Goal: Task Accomplishment & Management: Use online tool/utility

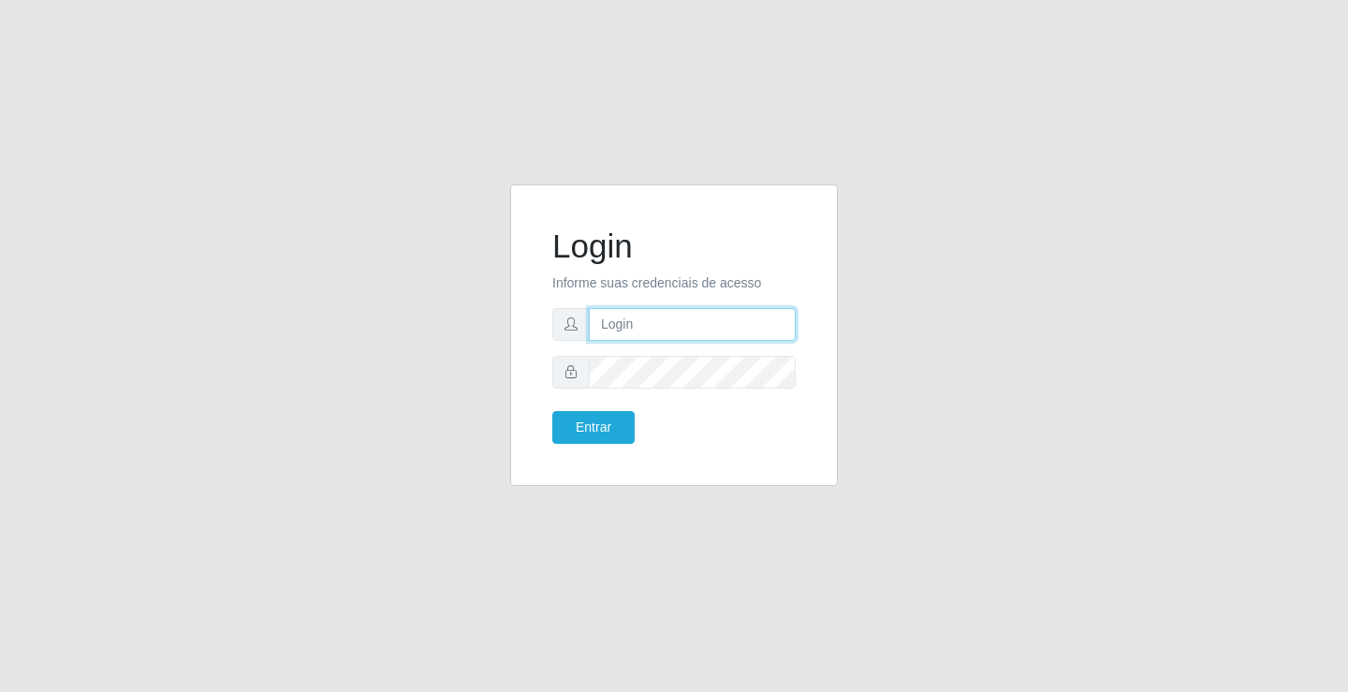
click at [614, 317] on input "text" at bounding box center [692, 324] width 207 height 33
type input "[PERSON_NAME]"
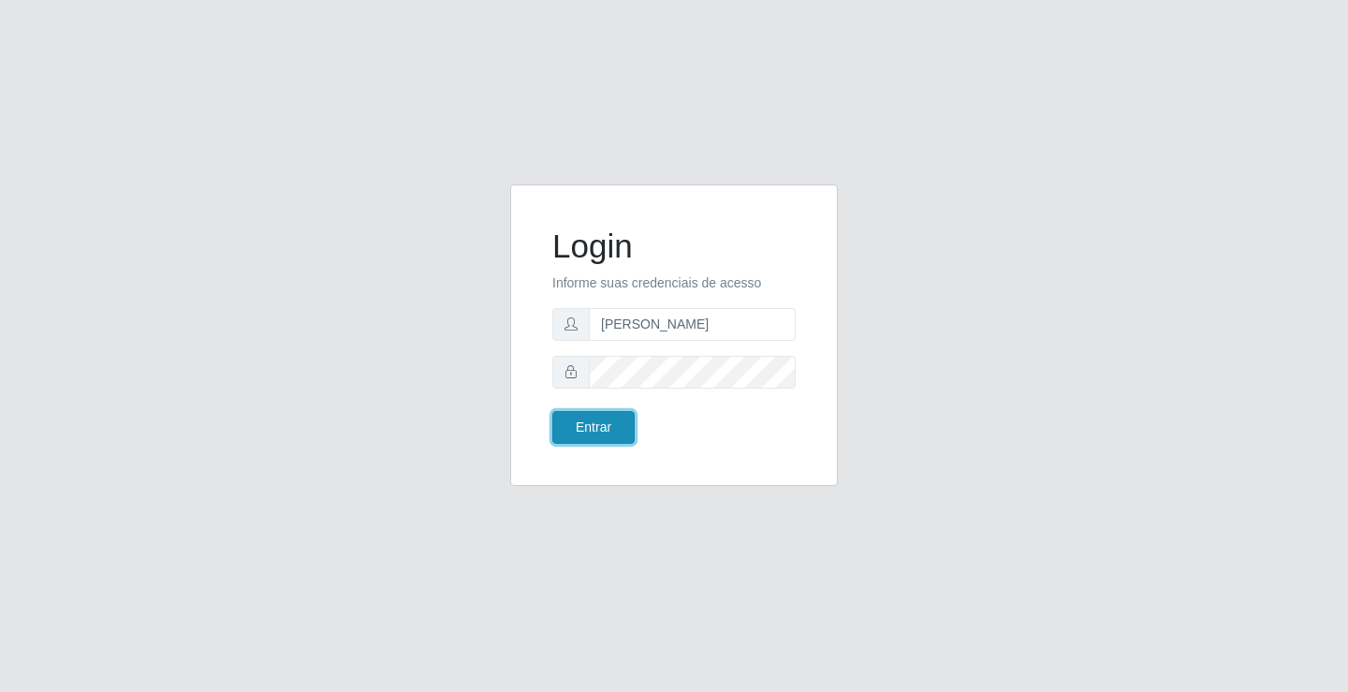
click at [595, 427] on button "Entrar" at bounding box center [593, 427] width 82 height 33
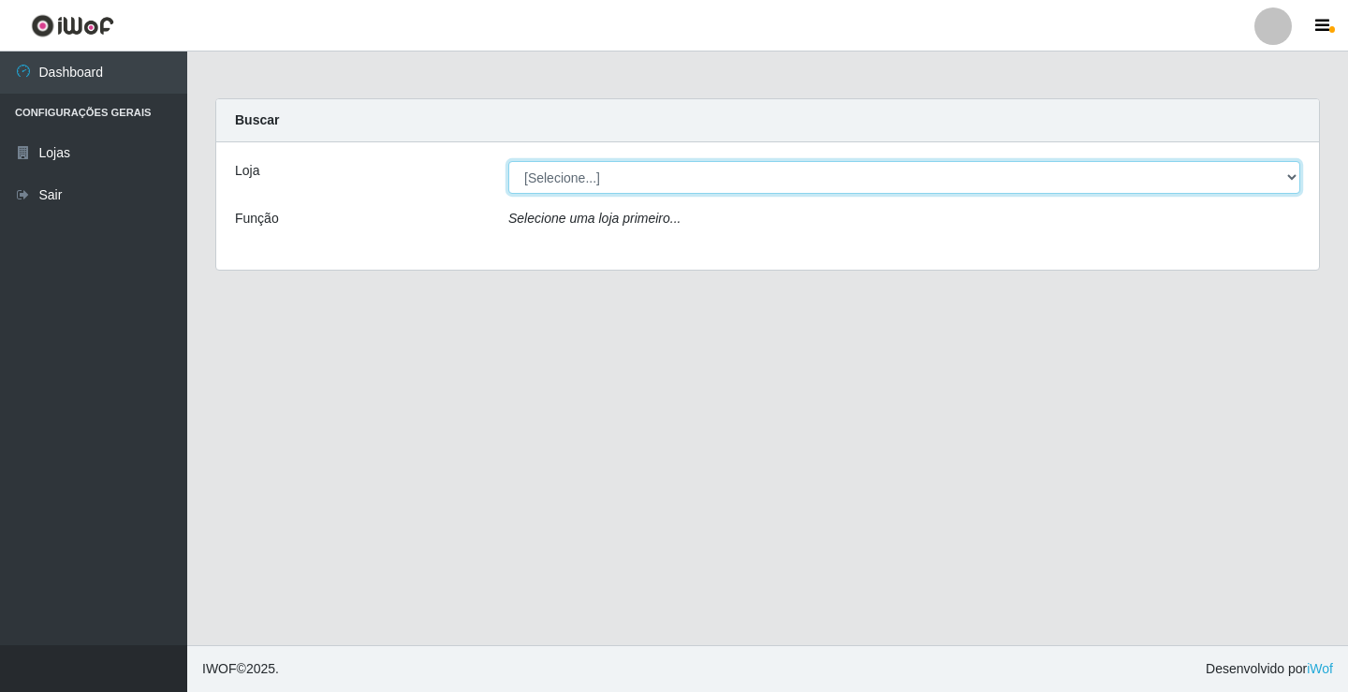
click at [615, 183] on select "[Selecione...] Ideal - Conceição" at bounding box center [904, 177] width 792 height 33
select select "231"
click at [508, 161] on select "[Selecione...] Ideal - Conceição" at bounding box center [904, 177] width 792 height 33
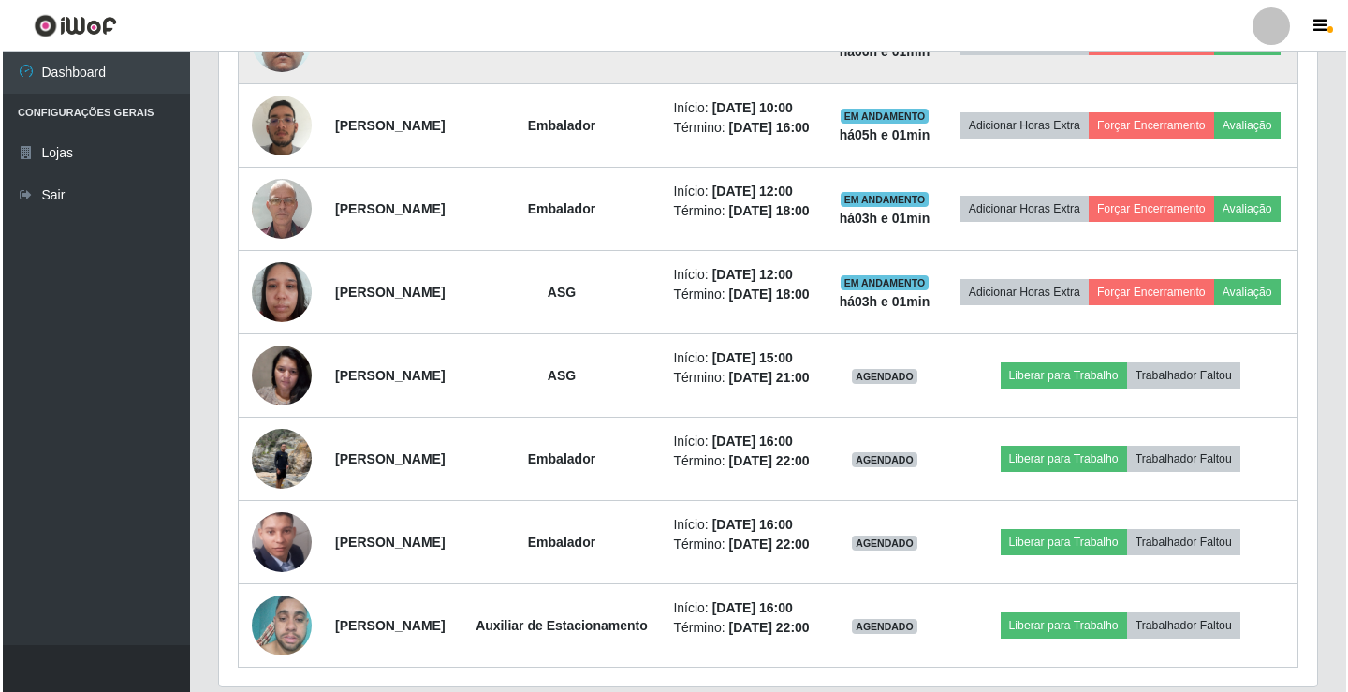
scroll to position [936, 0]
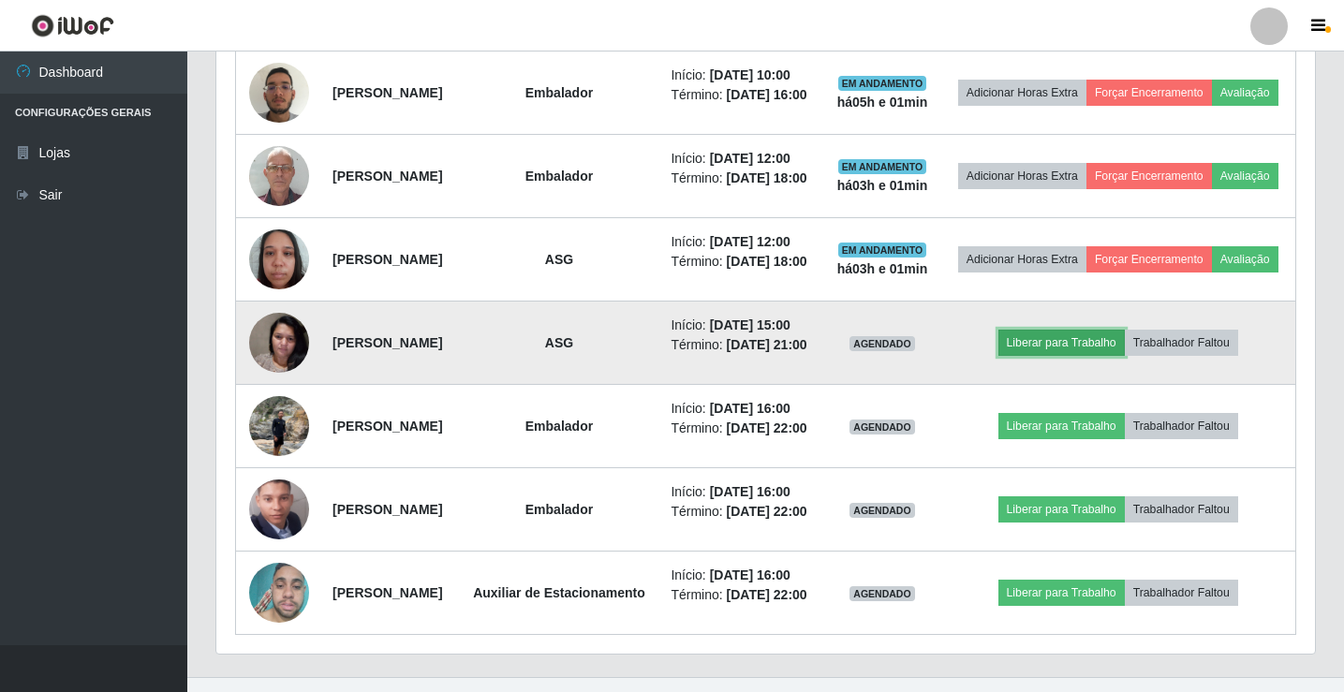
click at [1051, 356] on button "Liberar para Trabalho" at bounding box center [1061, 343] width 126 height 26
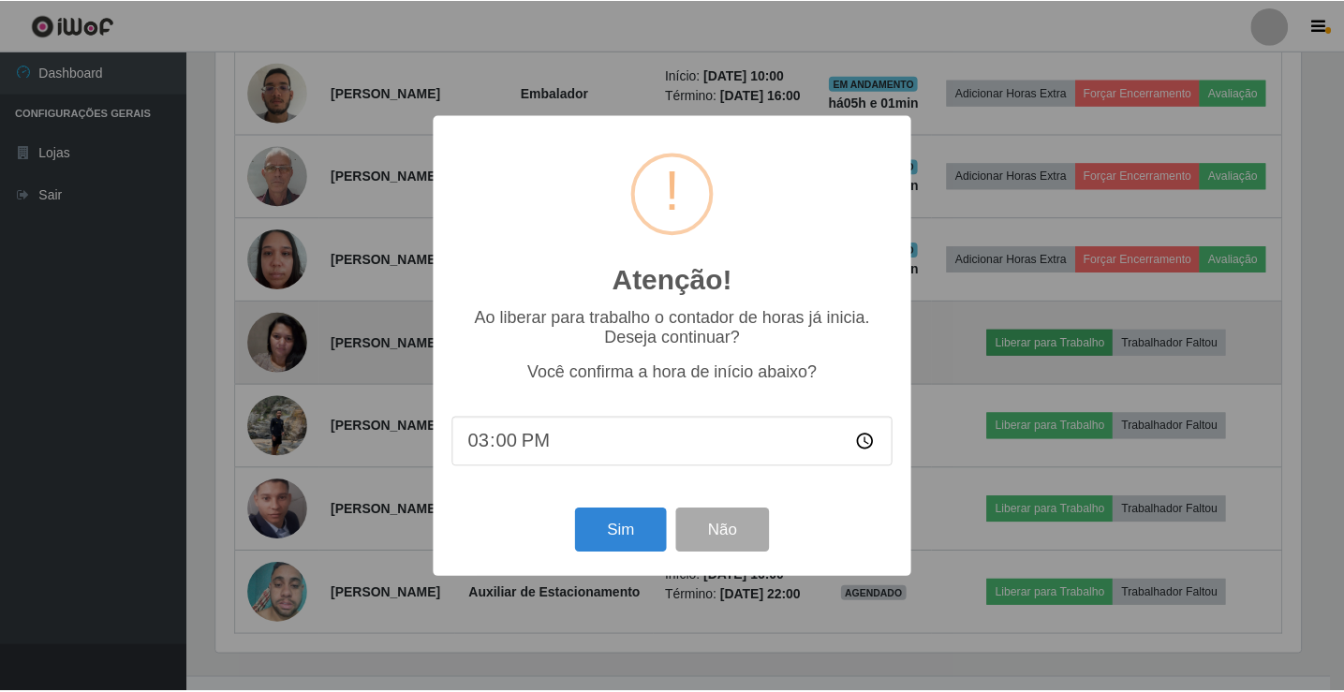
scroll to position [389, 1089]
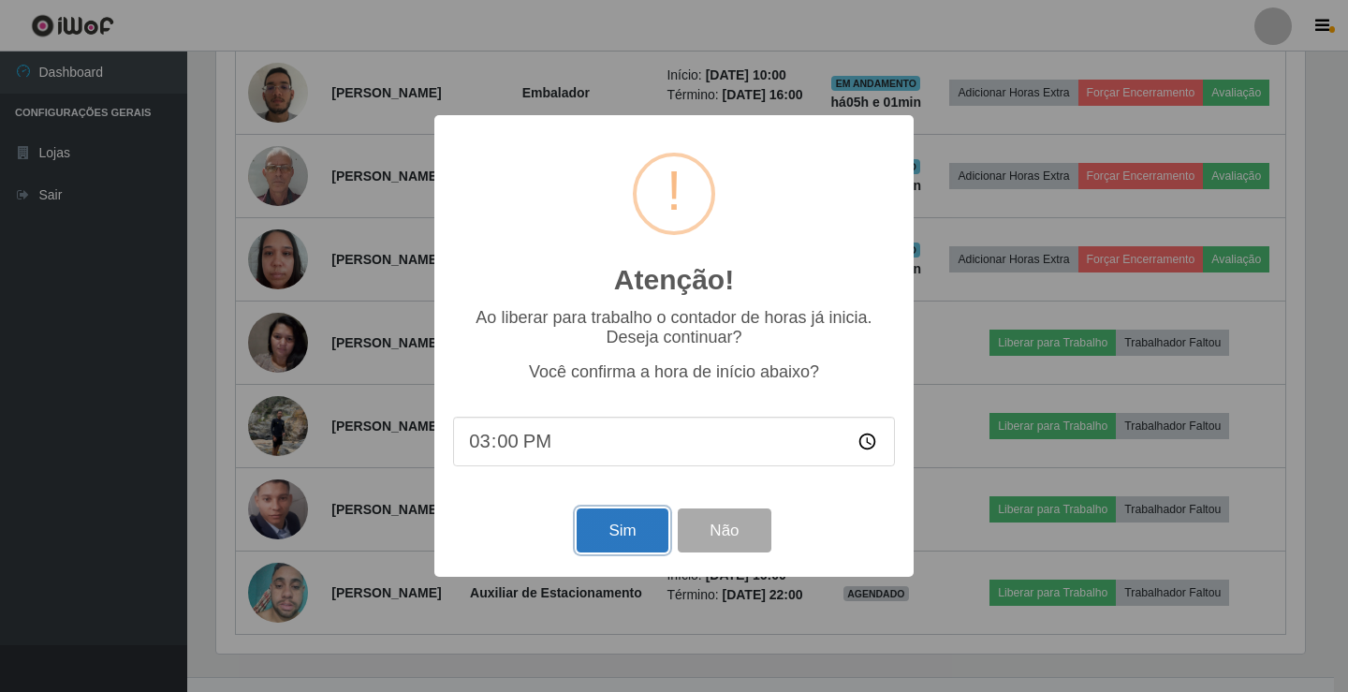
click at [620, 521] on button "Sim" at bounding box center [622, 530] width 91 height 44
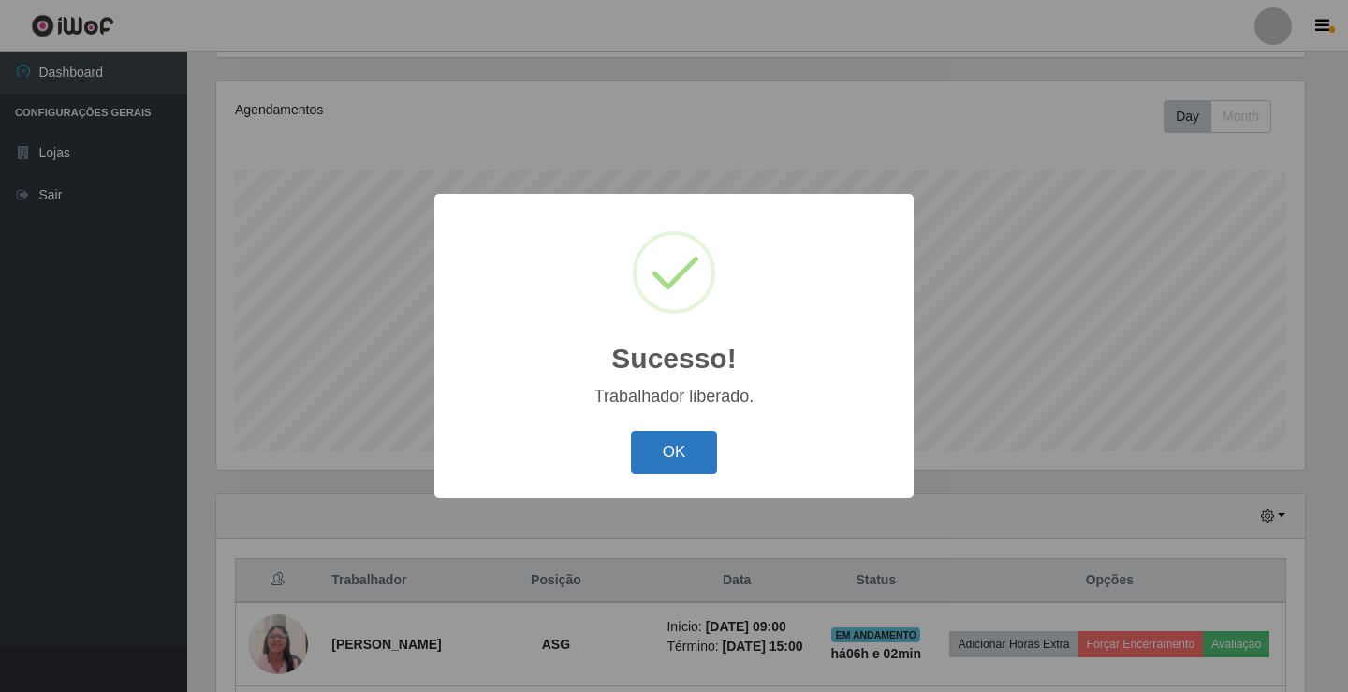
click at [646, 463] on button "OK" at bounding box center [674, 453] width 87 height 44
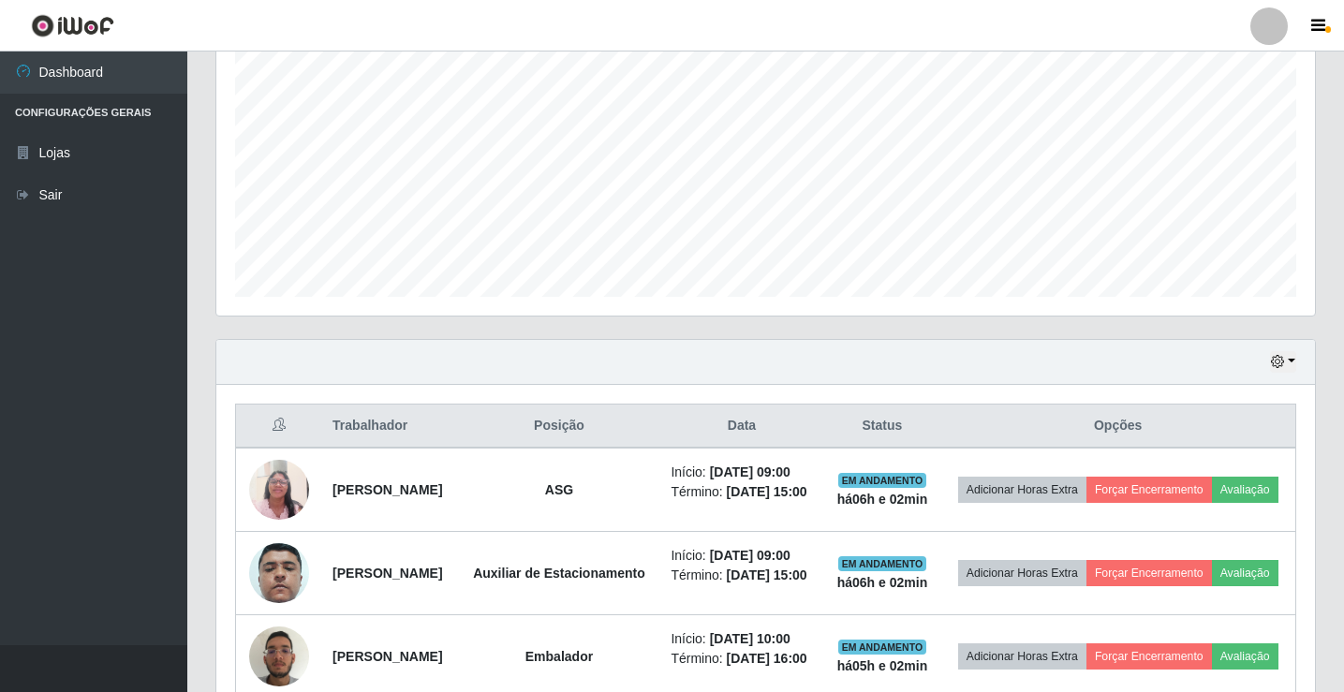
scroll to position [405, 0]
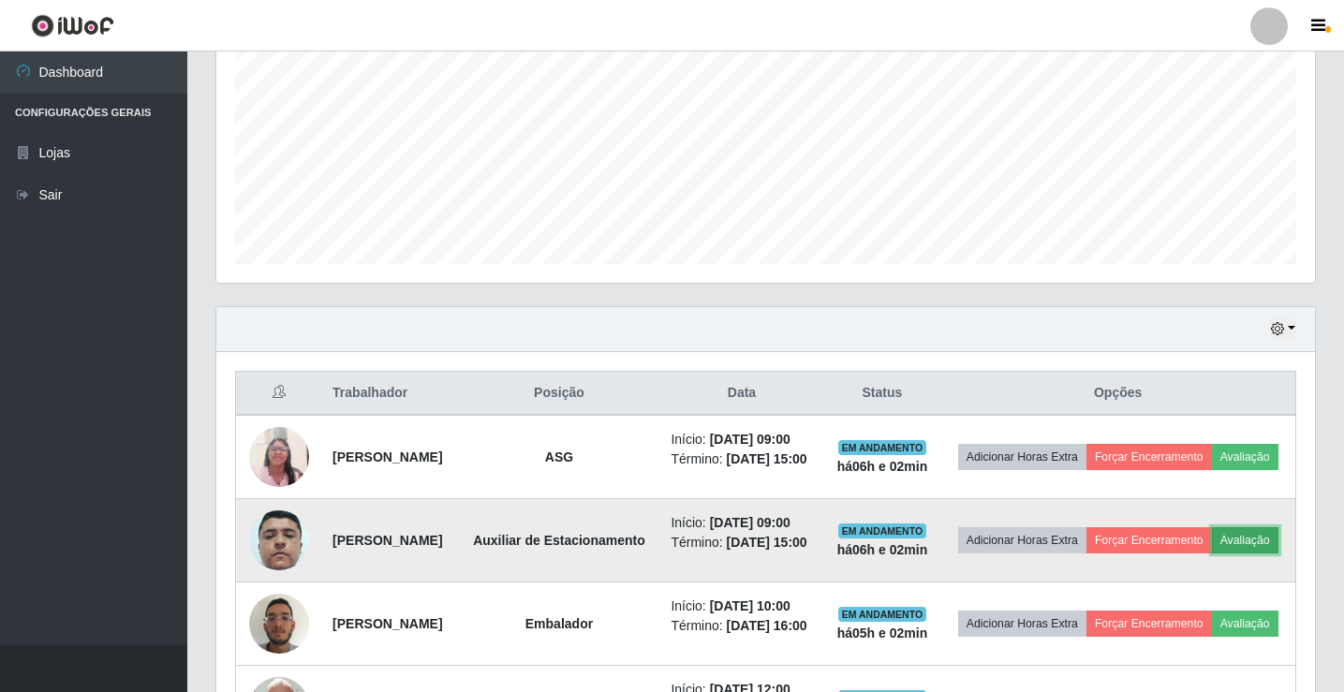
click at [1212, 553] on button "Avaliação" at bounding box center [1245, 540] width 66 height 26
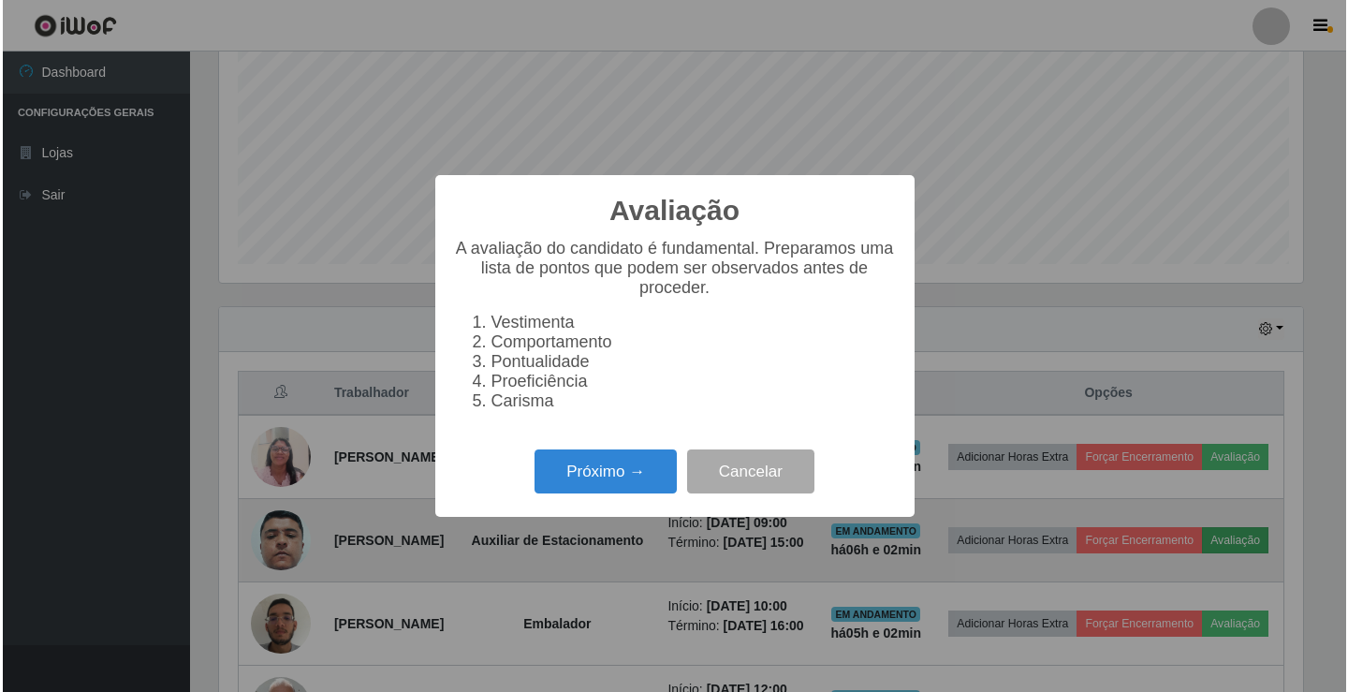
scroll to position [389, 1089]
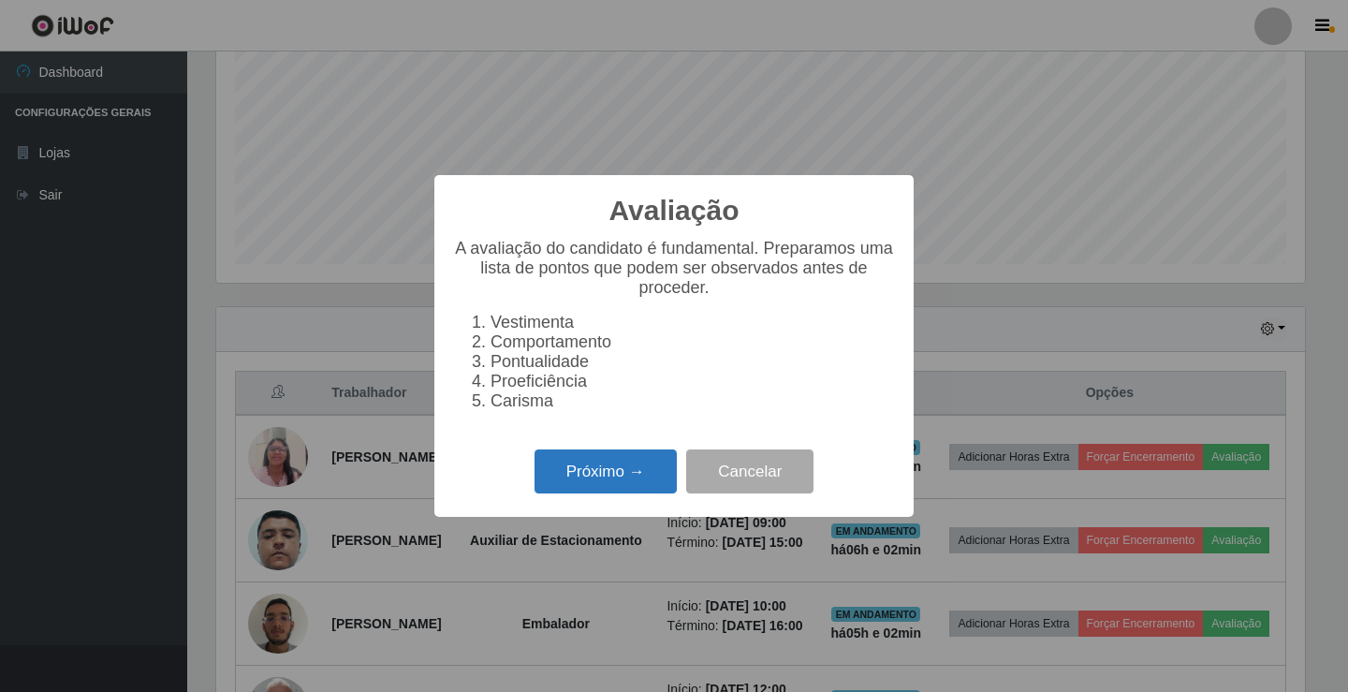
click at [581, 485] on button "Próximo →" at bounding box center [606, 471] width 142 height 44
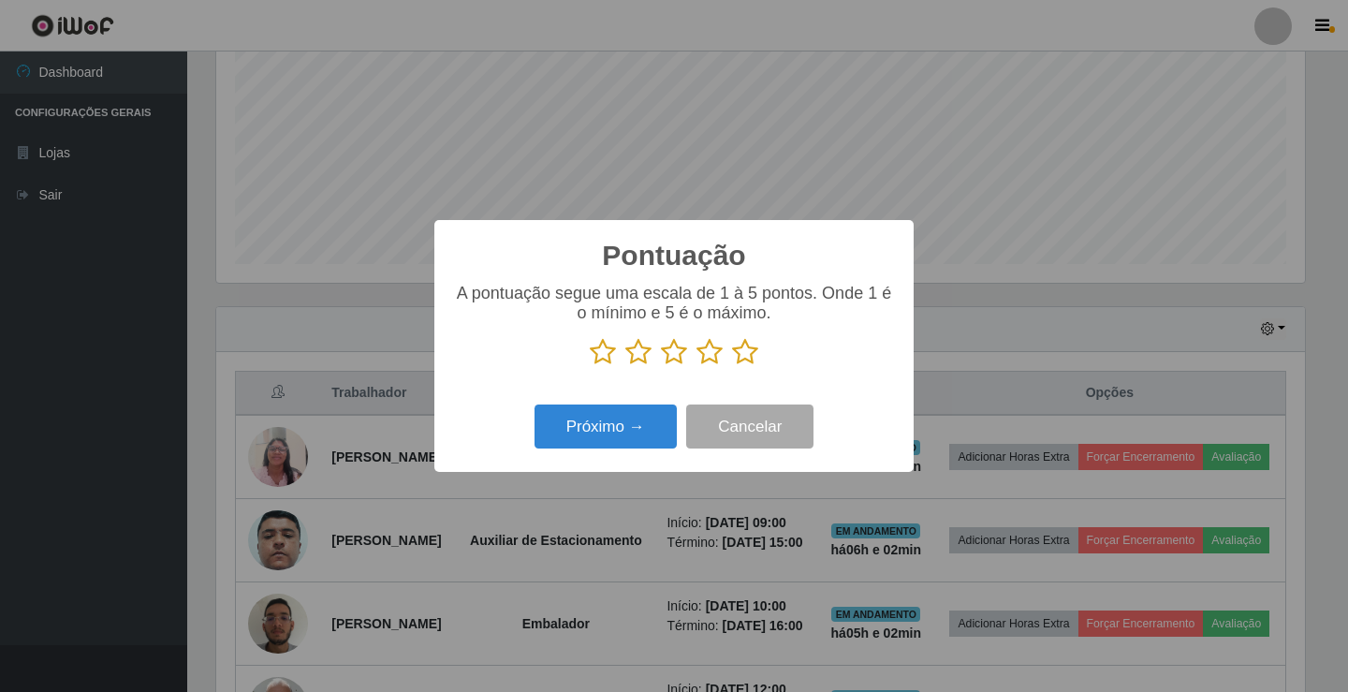
scroll to position [935923, 935223]
click at [749, 352] on icon at bounding box center [745, 352] width 26 height 28
click at [732, 366] on input "radio" at bounding box center [732, 366] width 0 height 0
click at [587, 437] on button "Próximo →" at bounding box center [606, 426] width 142 height 44
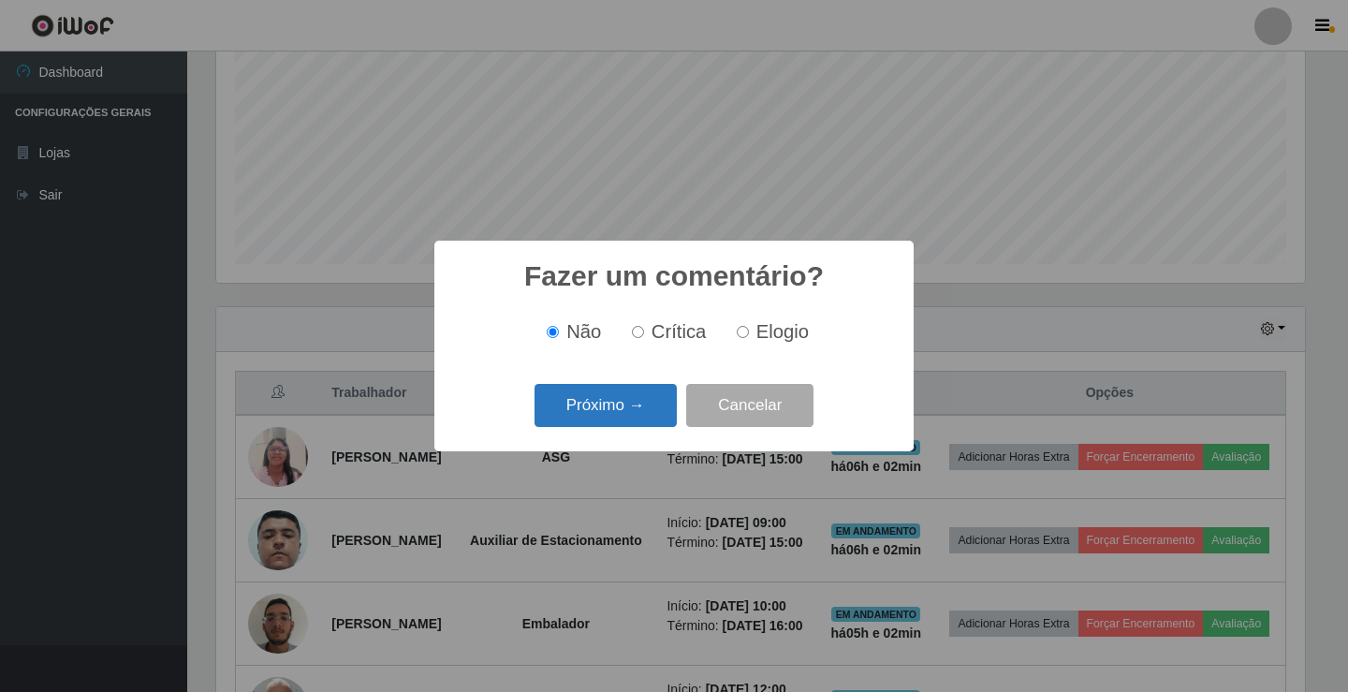
click at [576, 420] on button "Próximo →" at bounding box center [606, 406] width 142 height 44
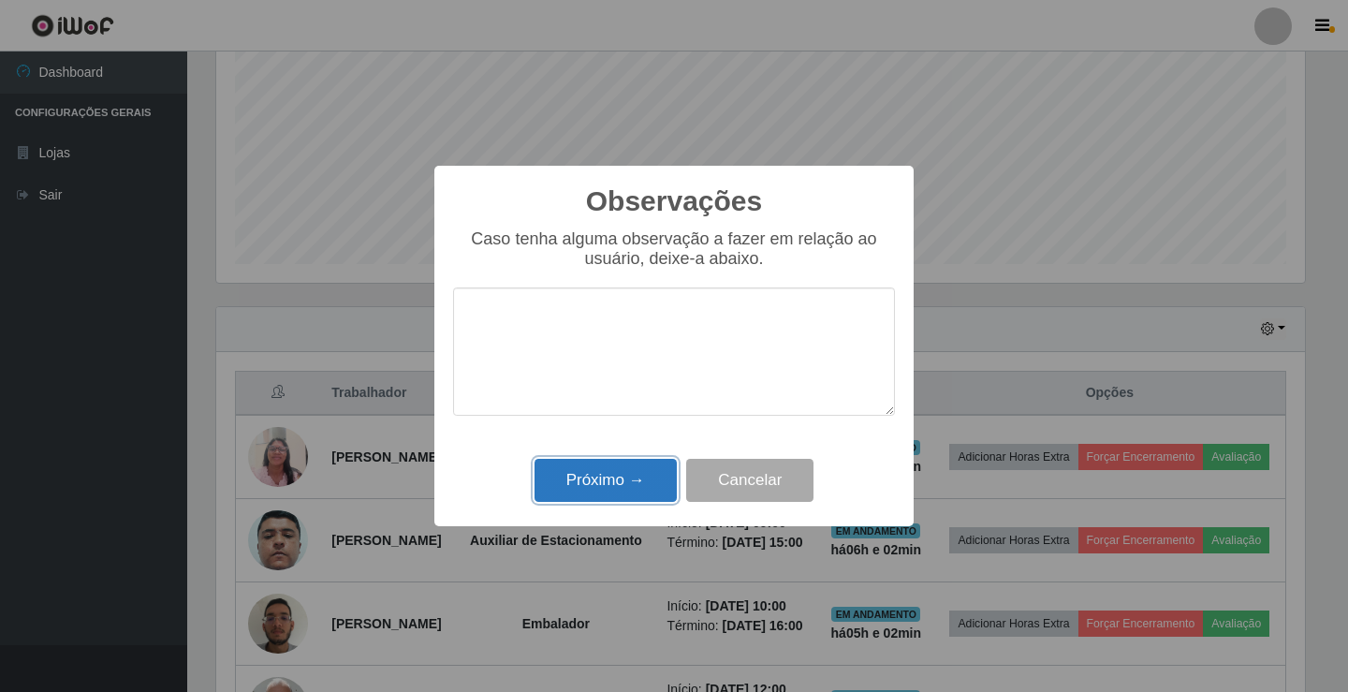
click at [565, 485] on button "Próximo →" at bounding box center [606, 481] width 142 height 44
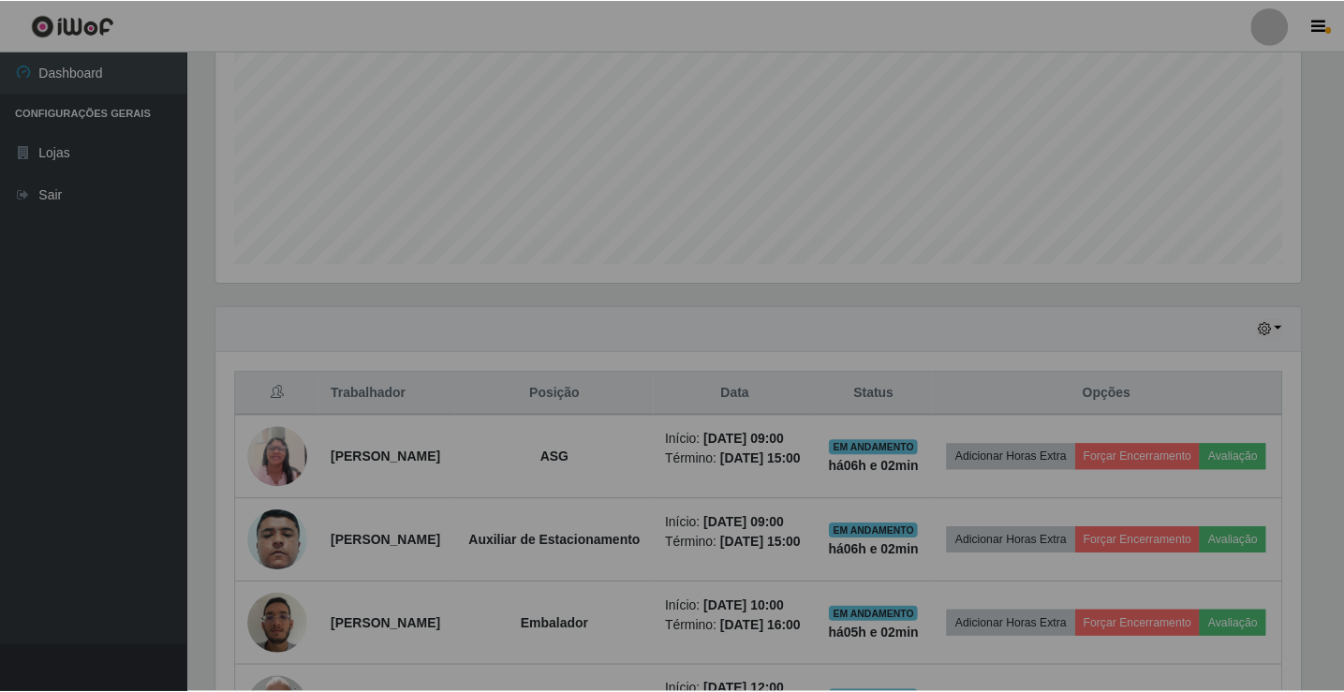
scroll to position [389, 1098]
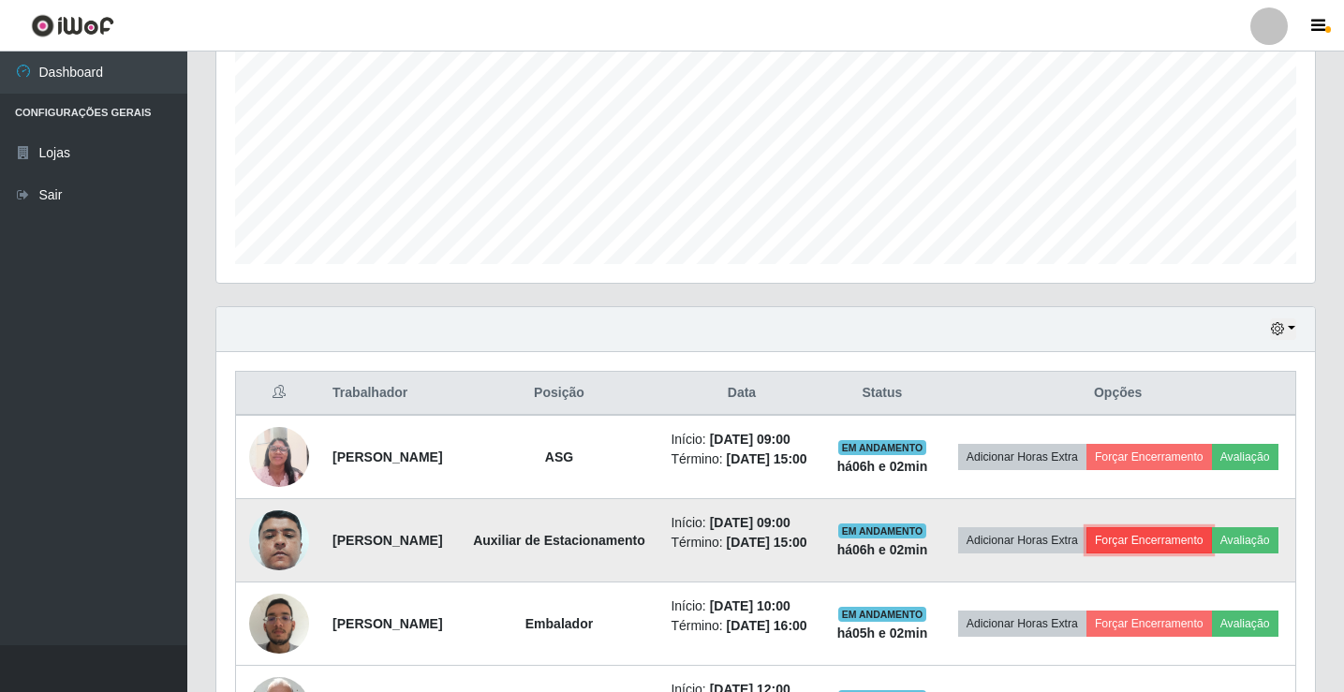
click at [1212, 553] on button "Forçar Encerramento" at bounding box center [1148, 540] width 125 height 26
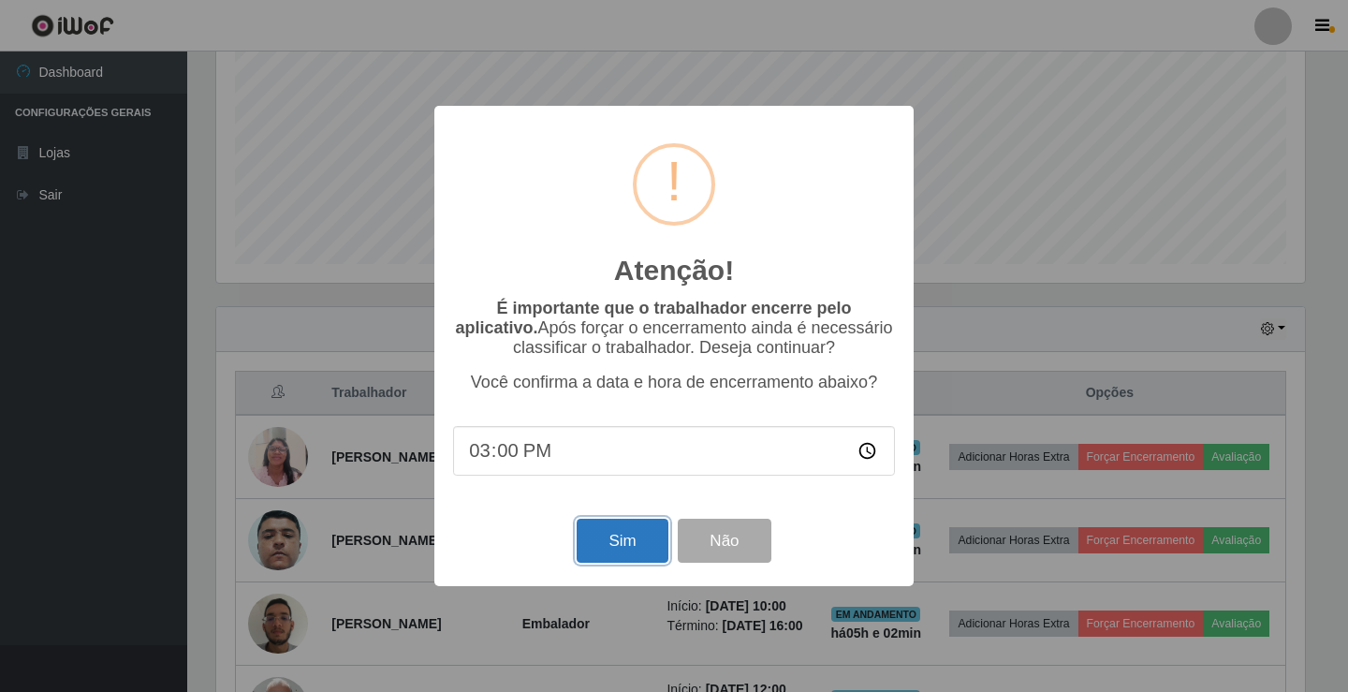
click at [612, 543] on button "Sim" at bounding box center [622, 541] width 91 height 44
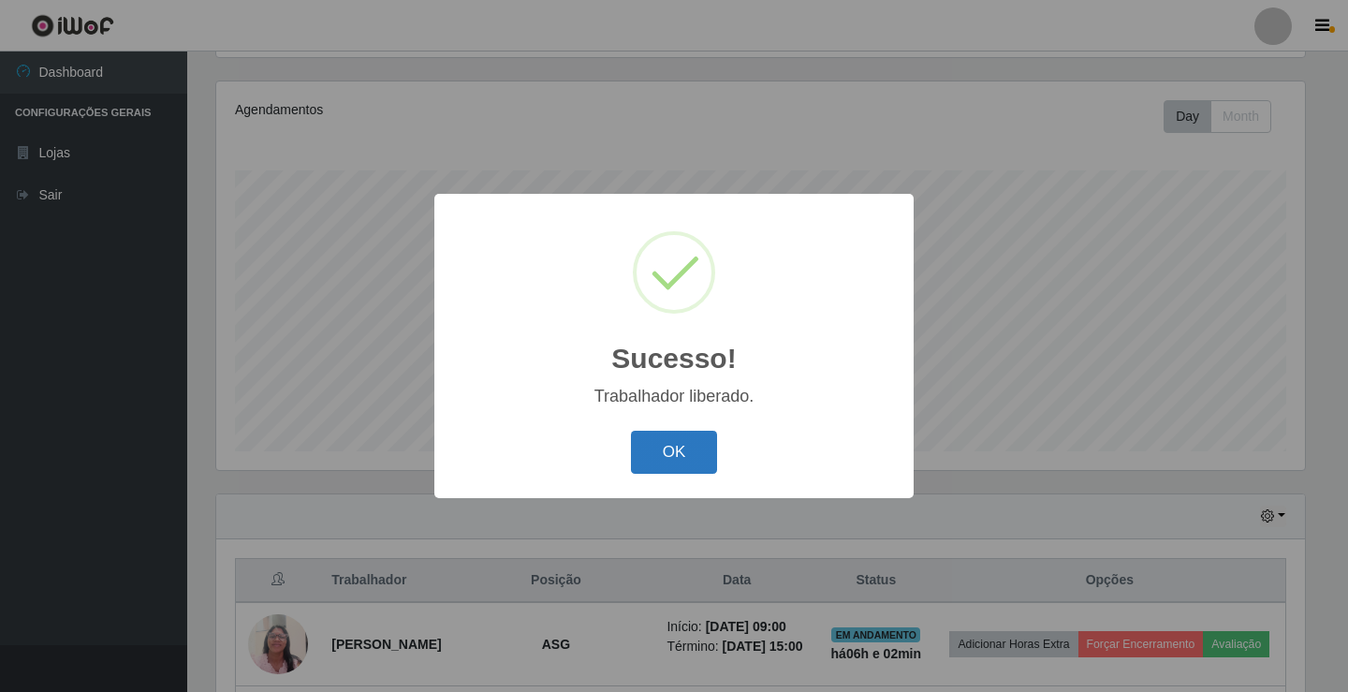
click at [646, 450] on button "OK" at bounding box center [674, 453] width 87 height 44
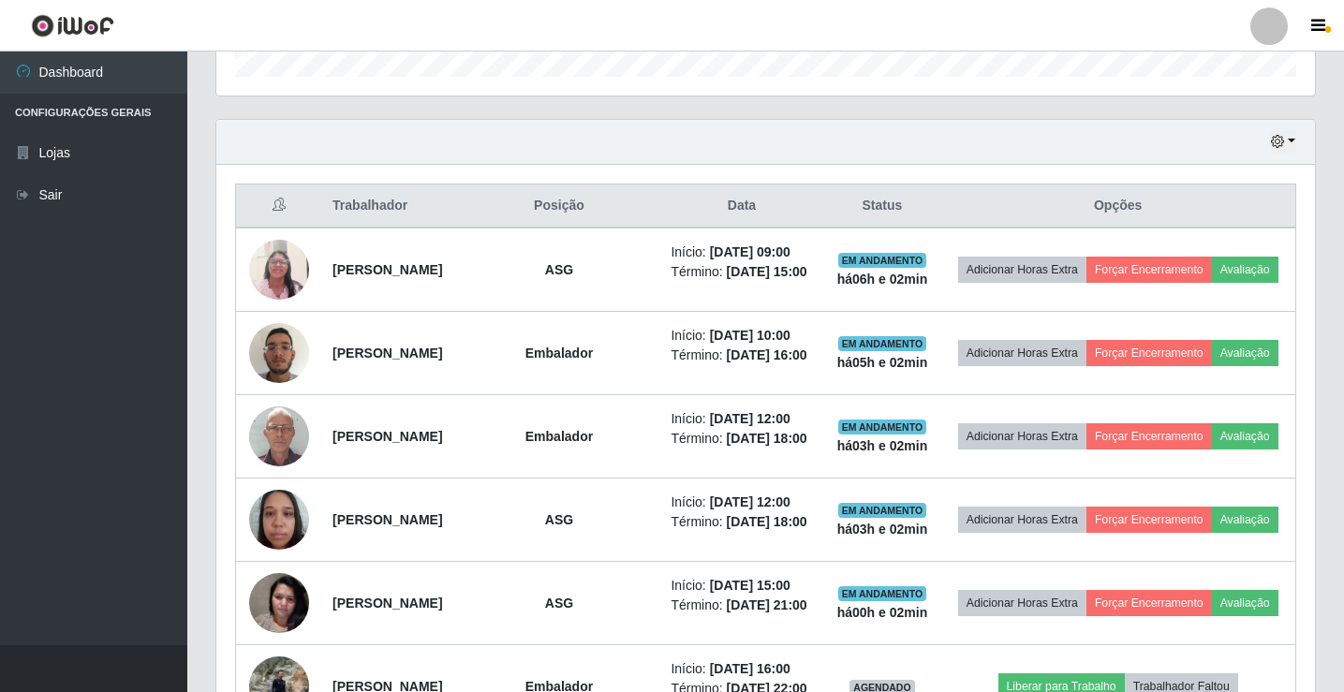
scroll to position [686, 0]
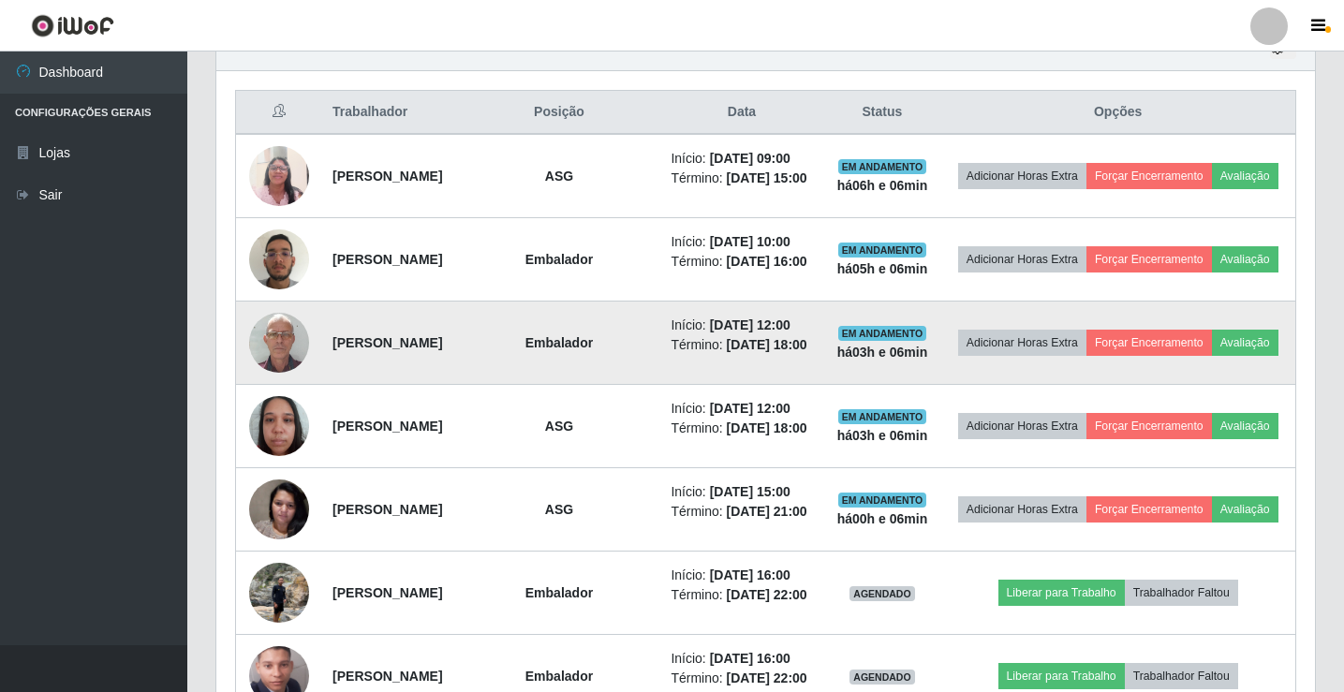
click at [742, 352] on time "[DATE] 18:00" at bounding box center [767, 344] width 81 height 15
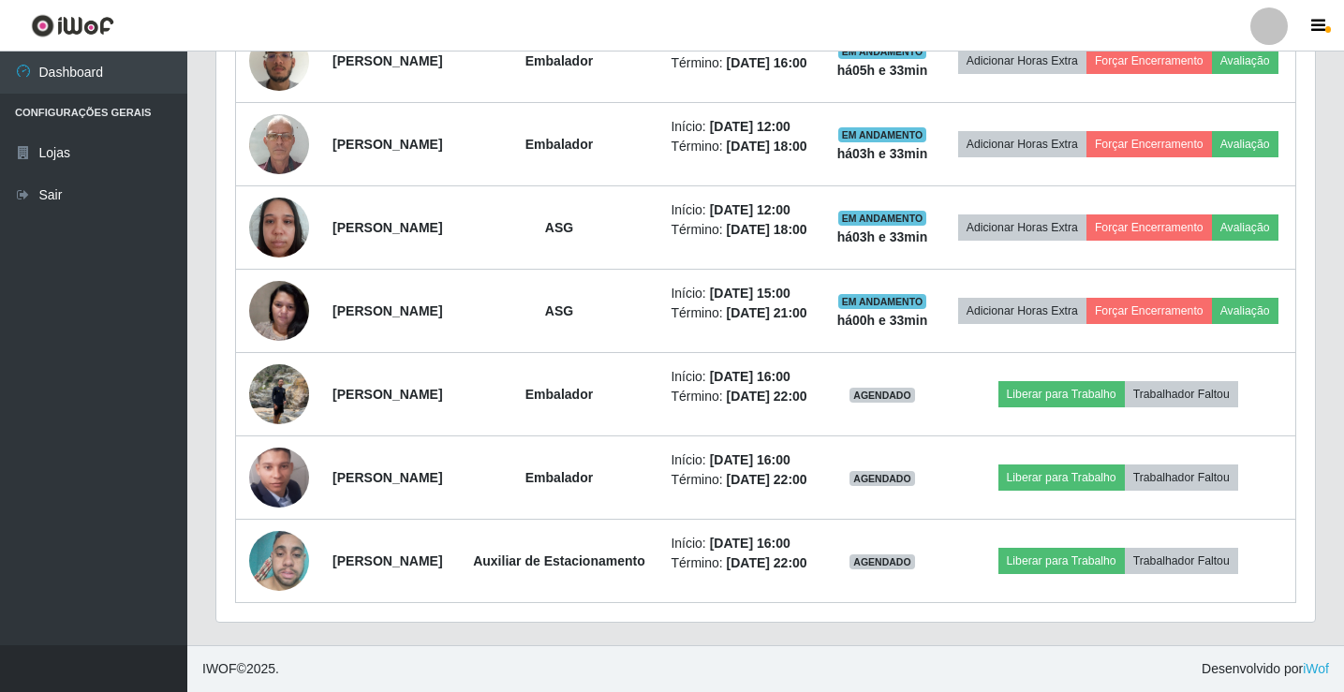
scroll to position [1037, 0]
click at [38, 198] on link "Sair" at bounding box center [93, 195] width 187 height 42
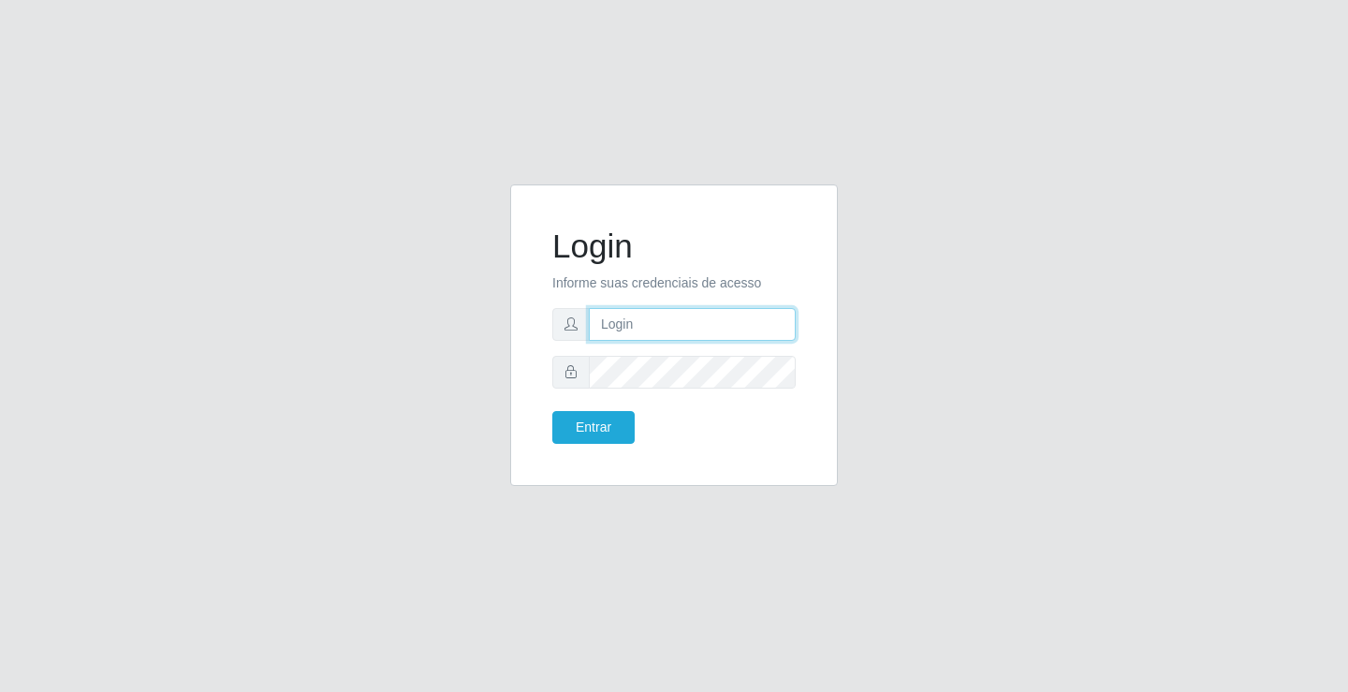
click at [605, 327] on input "text" at bounding box center [692, 324] width 207 height 33
type input "[PERSON_NAME]"
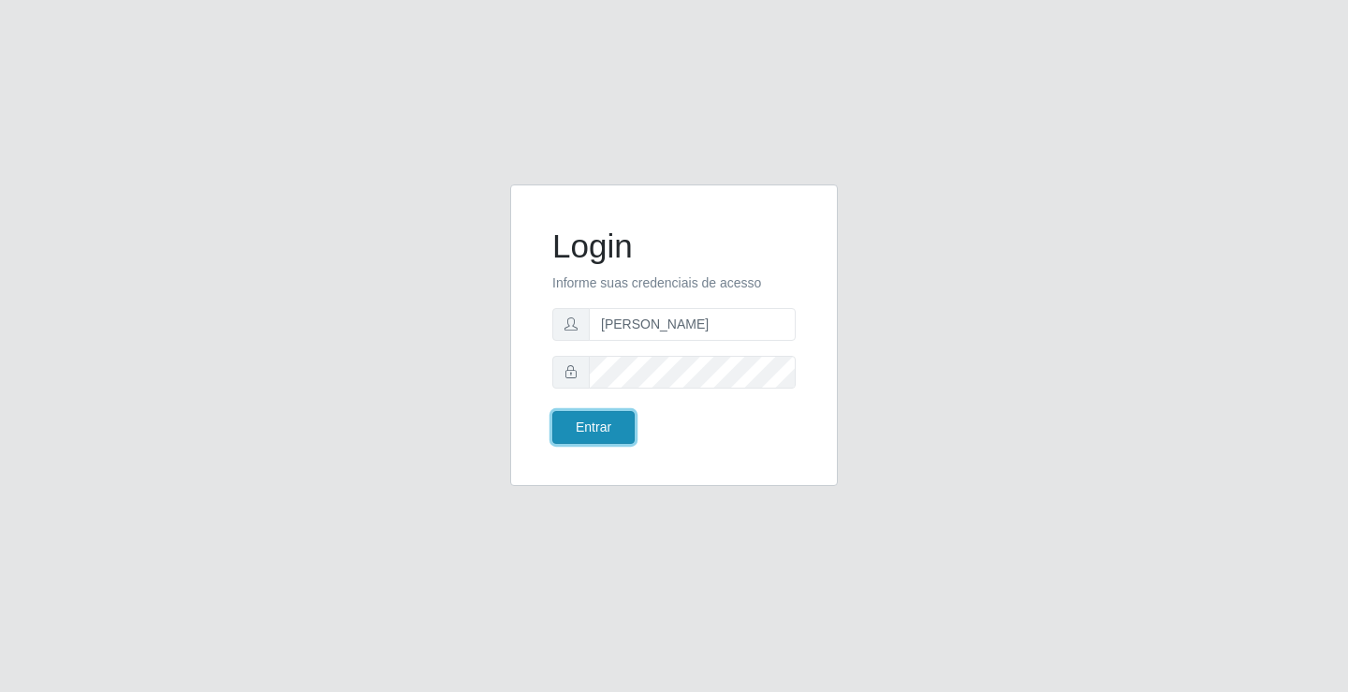
click at [595, 427] on button "Entrar" at bounding box center [593, 427] width 82 height 33
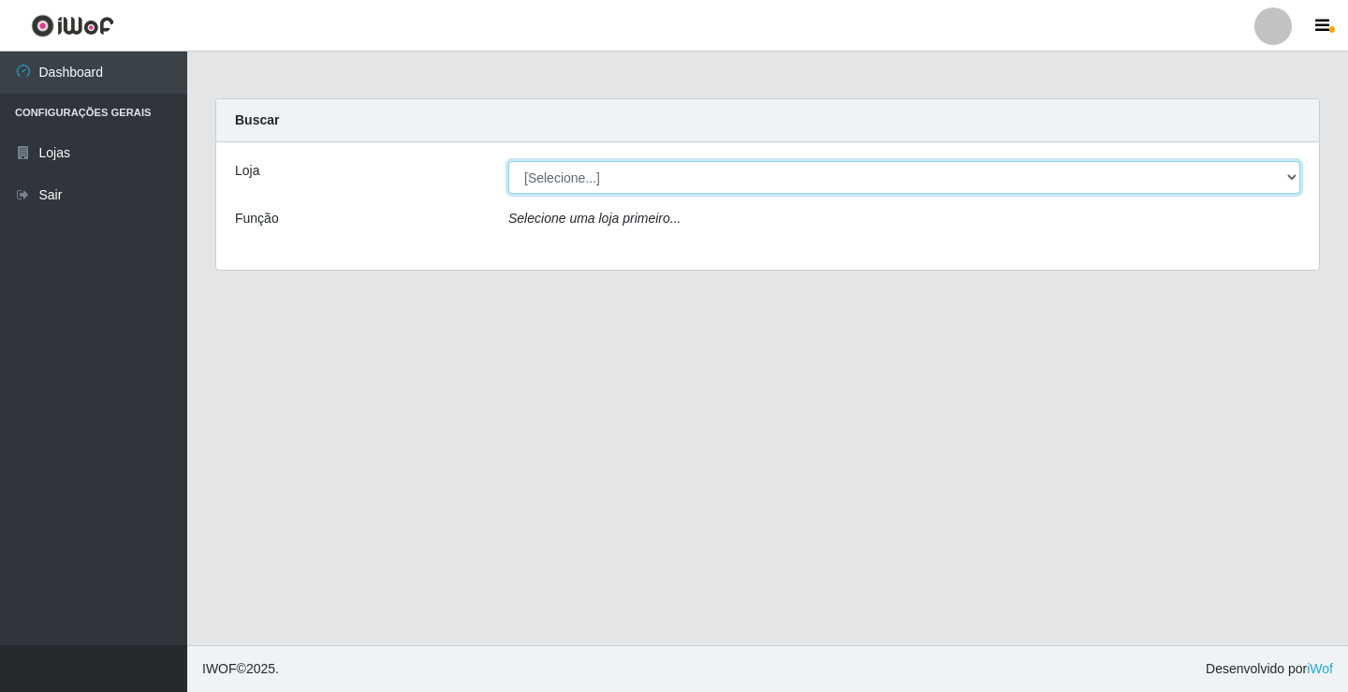
click at [586, 175] on select "[Selecione...] Ideal - Conceição" at bounding box center [904, 177] width 792 height 33
select select "231"
click at [508, 161] on select "[Selecione...] Ideal - Conceição" at bounding box center [904, 177] width 792 height 33
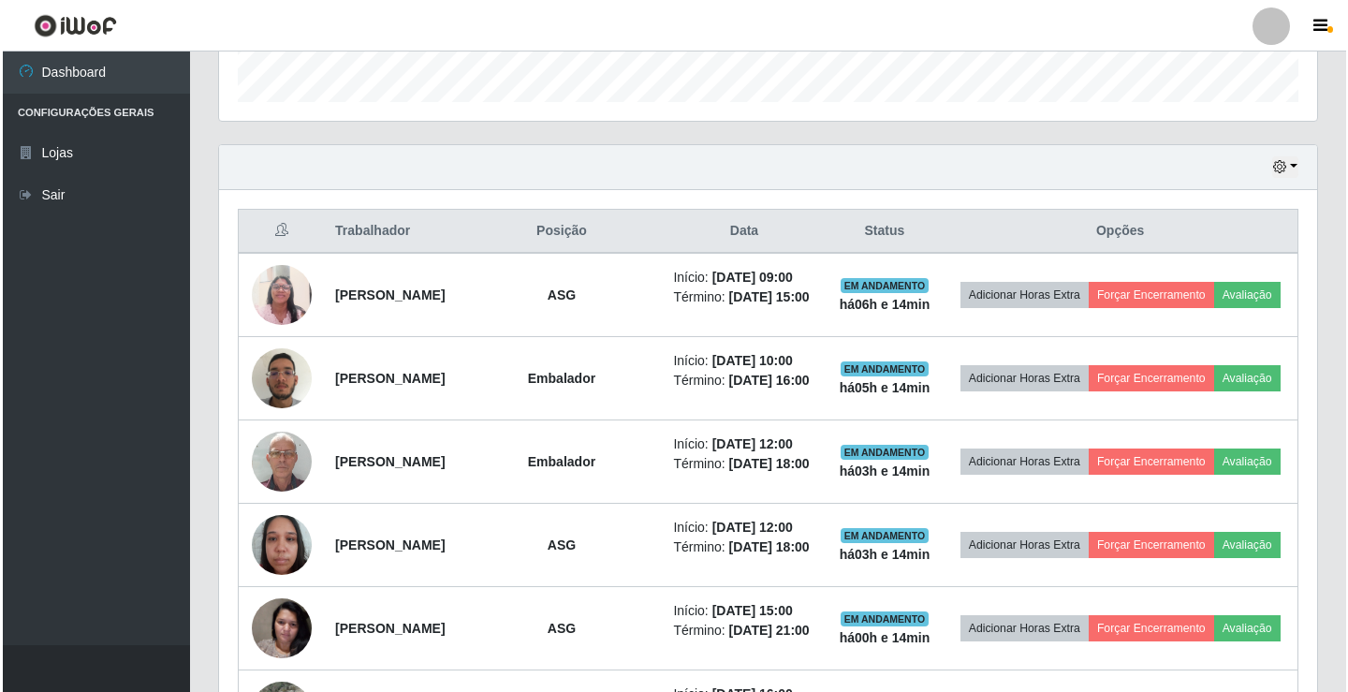
scroll to position [562, 0]
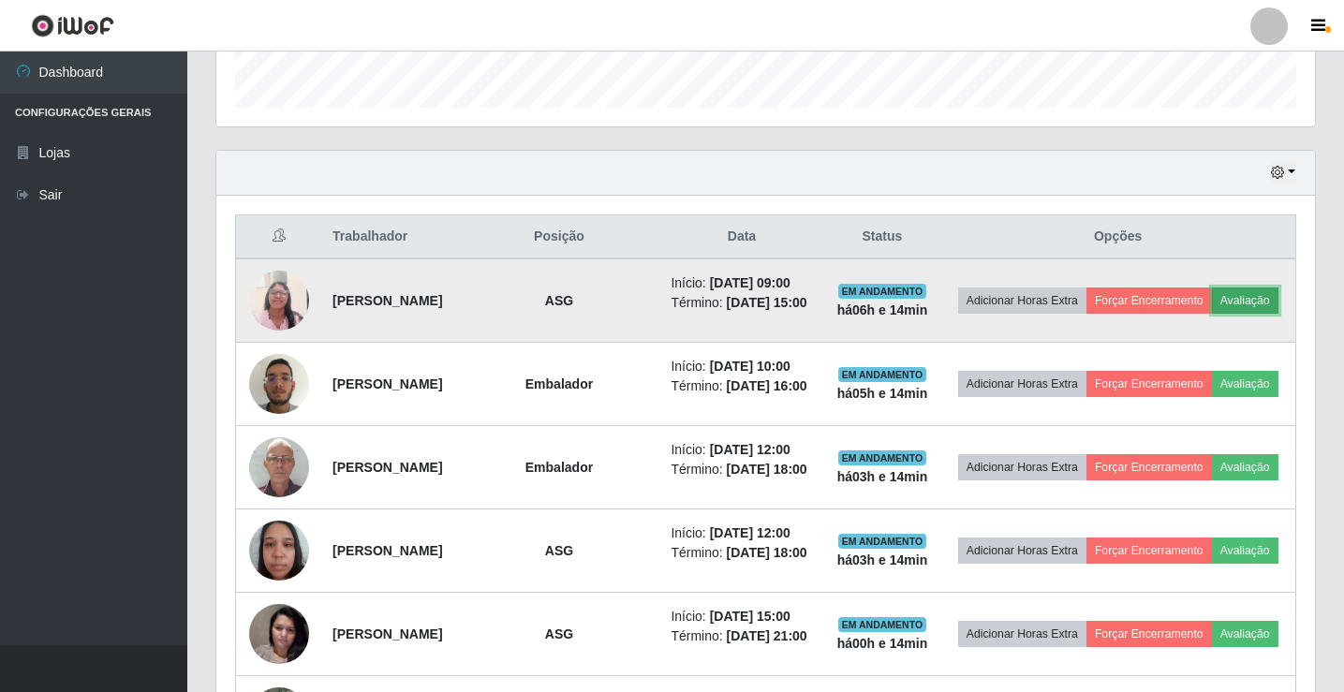
click at [1212, 314] on button "Avaliação" at bounding box center [1245, 300] width 66 height 26
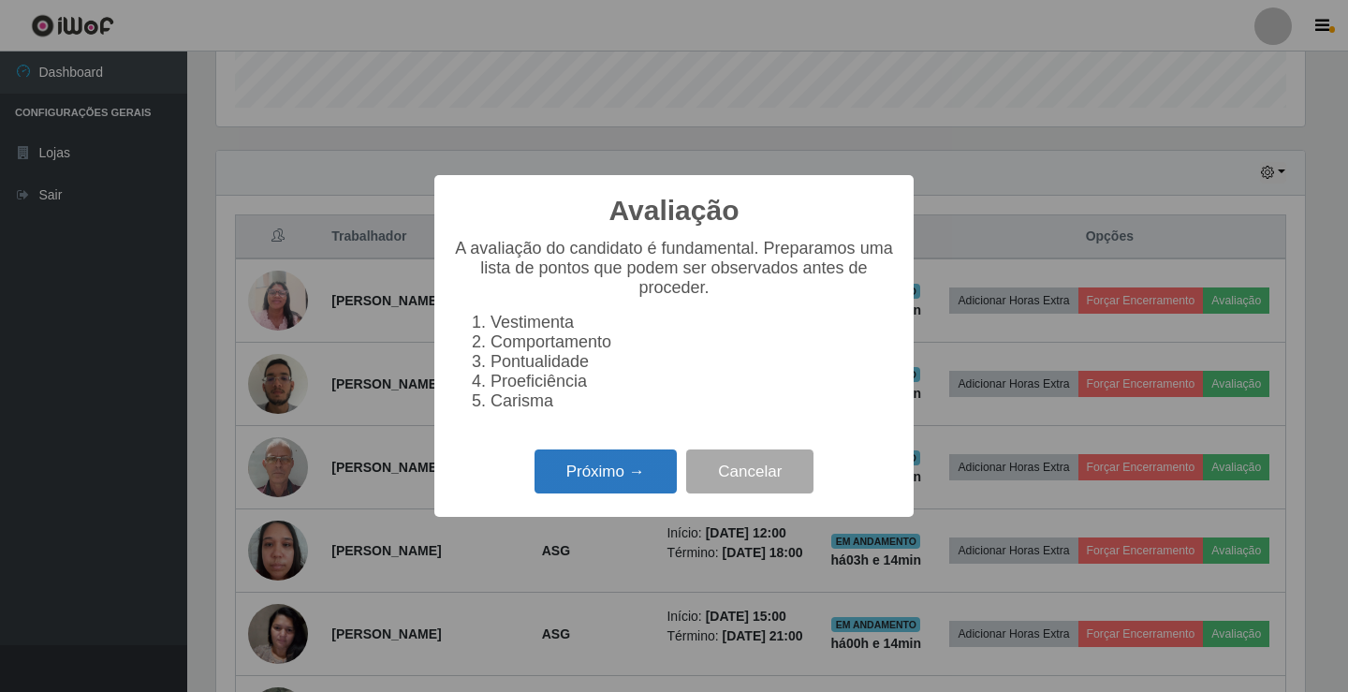
click at [610, 484] on button "Próximo →" at bounding box center [606, 471] width 142 height 44
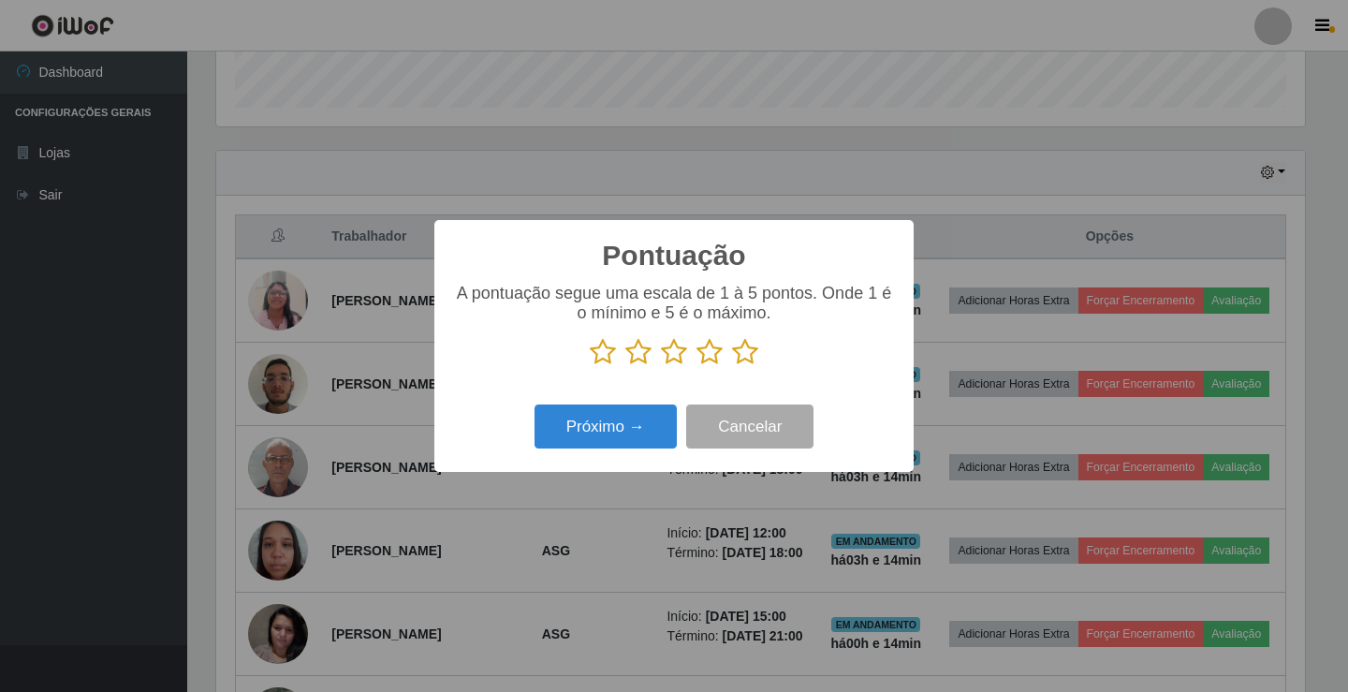
click at [745, 352] on icon at bounding box center [745, 352] width 26 height 28
click at [732, 366] on input "radio" at bounding box center [732, 366] width 0 height 0
click at [568, 422] on button "Próximo →" at bounding box center [606, 426] width 142 height 44
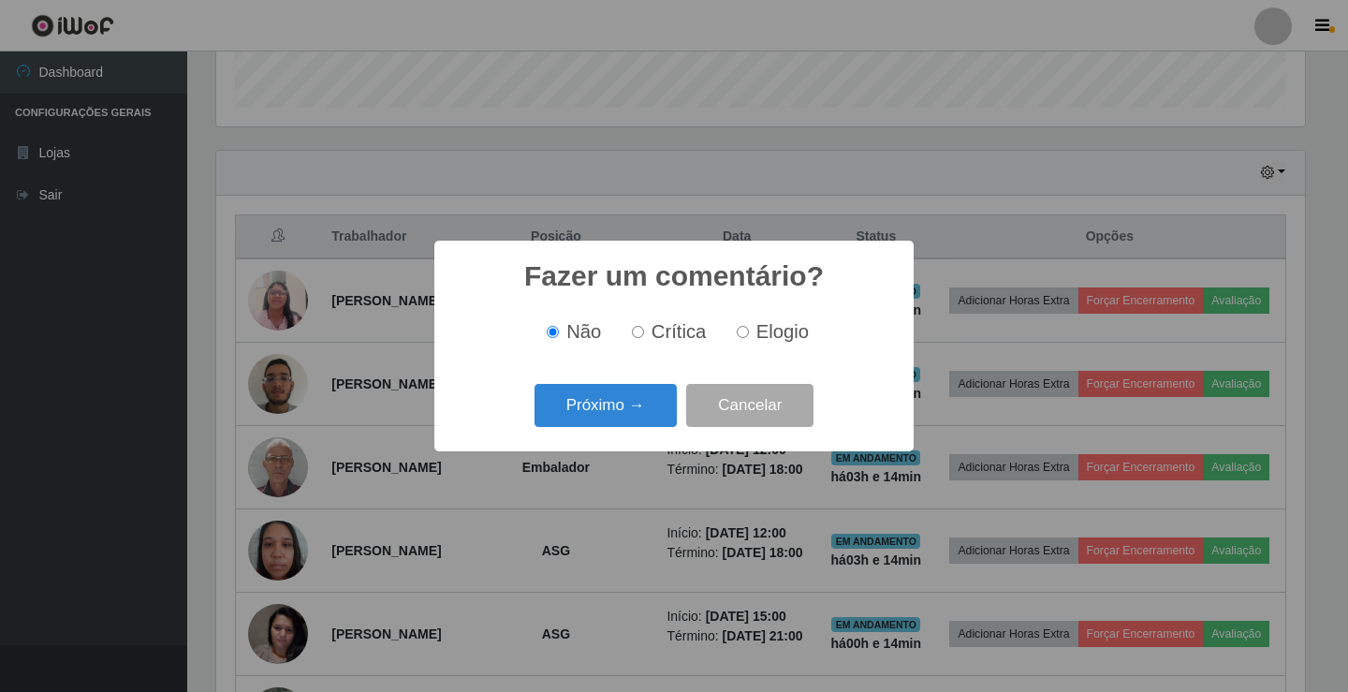
click at [568, 422] on button "Próximo →" at bounding box center [606, 406] width 142 height 44
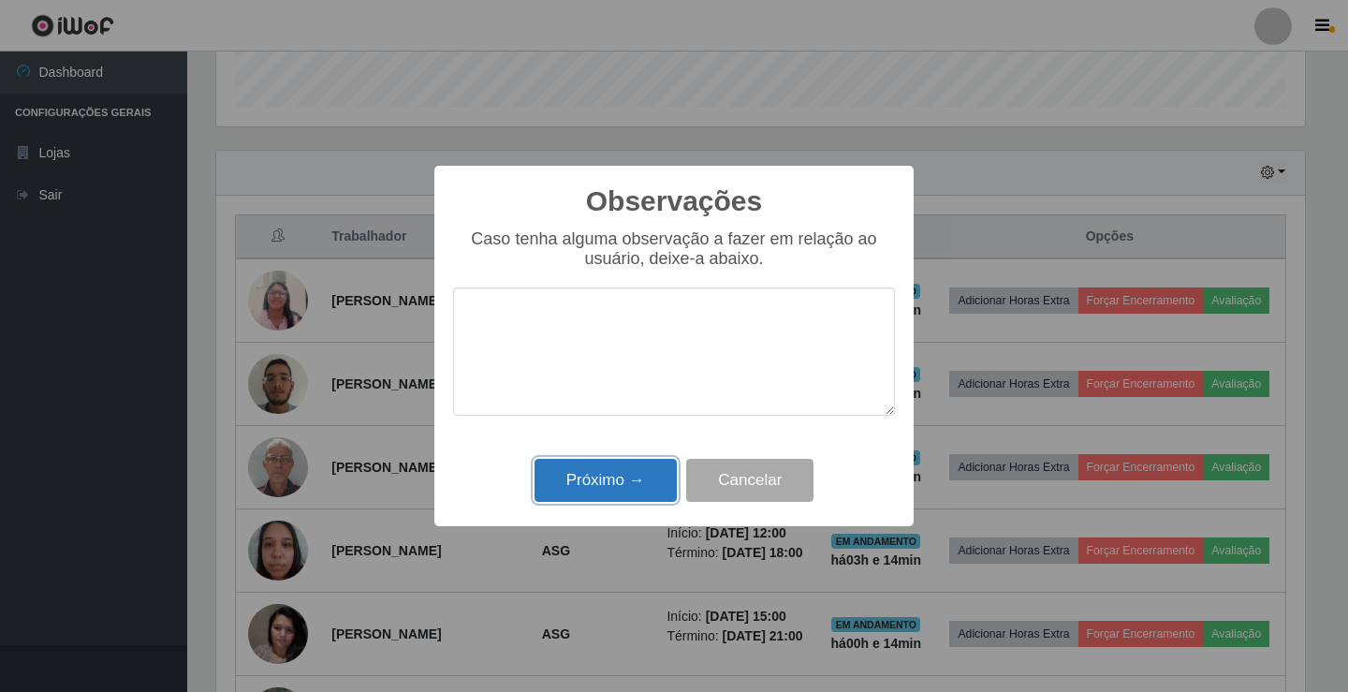
click at [570, 481] on button "Próximo →" at bounding box center [606, 481] width 142 height 44
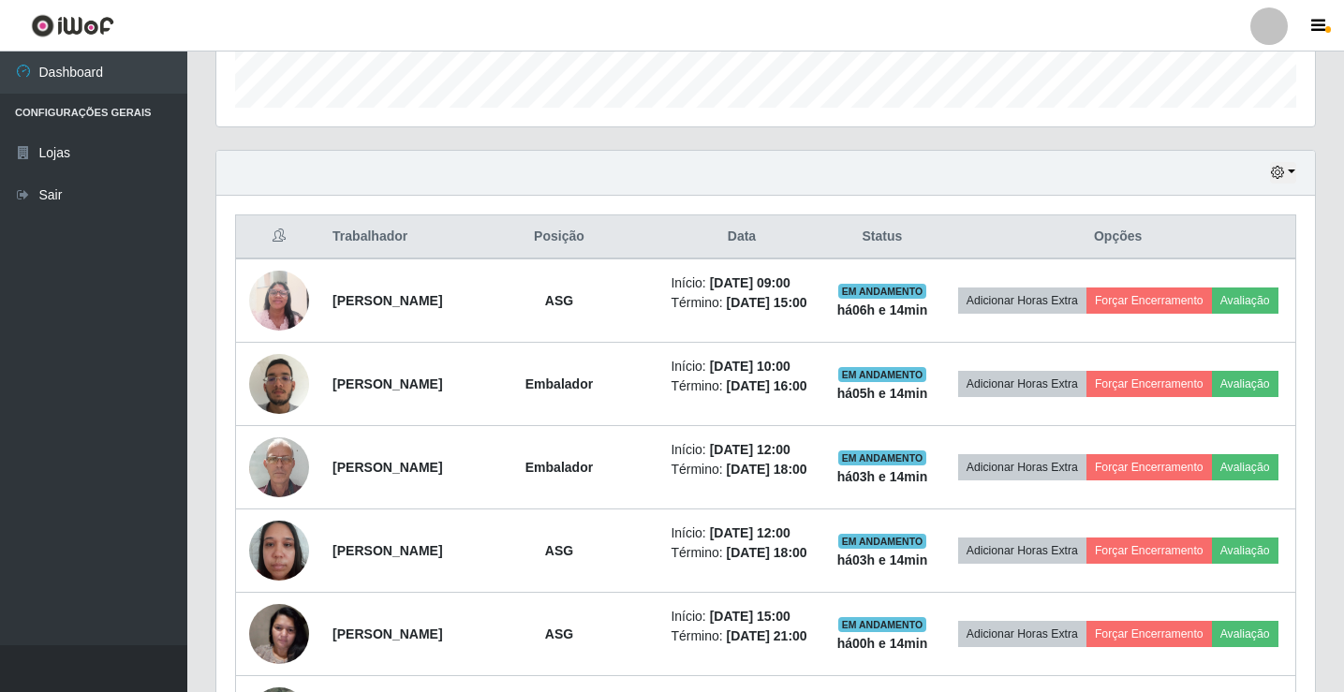
scroll to position [389, 1098]
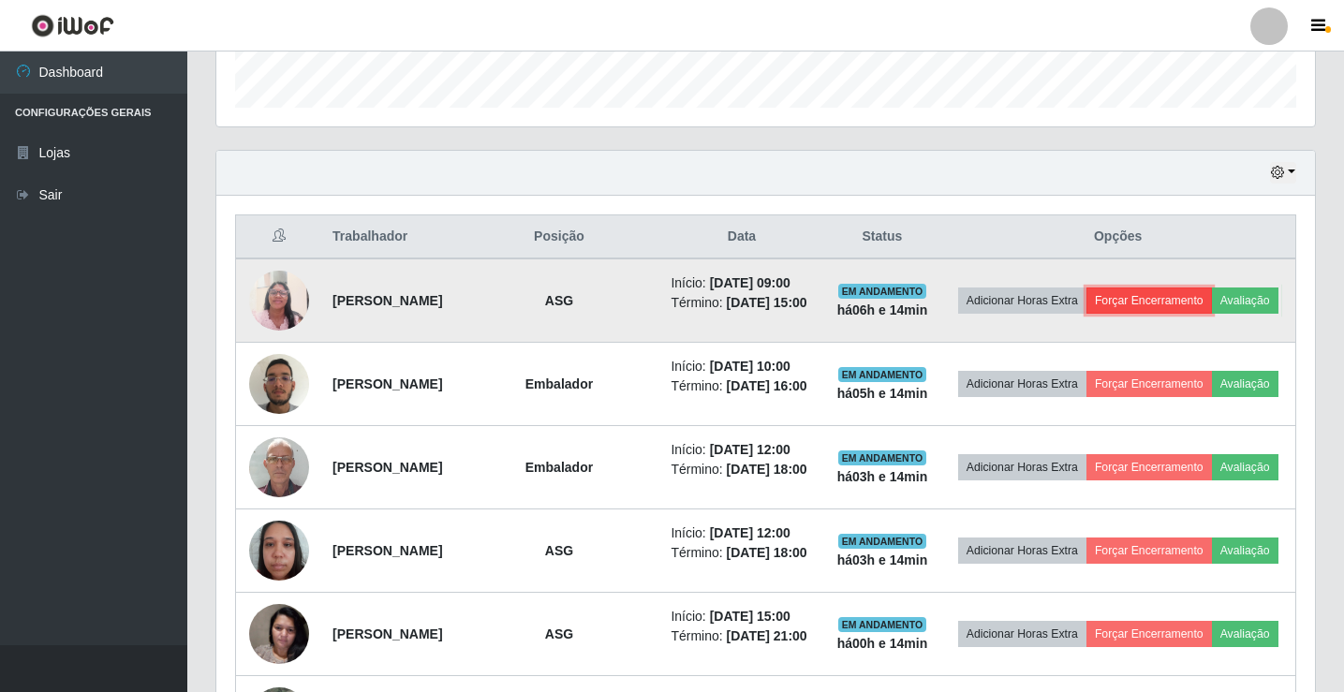
click at [1199, 305] on button "Forçar Encerramento" at bounding box center [1148, 300] width 125 height 26
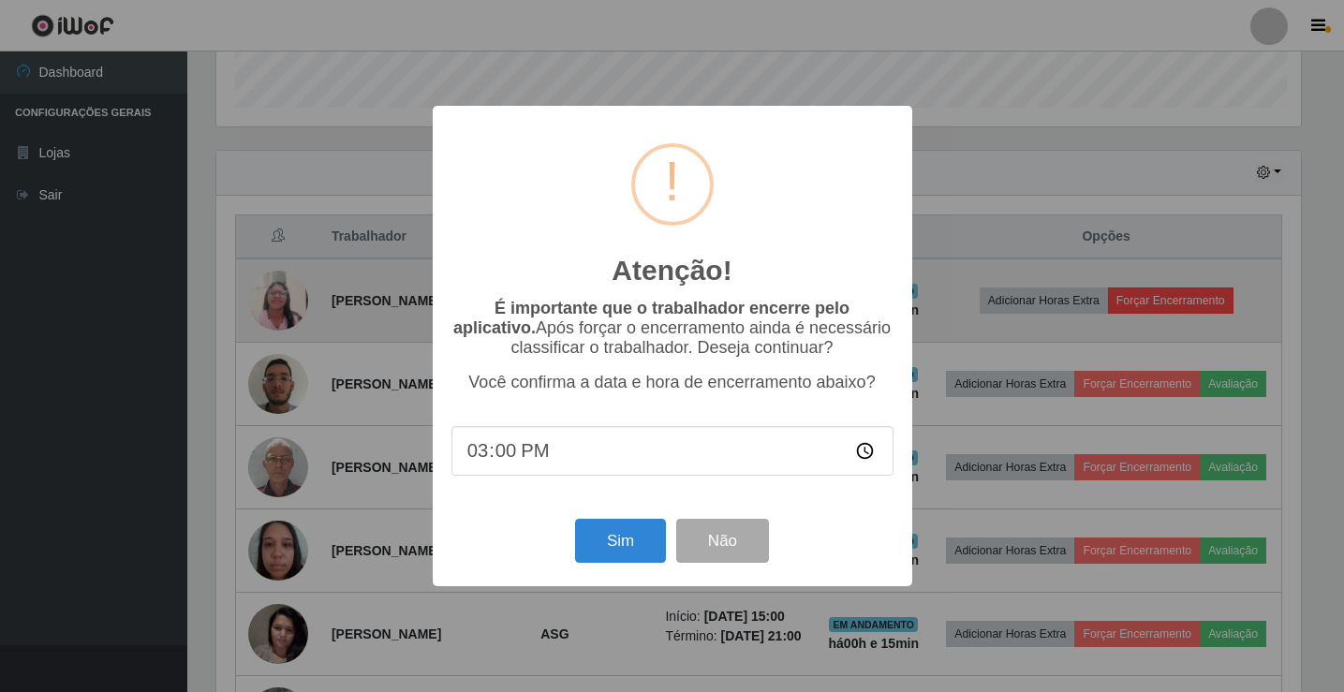
scroll to position [389, 1089]
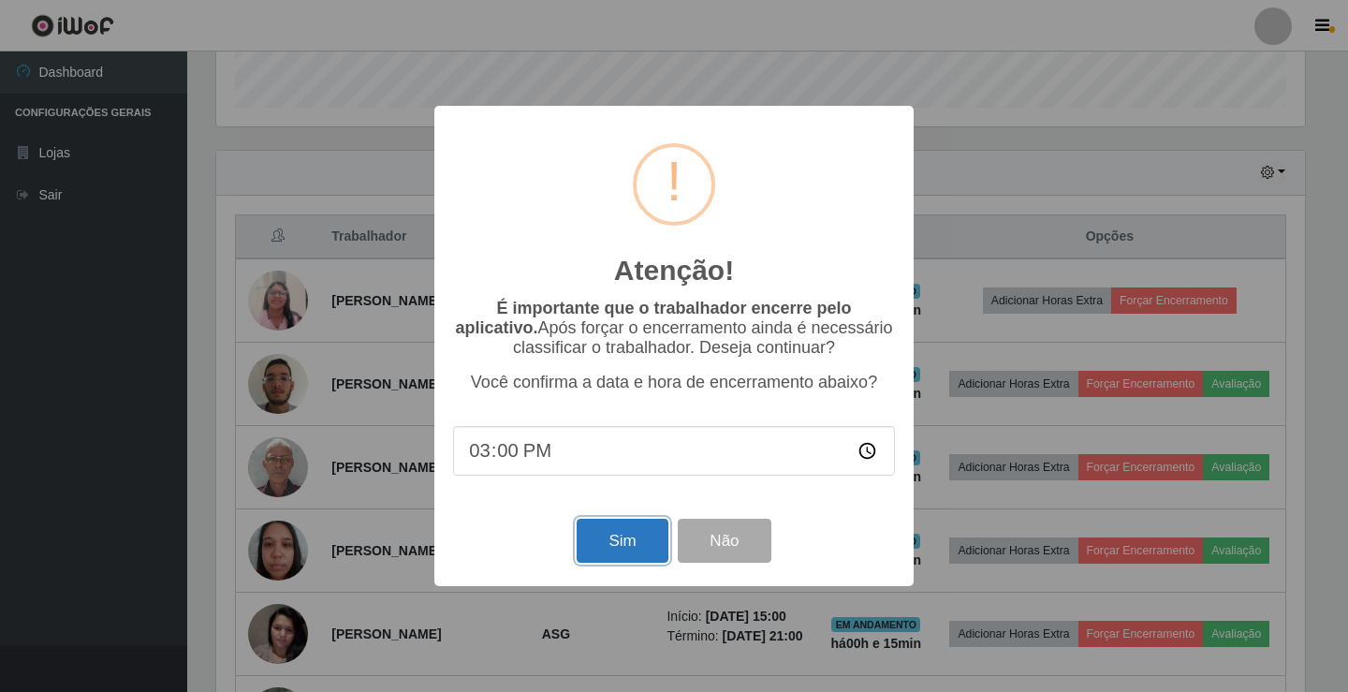
click at [629, 538] on button "Sim" at bounding box center [622, 541] width 91 height 44
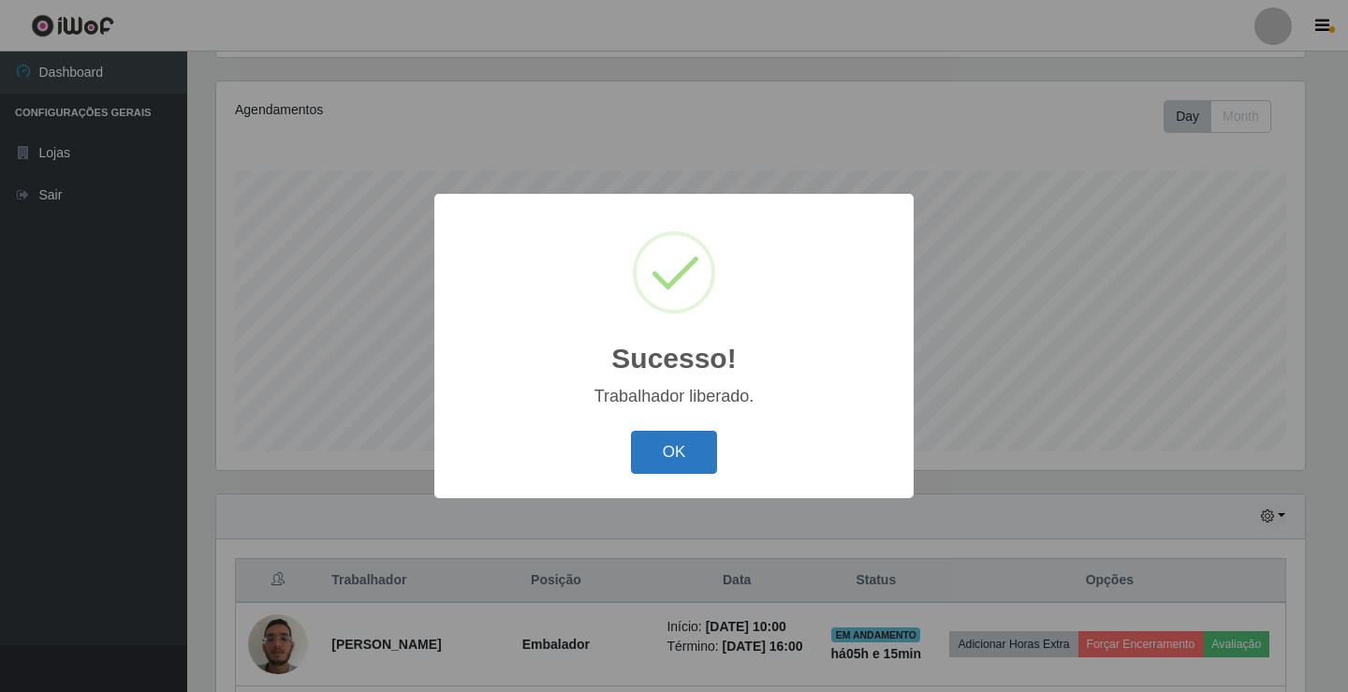
click at [669, 457] on button "OK" at bounding box center [674, 453] width 87 height 44
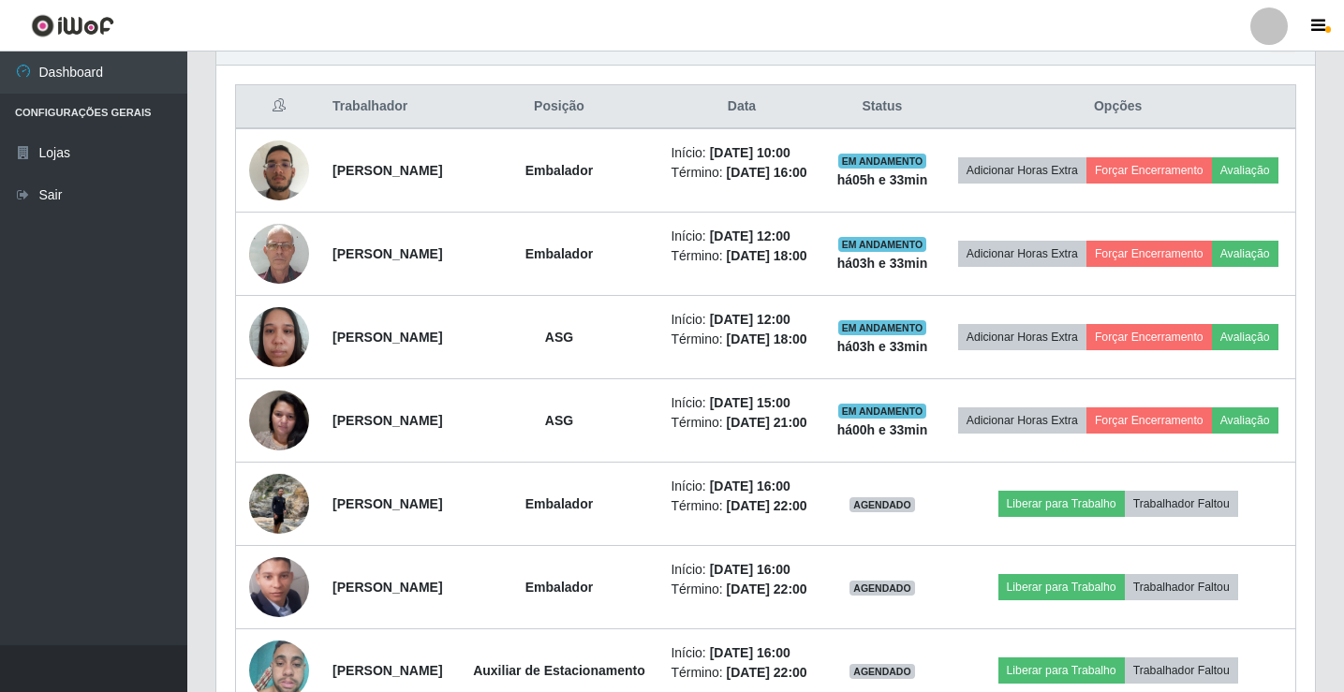
scroll to position [681, 0]
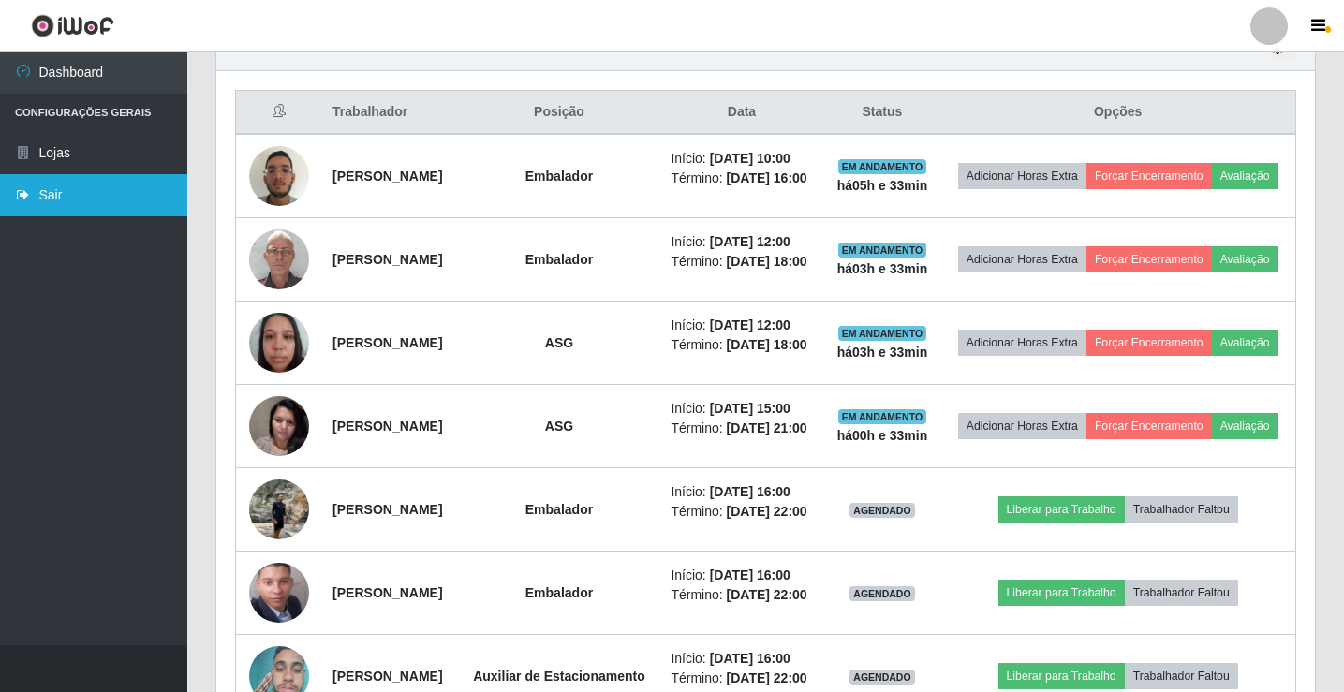
click at [29, 192] on icon at bounding box center [23, 194] width 17 height 13
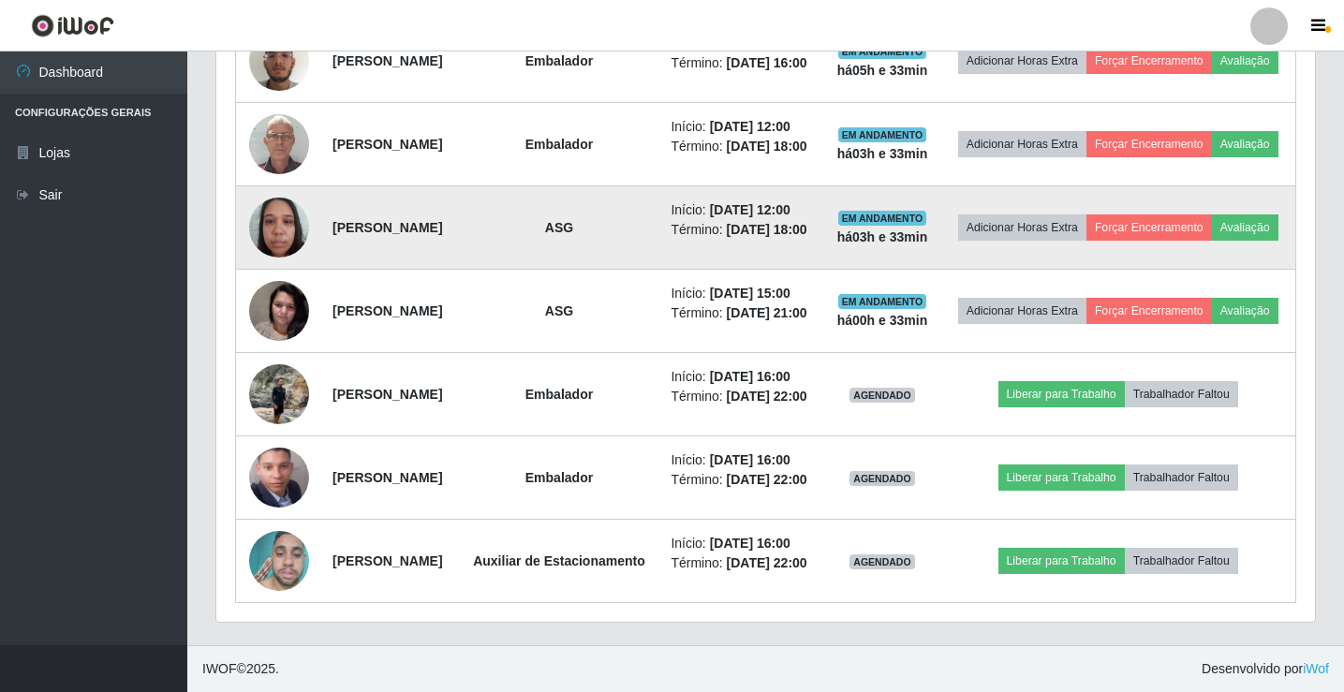
scroll to position [1032, 0]
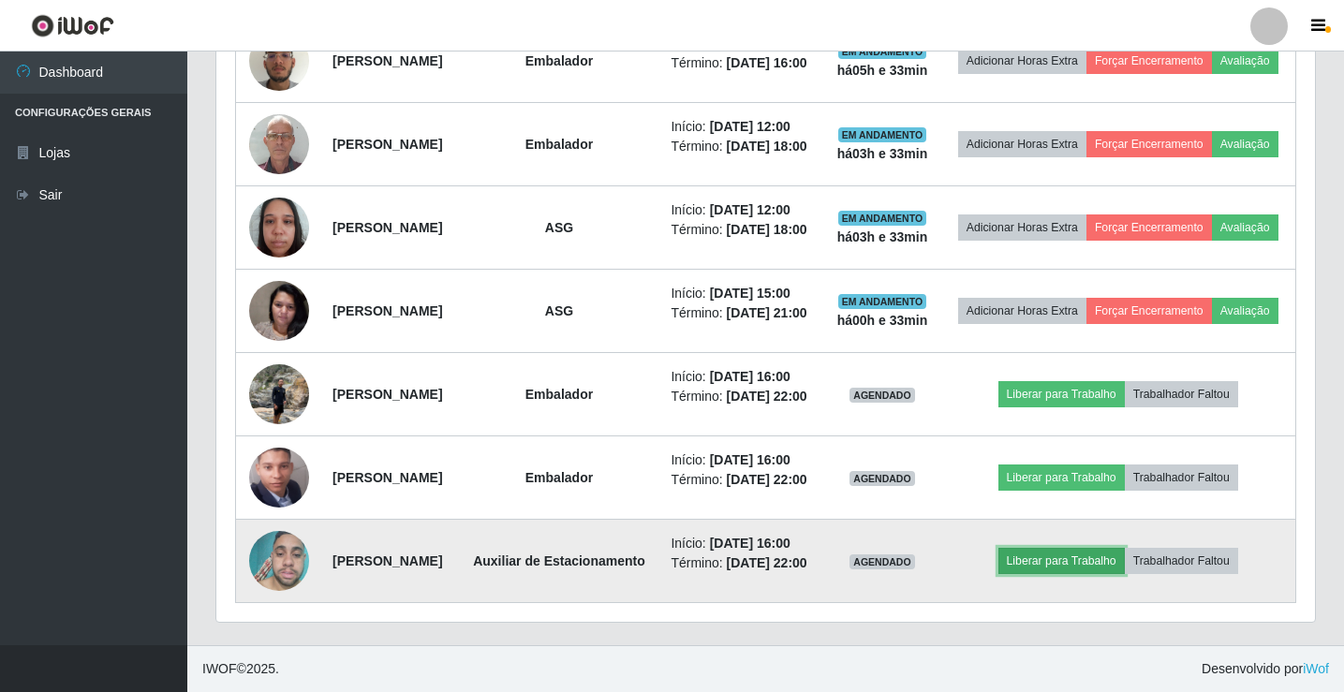
click at [1108, 548] on button "Liberar para Trabalho" at bounding box center [1061, 561] width 126 height 26
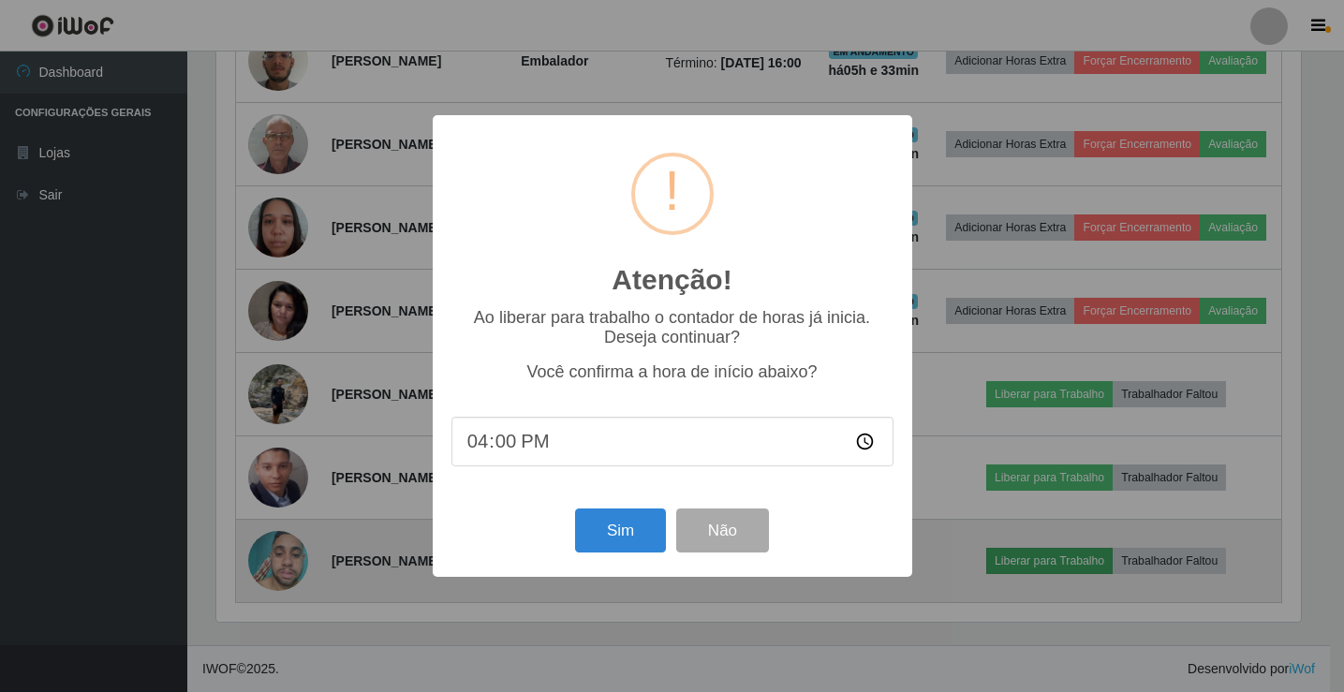
scroll to position [389, 1089]
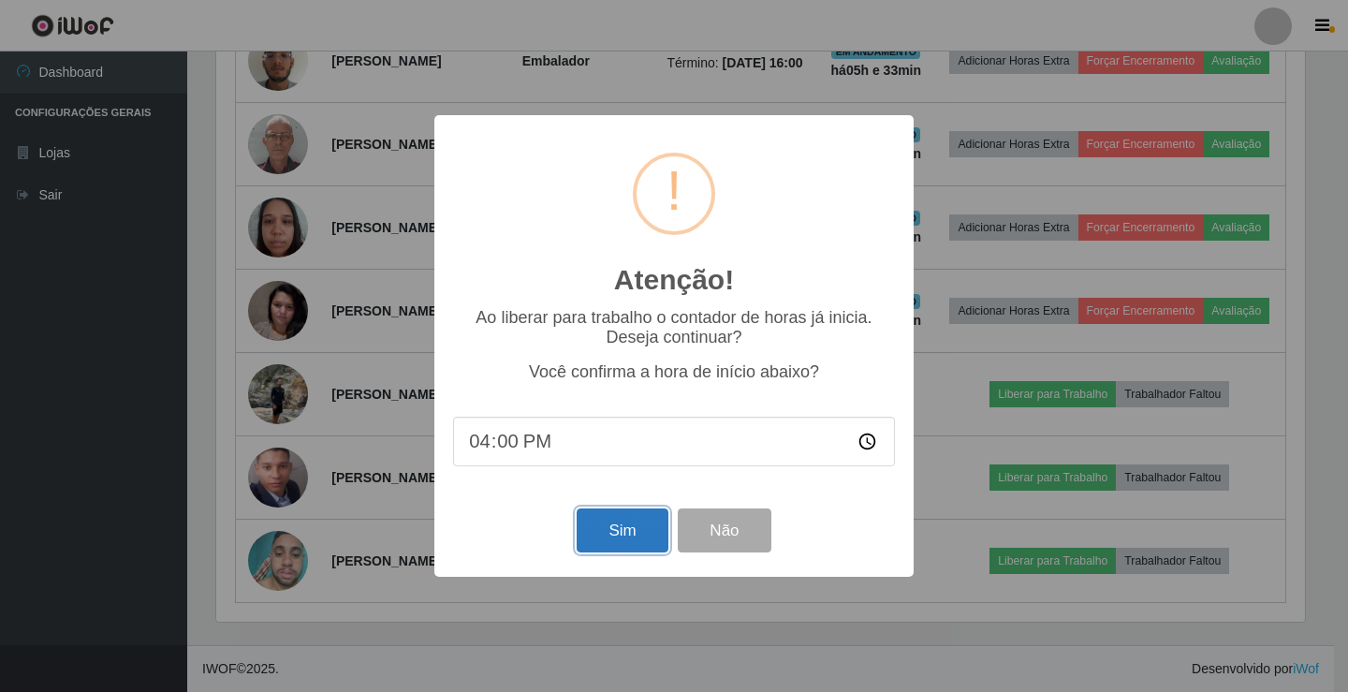
click at [608, 532] on button "Sim" at bounding box center [622, 530] width 91 height 44
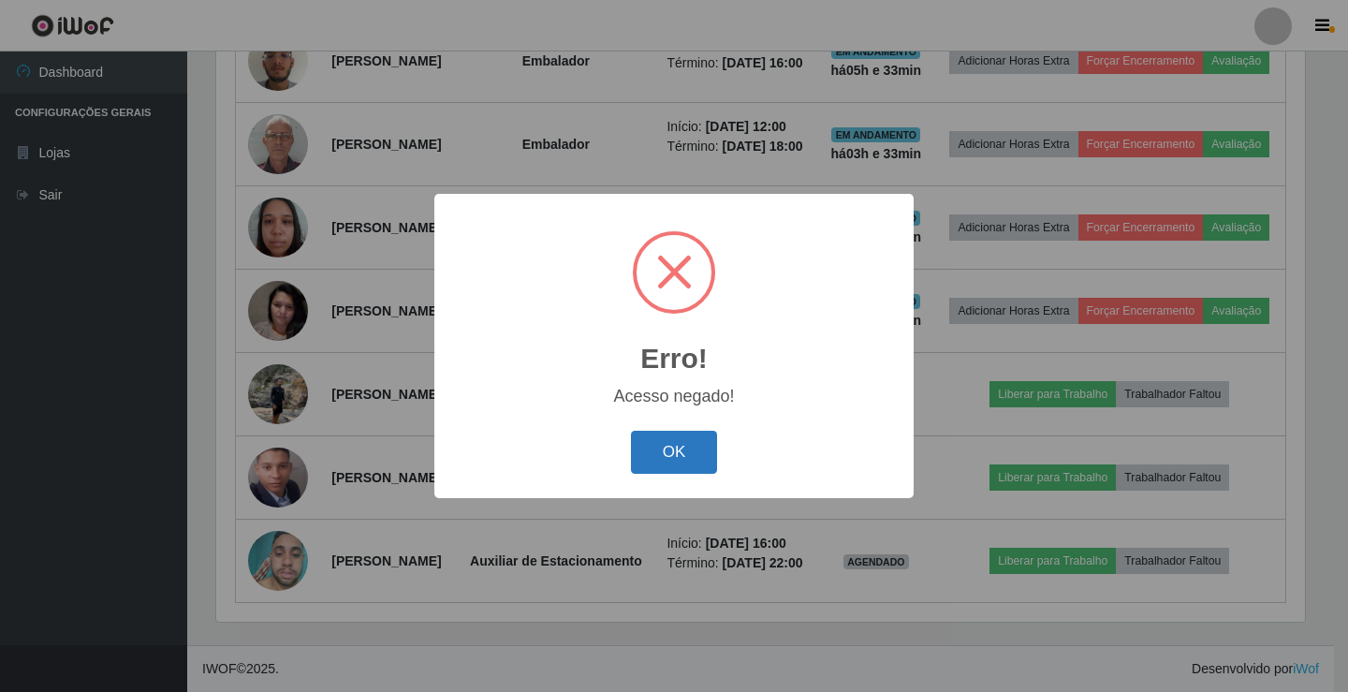
click at [684, 464] on button "OK" at bounding box center [674, 453] width 87 height 44
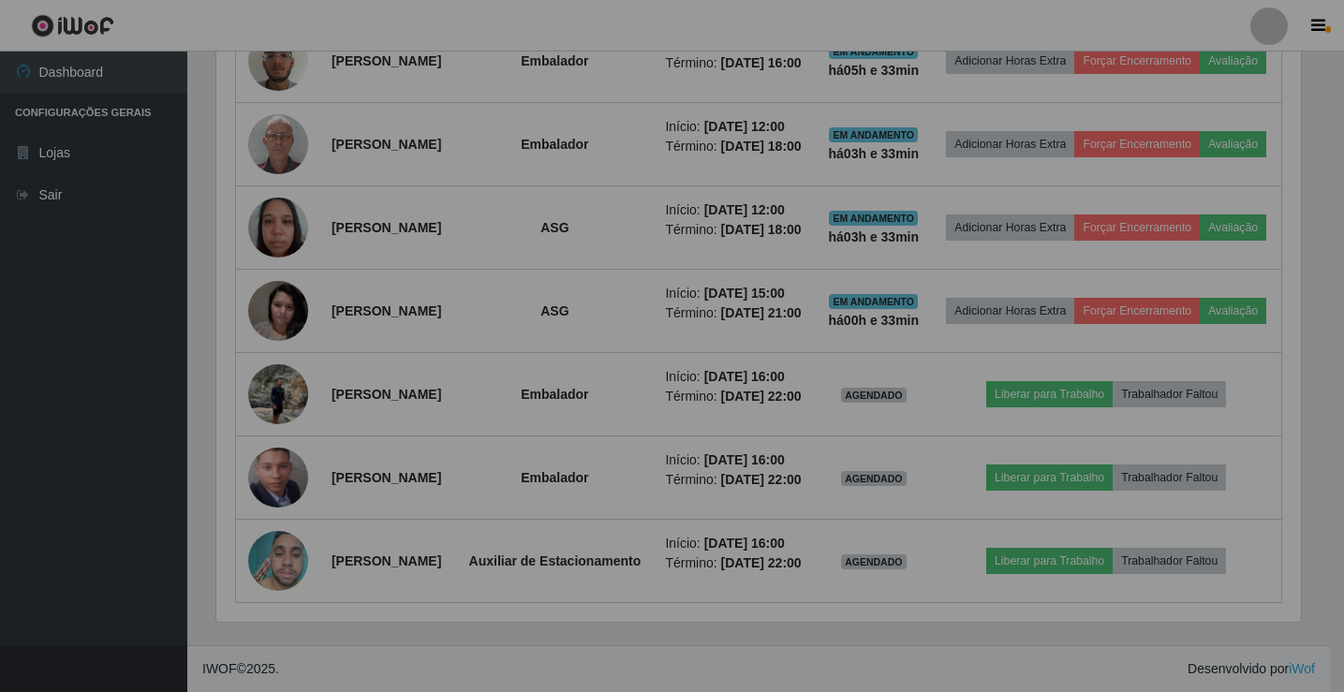
scroll to position [389, 1098]
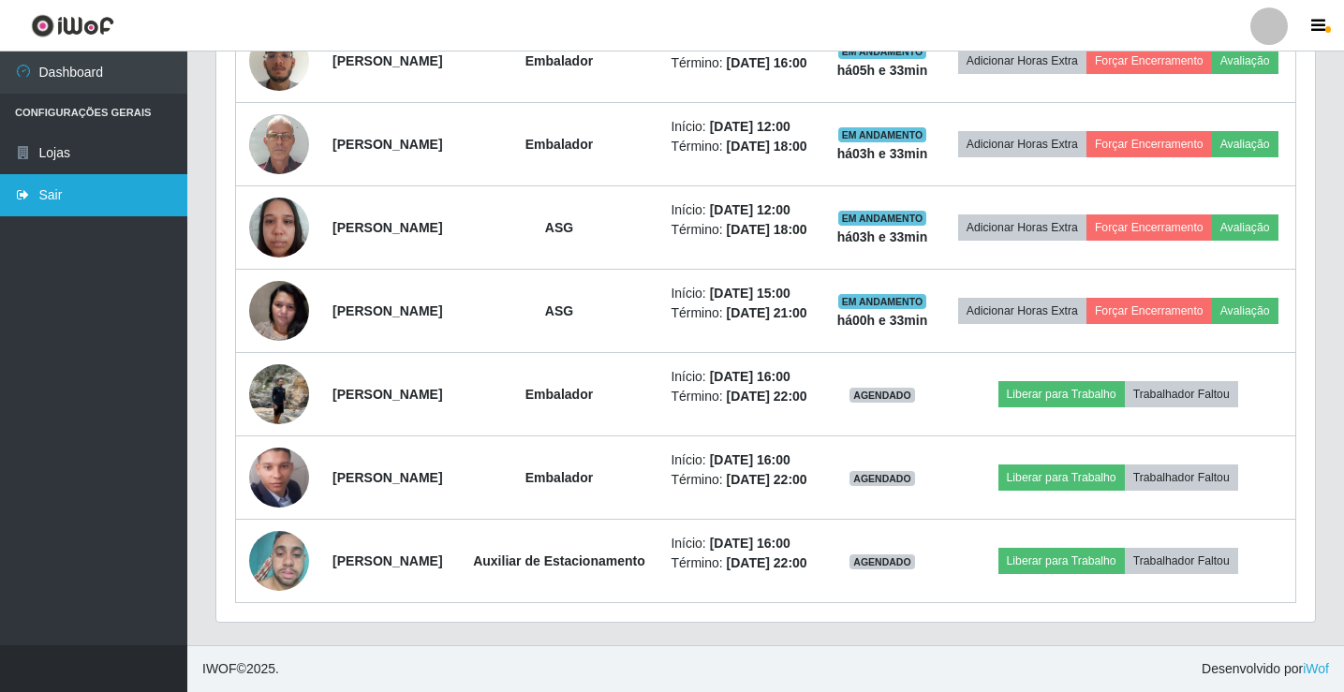
click at [68, 198] on link "Sair" at bounding box center [93, 195] width 187 height 42
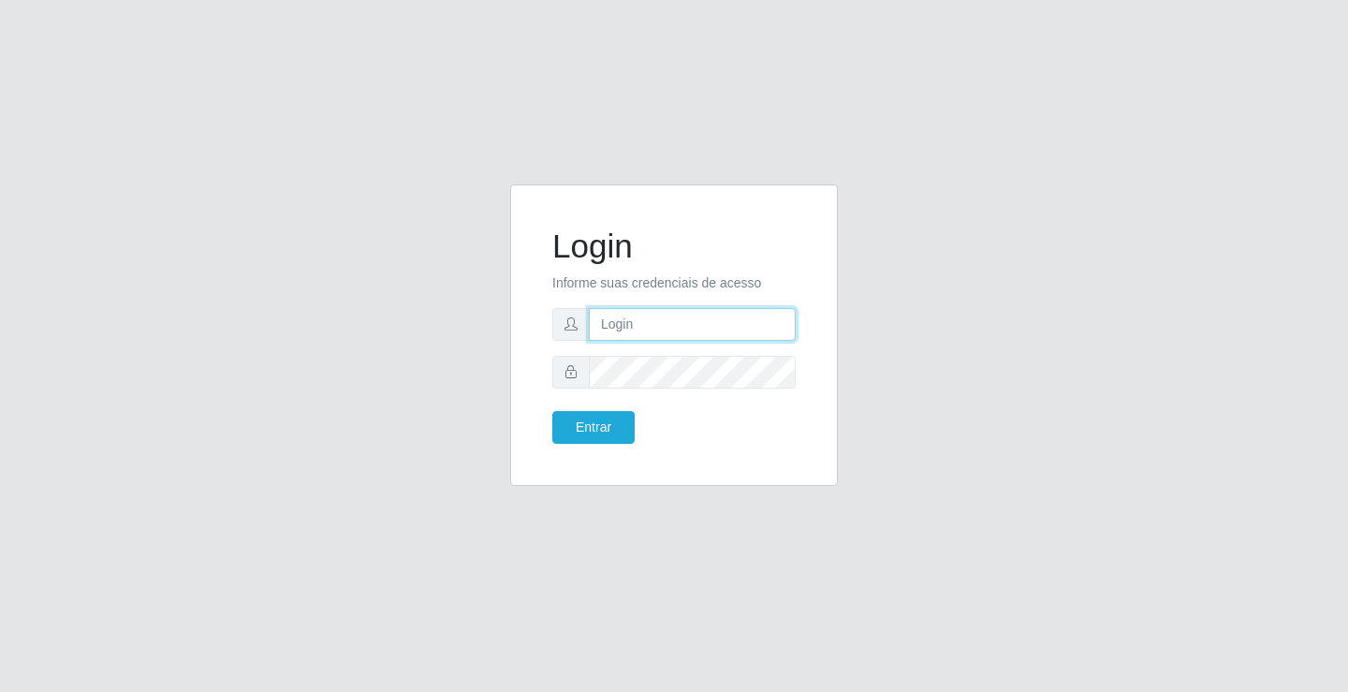
click at [610, 316] on input "text" at bounding box center [692, 324] width 207 height 33
type input "zivaneide@ideal"
click at [552, 411] on button "Entrar" at bounding box center [593, 427] width 82 height 33
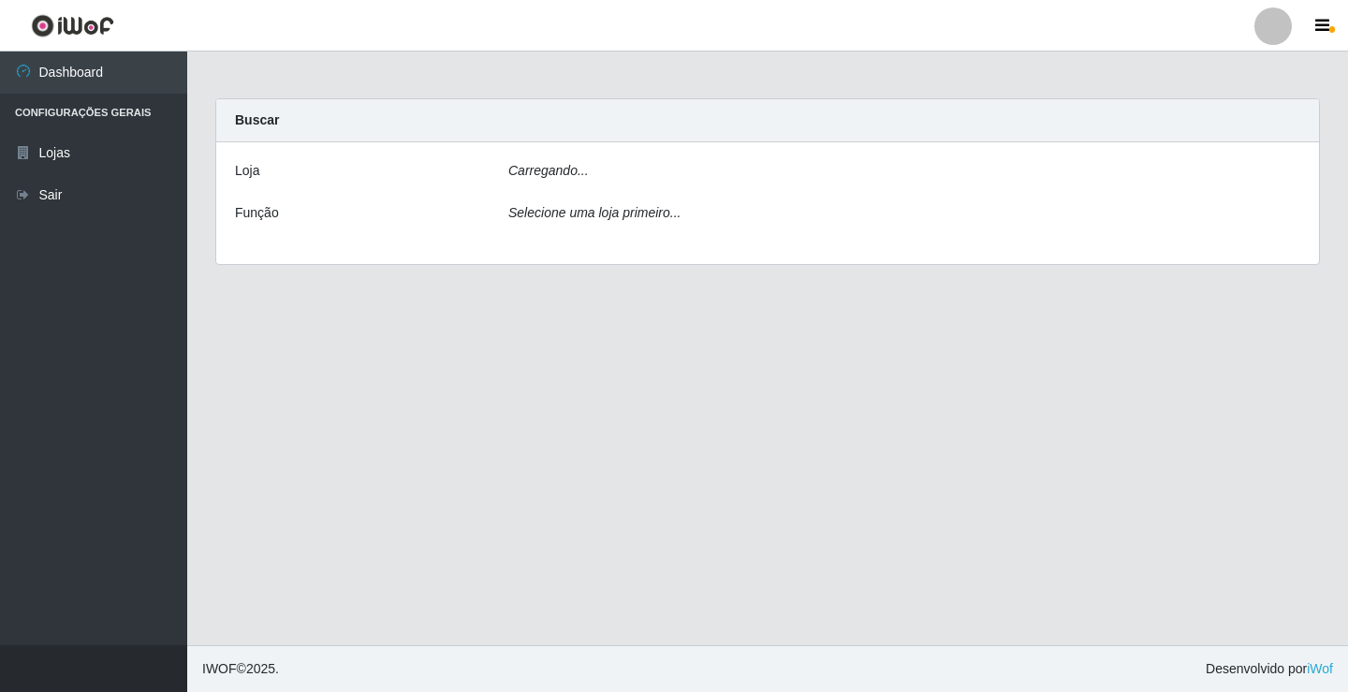
click at [597, 420] on main "Carregando... Buscar Loja Carregando... Função Selecione uma loja primeiro..." at bounding box center [767, 348] width 1161 height 594
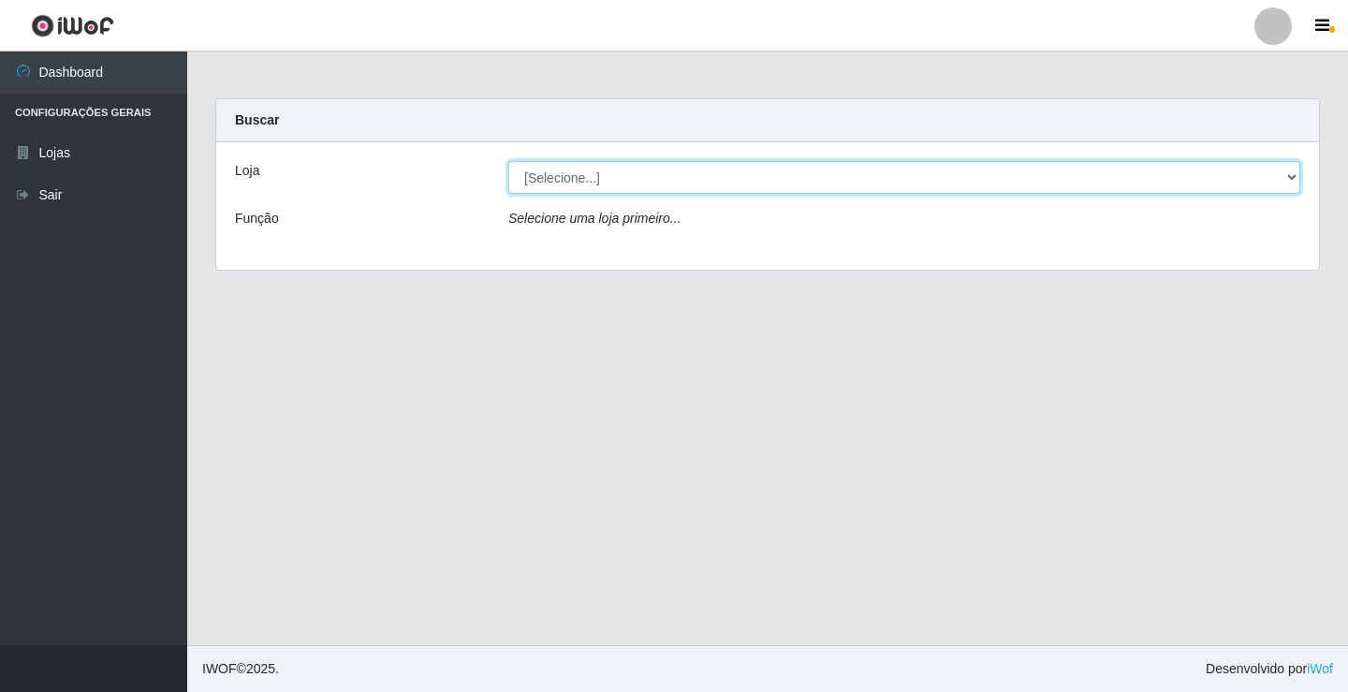
click at [1291, 179] on select "[Selecione...] Ideal - Conceição" at bounding box center [904, 177] width 792 height 33
select select "231"
click at [508, 161] on select "[Selecione...] Ideal - Conceição" at bounding box center [904, 177] width 792 height 33
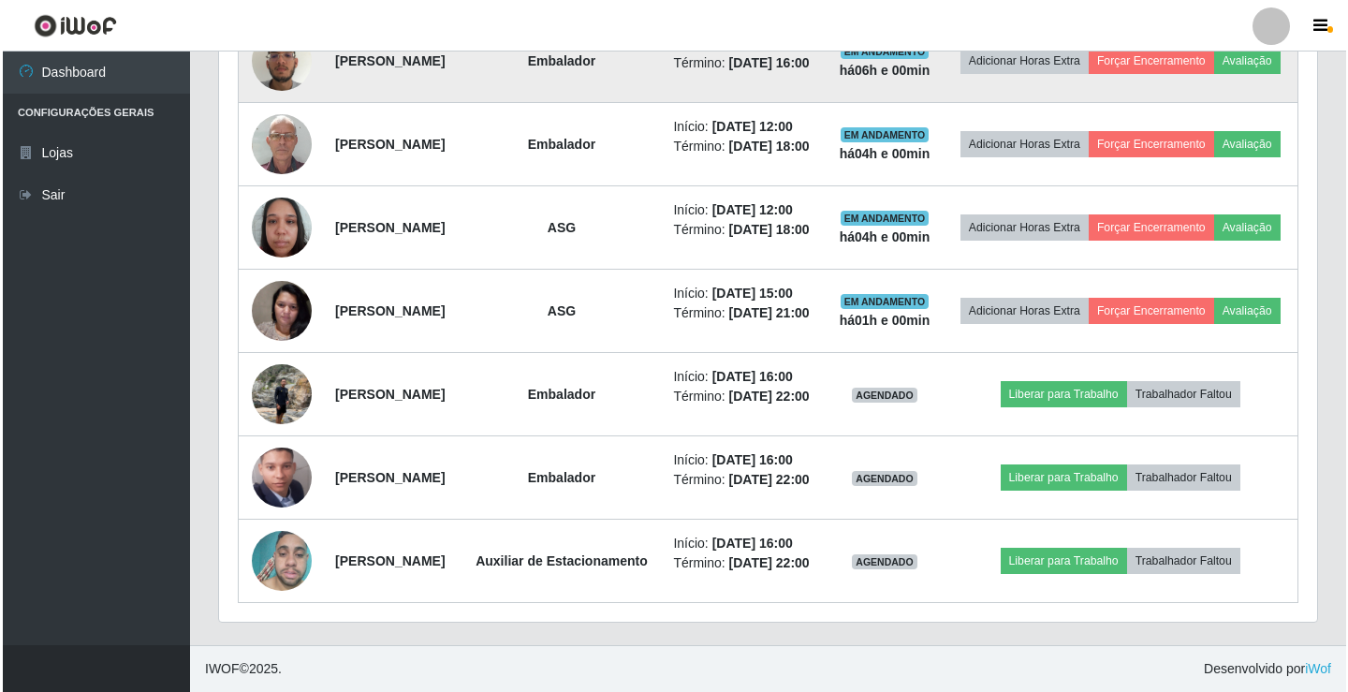
scroll to position [1037, 0]
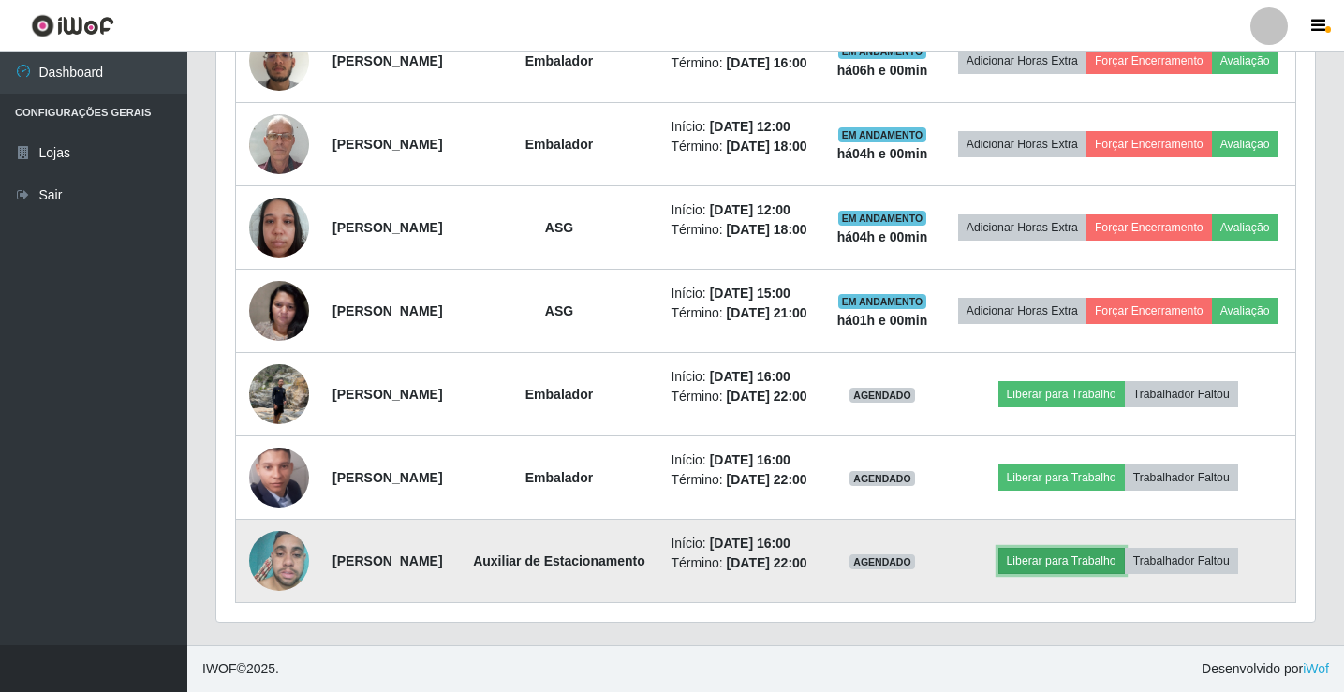
click at [1104, 548] on button "Liberar para Trabalho" at bounding box center [1061, 561] width 126 height 26
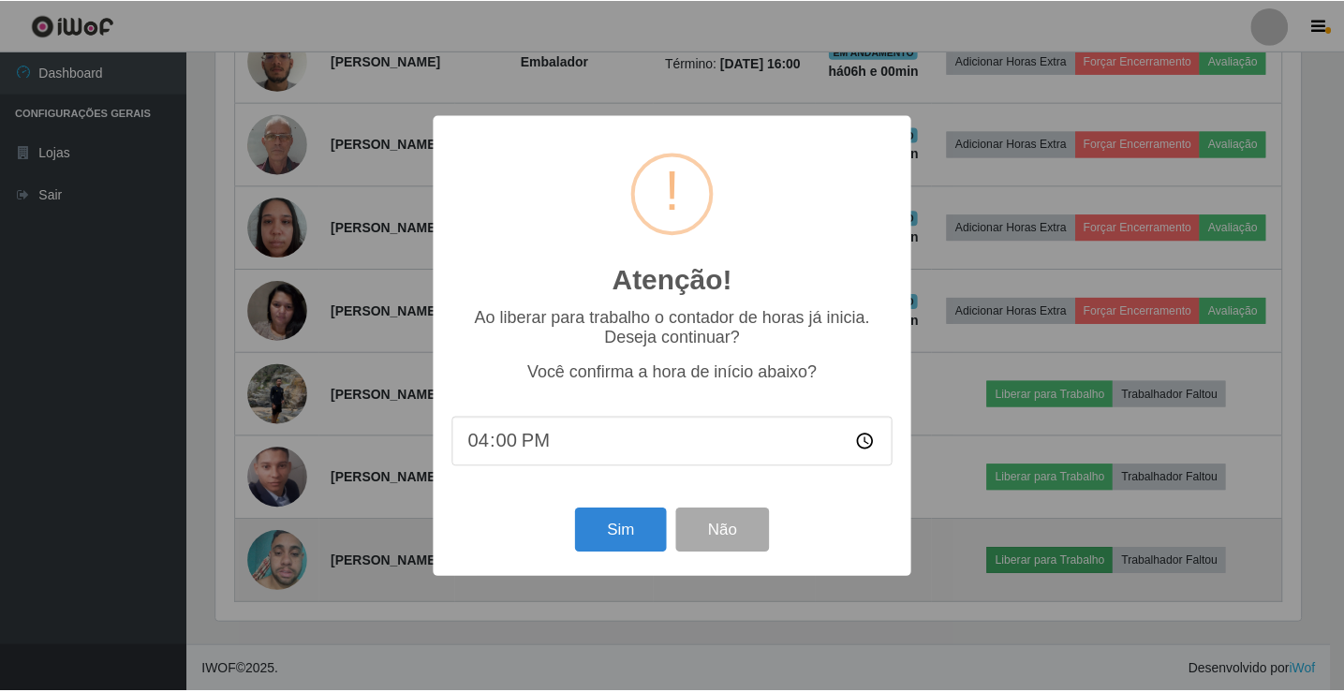
scroll to position [389, 1089]
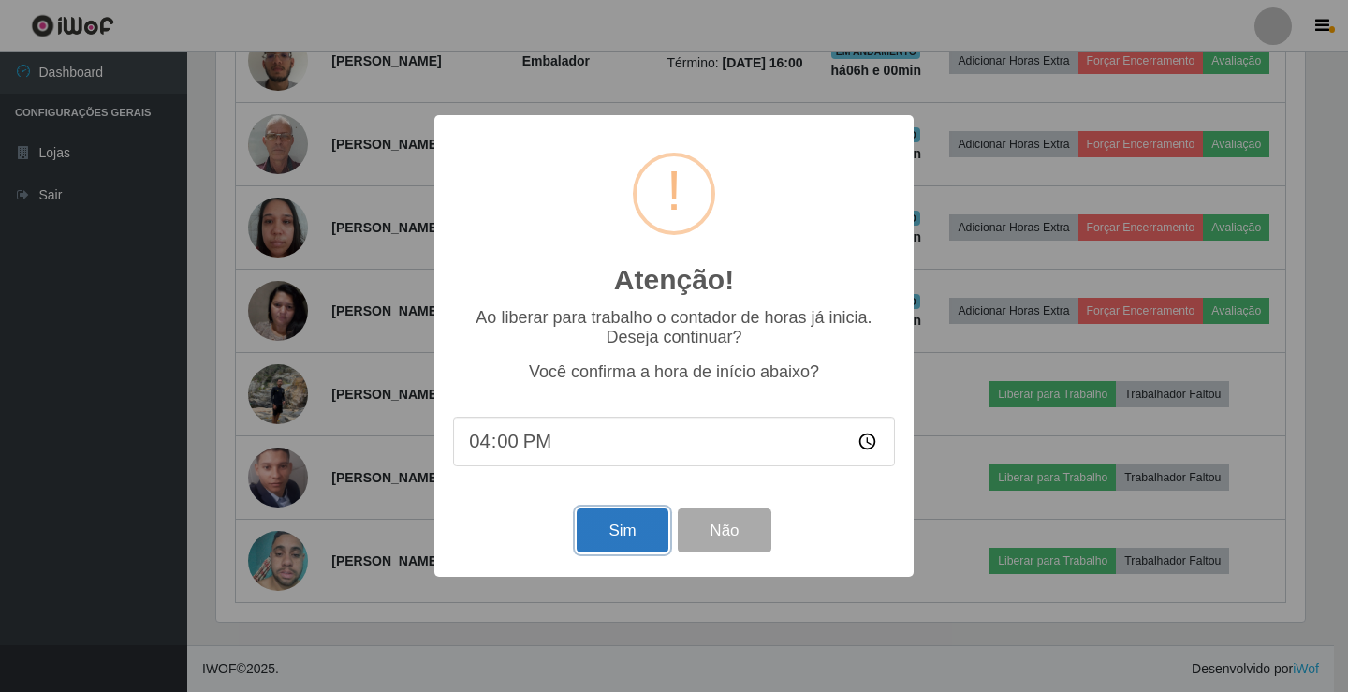
click at [615, 543] on button "Sim" at bounding box center [622, 530] width 91 height 44
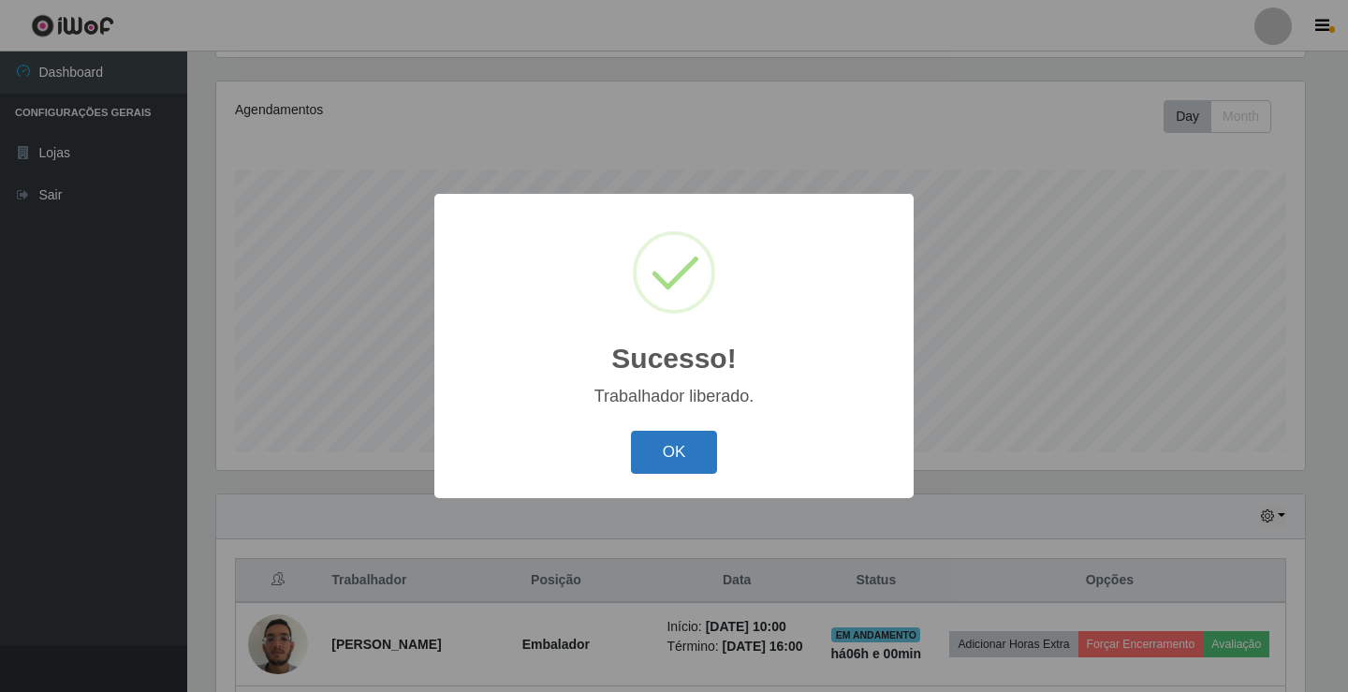
click at [676, 460] on button "OK" at bounding box center [674, 453] width 87 height 44
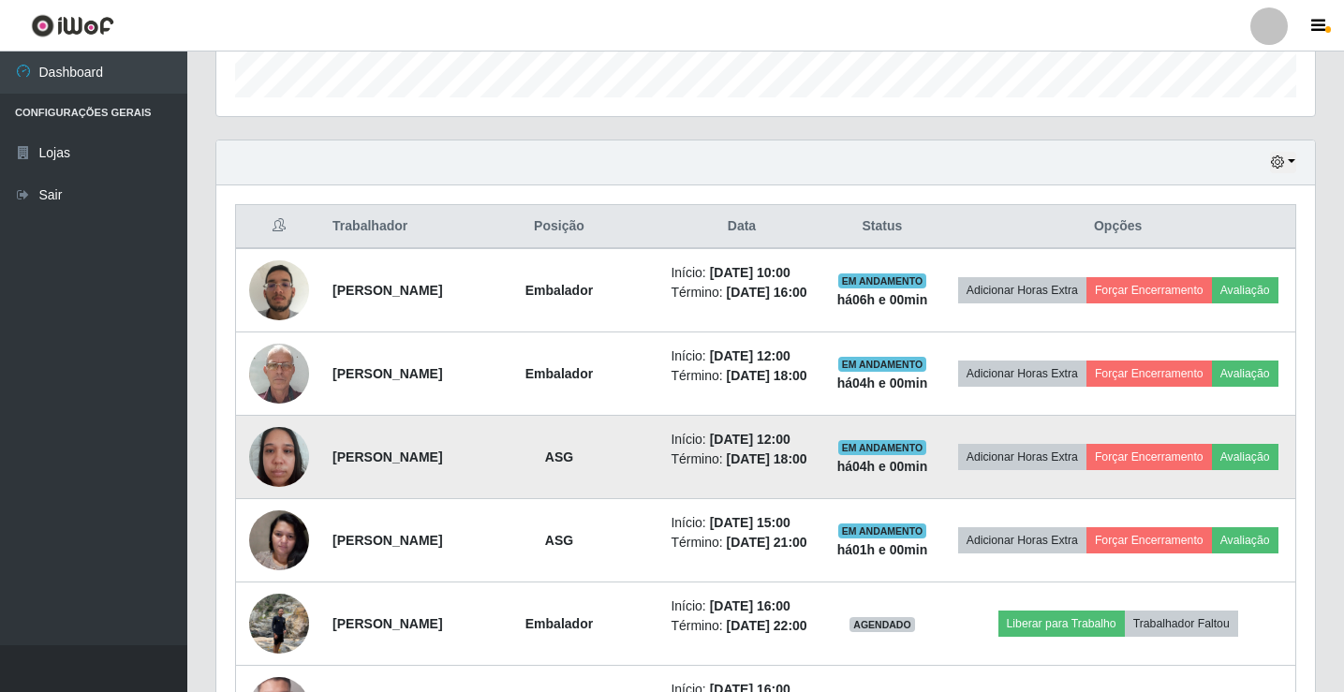
scroll to position [382, 0]
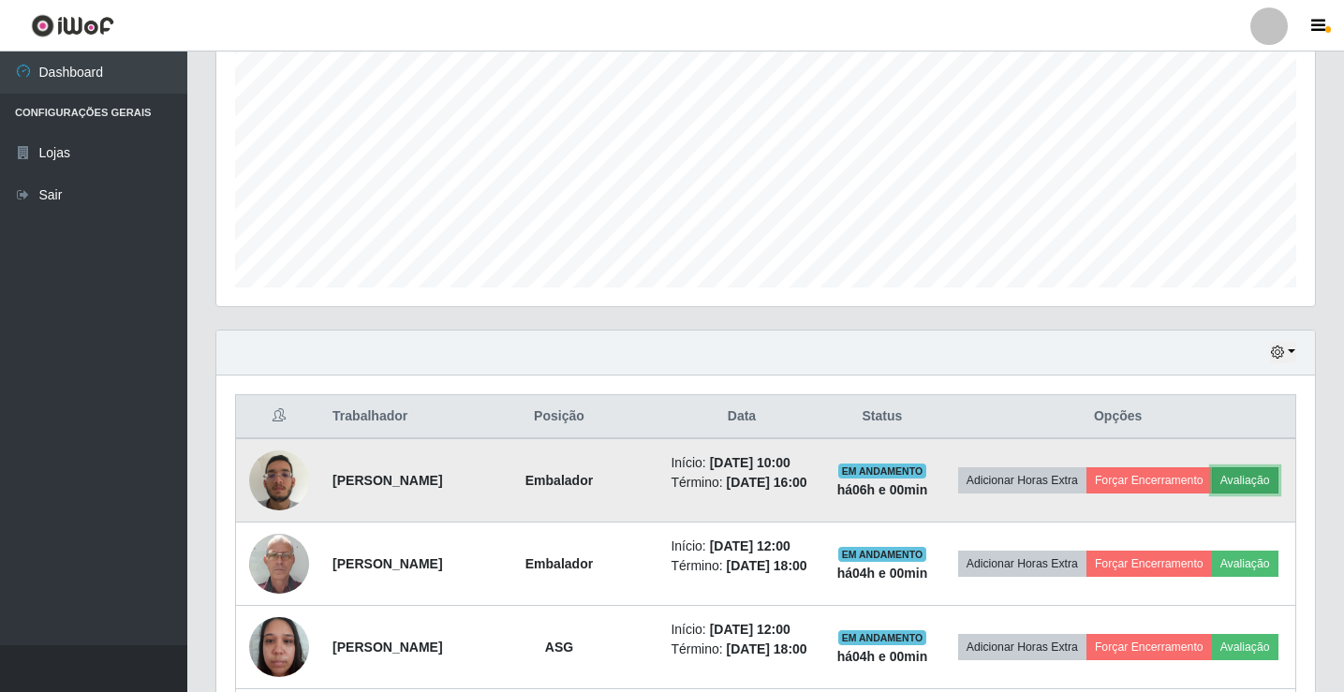
click at [1212, 493] on button "Avaliação" at bounding box center [1245, 480] width 66 height 26
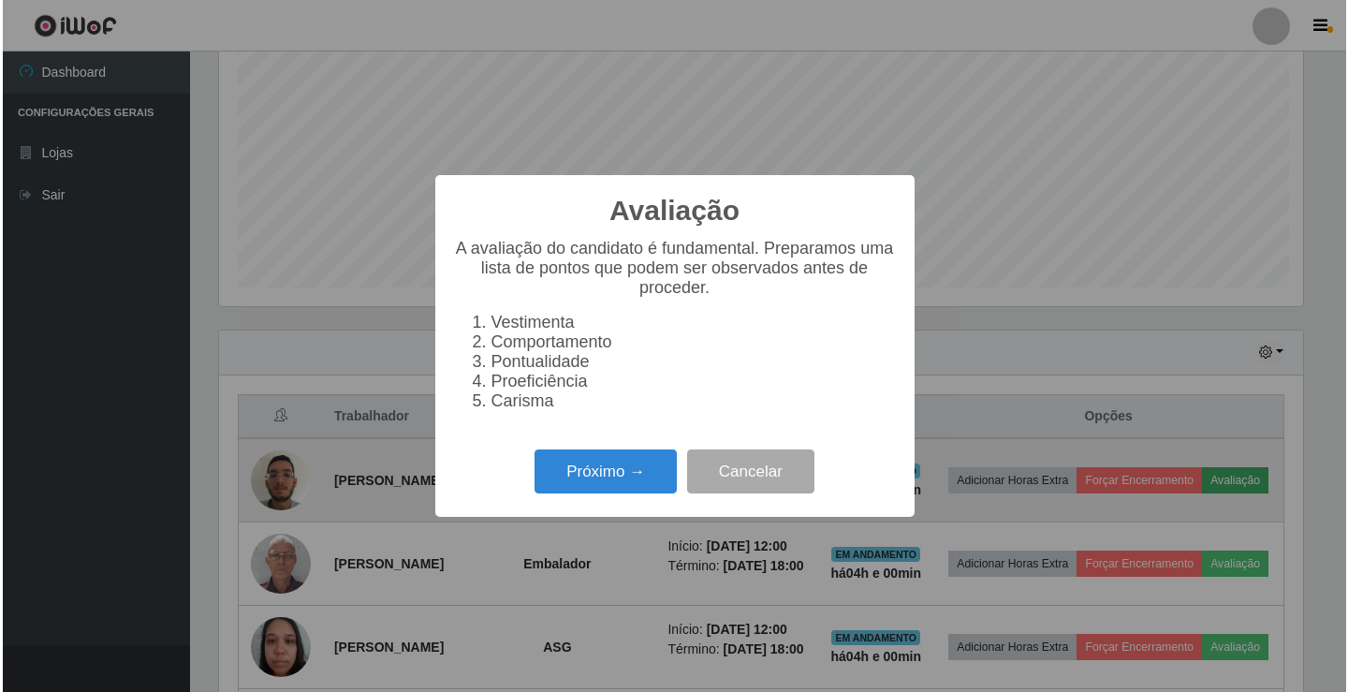
scroll to position [389, 1089]
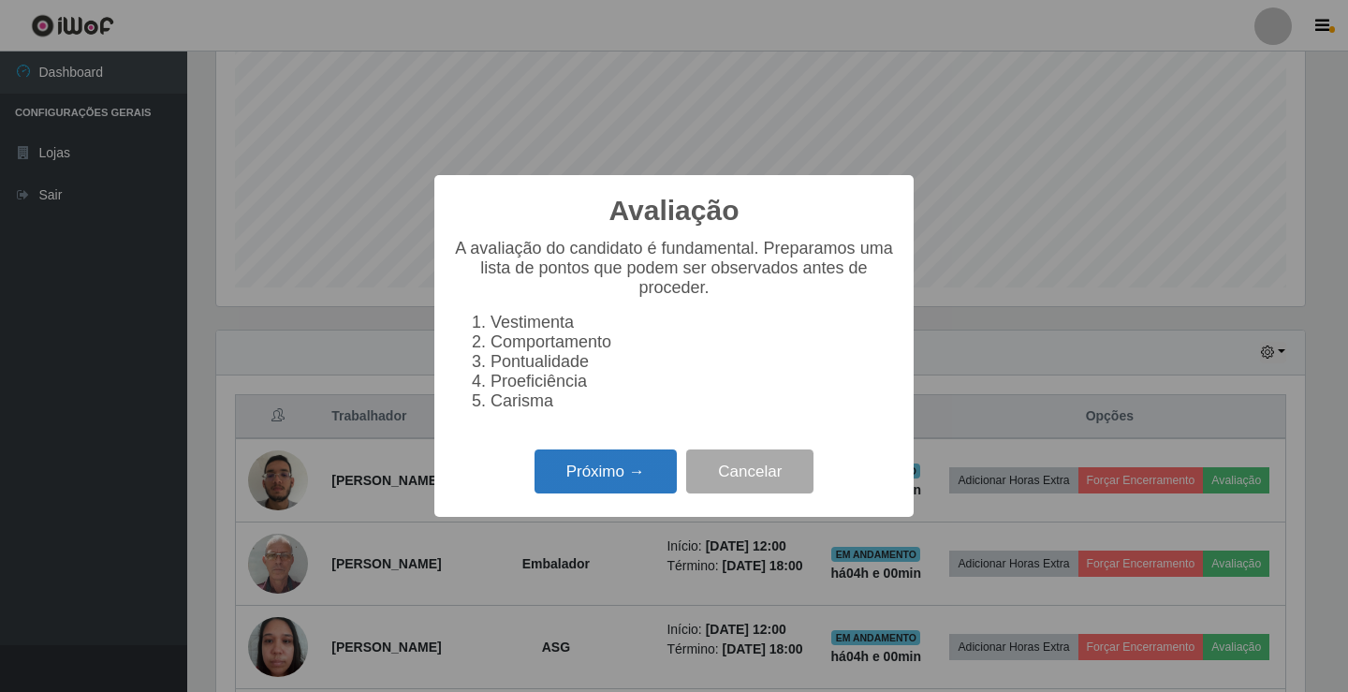
click at [613, 480] on button "Próximo →" at bounding box center [606, 471] width 142 height 44
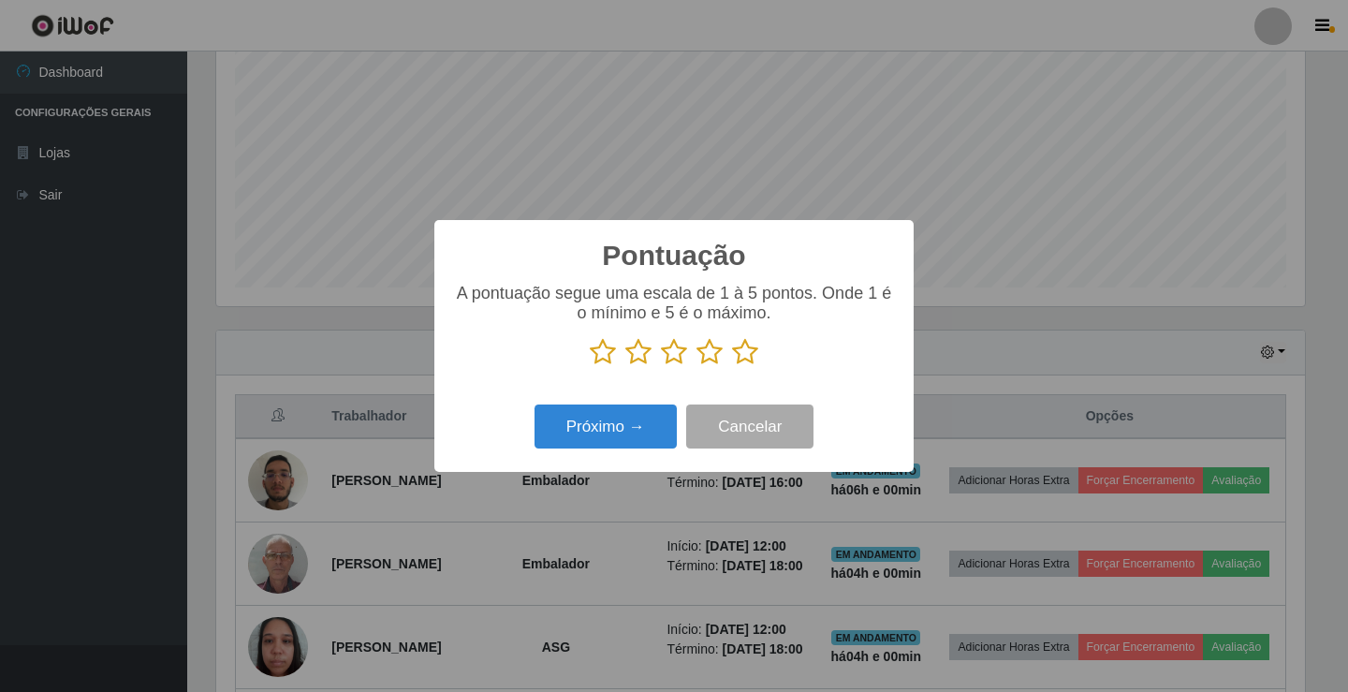
click at [706, 349] on icon at bounding box center [710, 352] width 26 height 28
click at [697, 366] on input "radio" at bounding box center [697, 366] width 0 height 0
click at [633, 427] on button "Próximo →" at bounding box center [606, 426] width 142 height 44
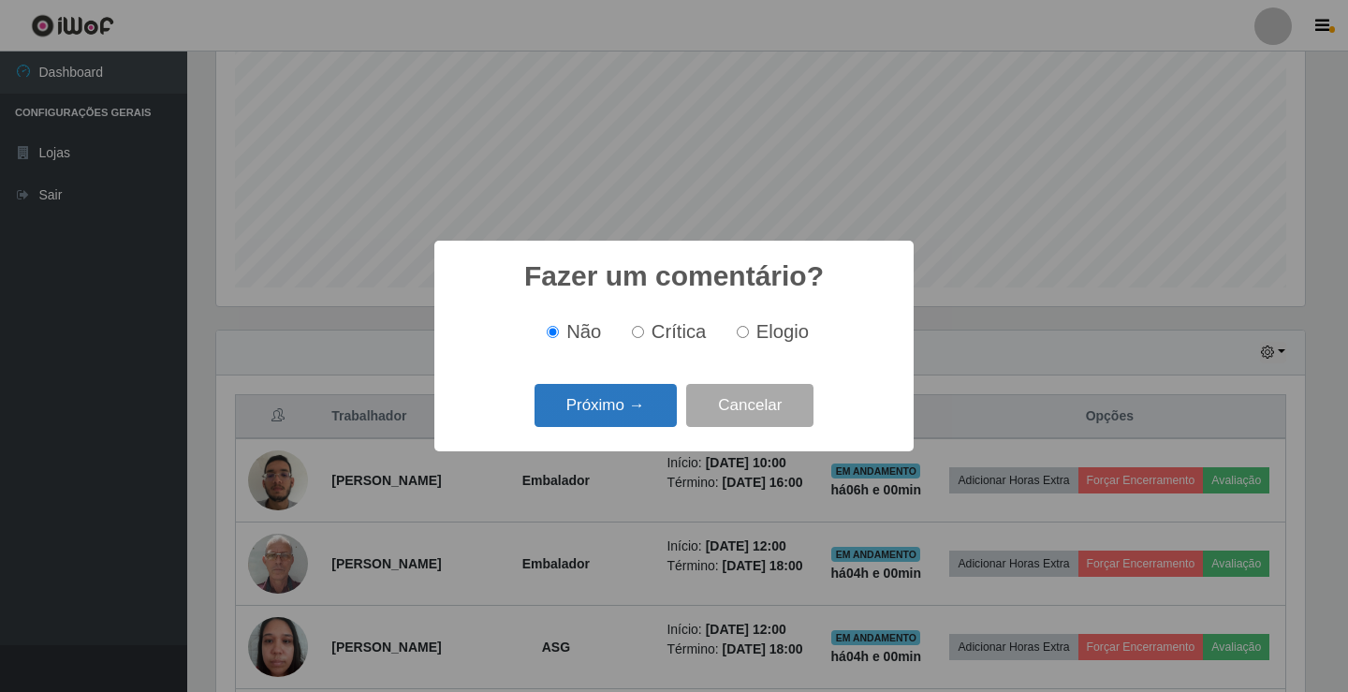
click at [643, 405] on button "Próximo →" at bounding box center [606, 406] width 142 height 44
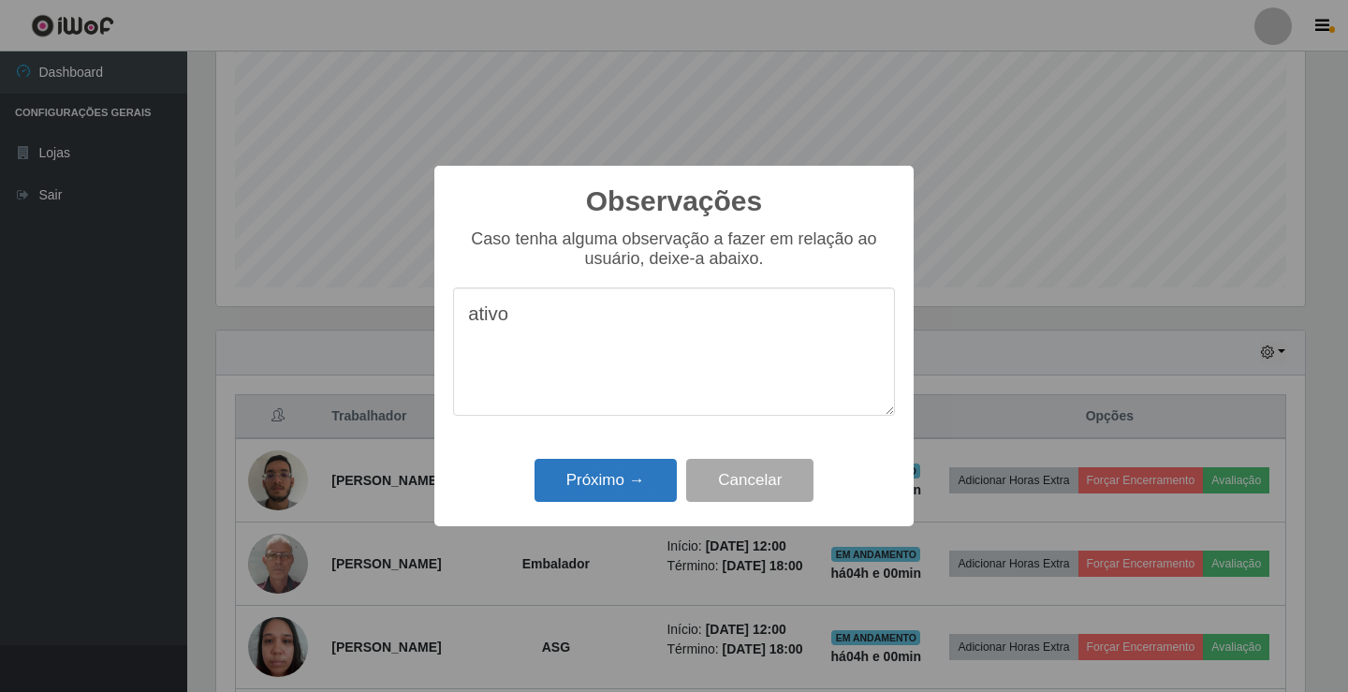
type textarea "ativo"
click at [618, 489] on button "Próximo →" at bounding box center [606, 481] width 142 height 44
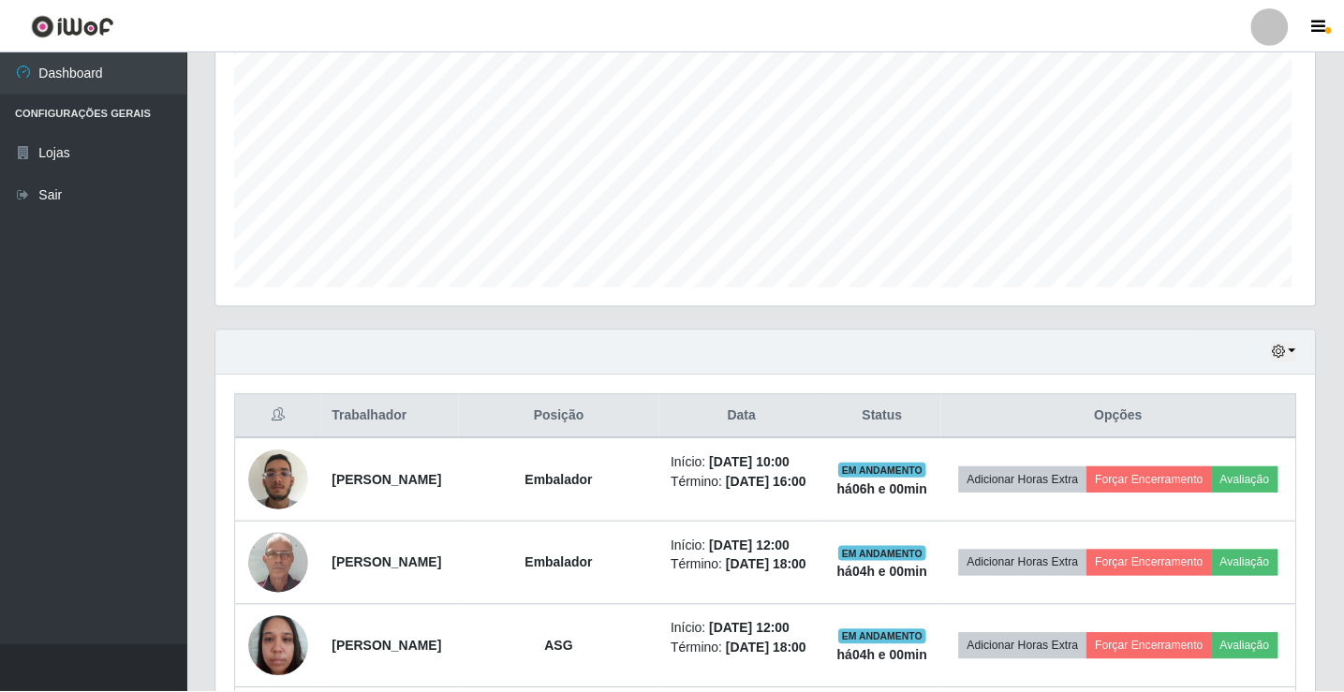
scroll to position [389, 1098]
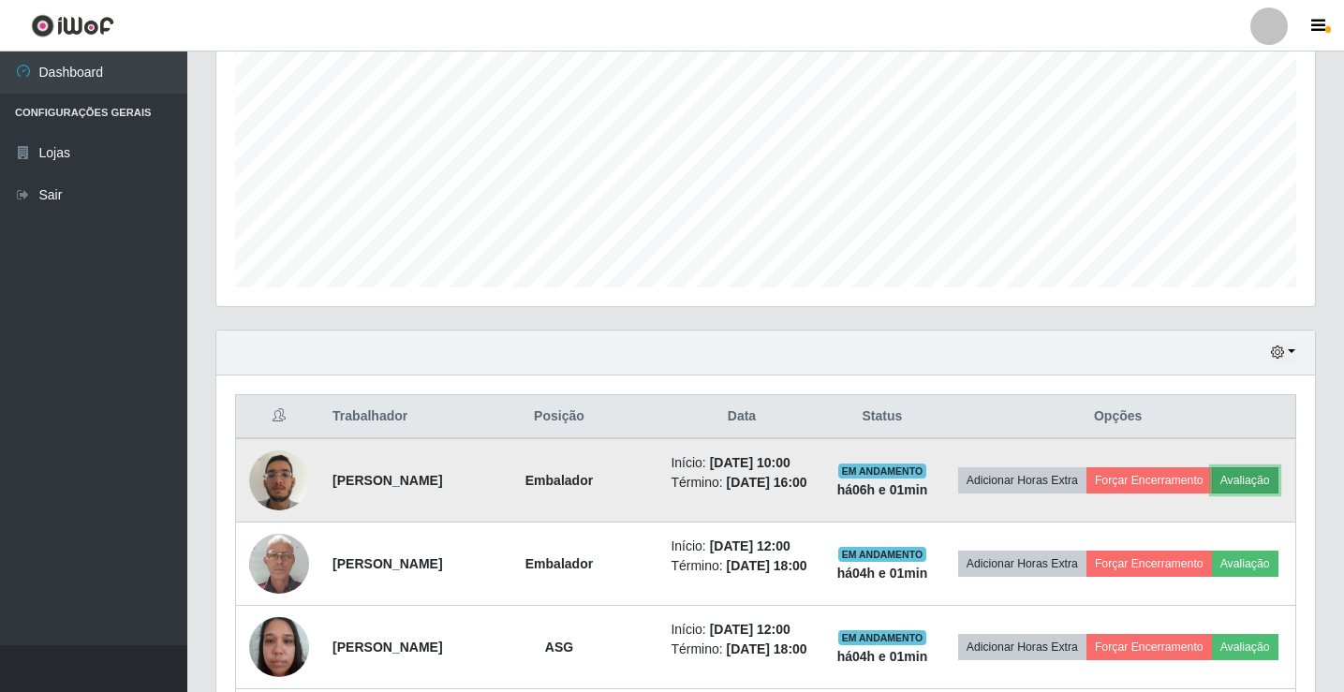
click at [1212, 493] on button "Avaliação" at bounding box center [1245, 480] width 66 height 26
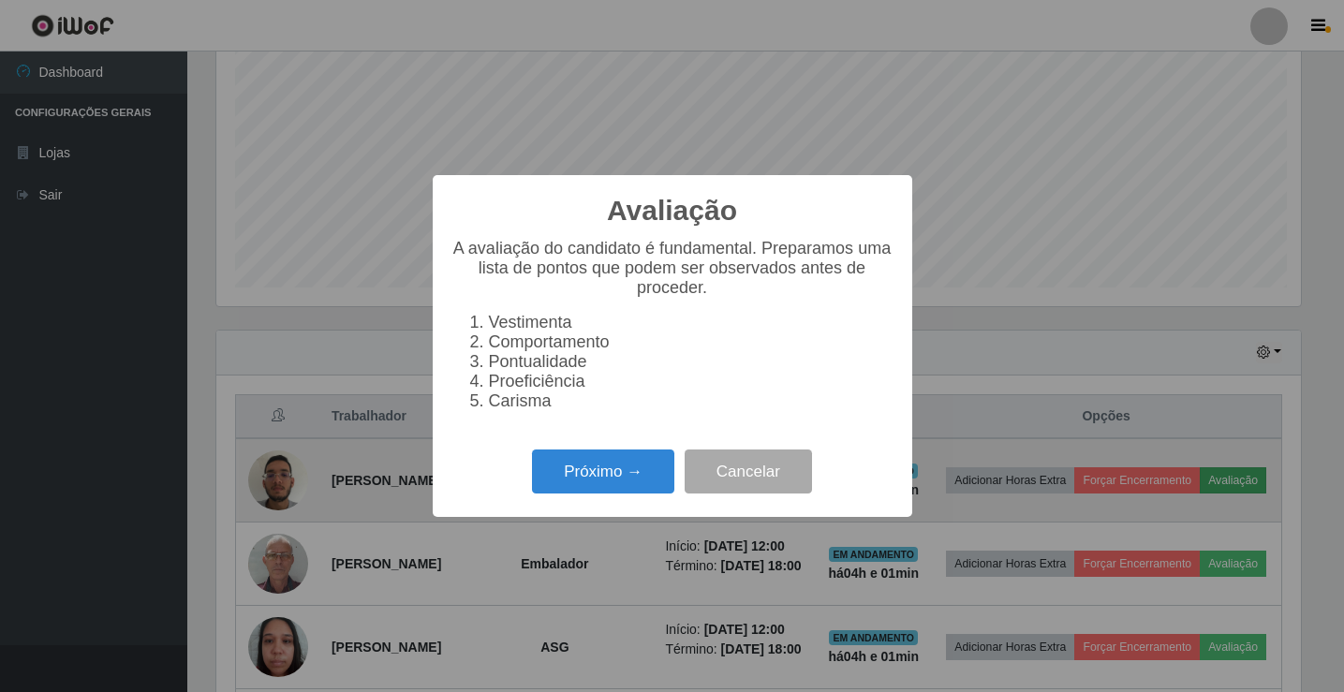
scroll to position [389, 1089]
click at [1192, 502] on div "Avaliação × A avaliação do candidato é fundamental. Preparamos uma lista de pon…" at bounding box center [674, 346] width 1348 height 692
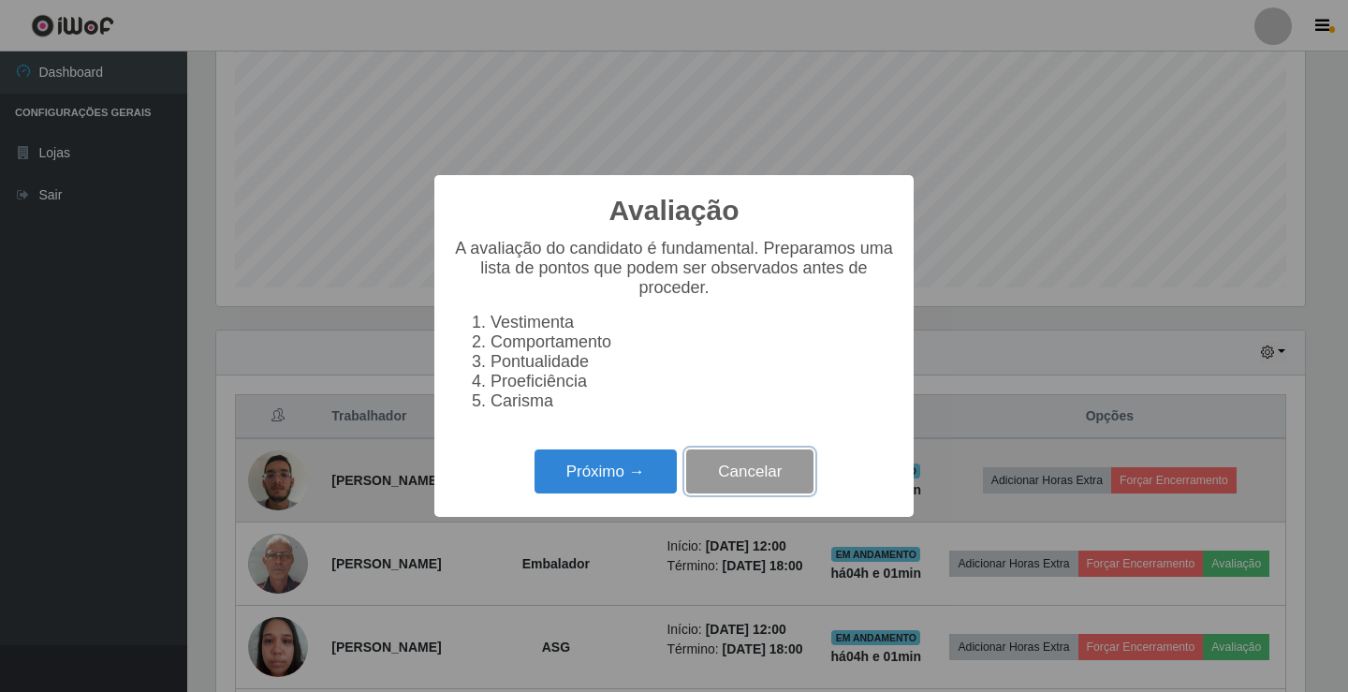
click at [727, 482] on button "Cancelar" at bounding box center [749, 471] width 127 height 44
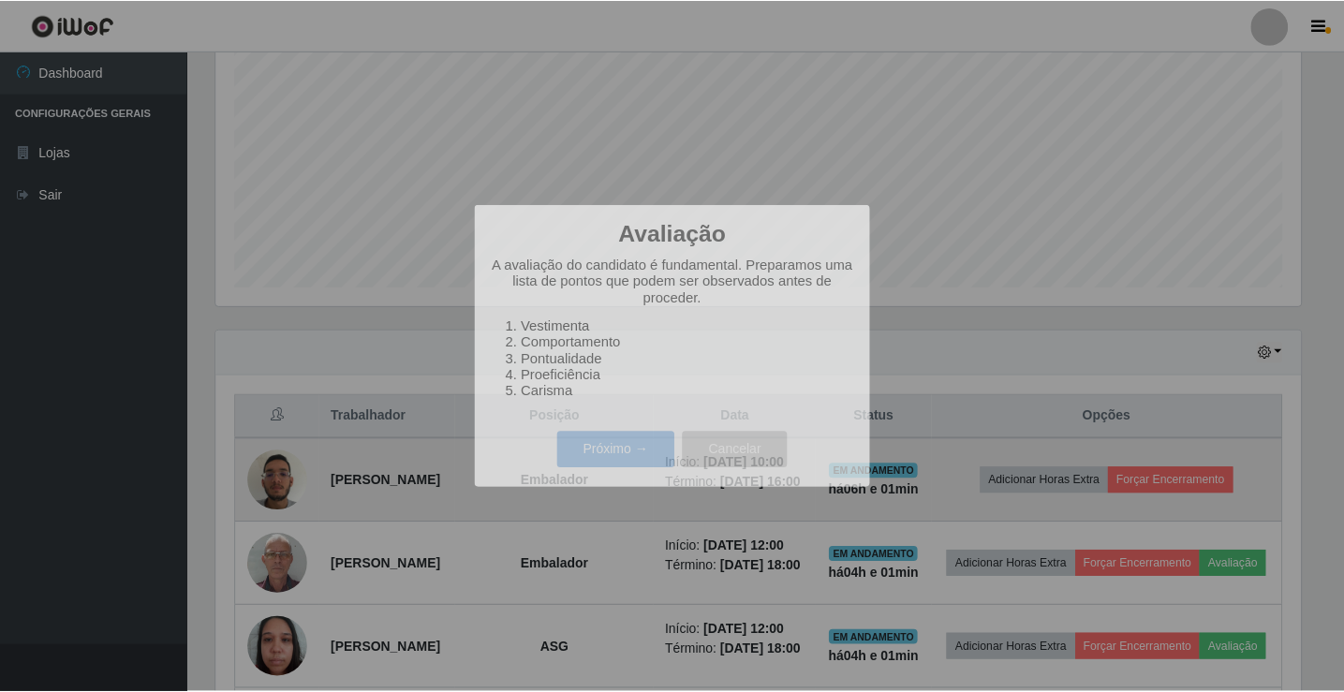
scroll to position [389, 1098]
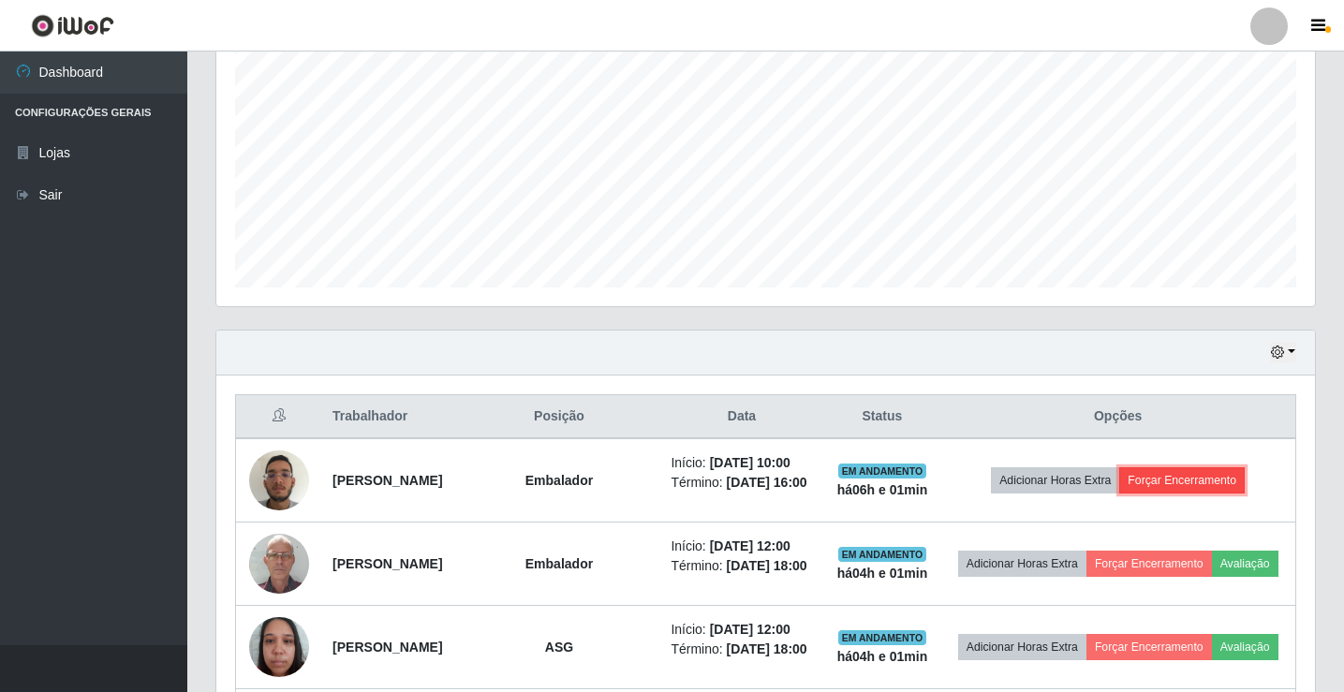
click at [1239, 490] on button "Forçar Encerramento" at bounding box center [1181, 480] width 125 height 26
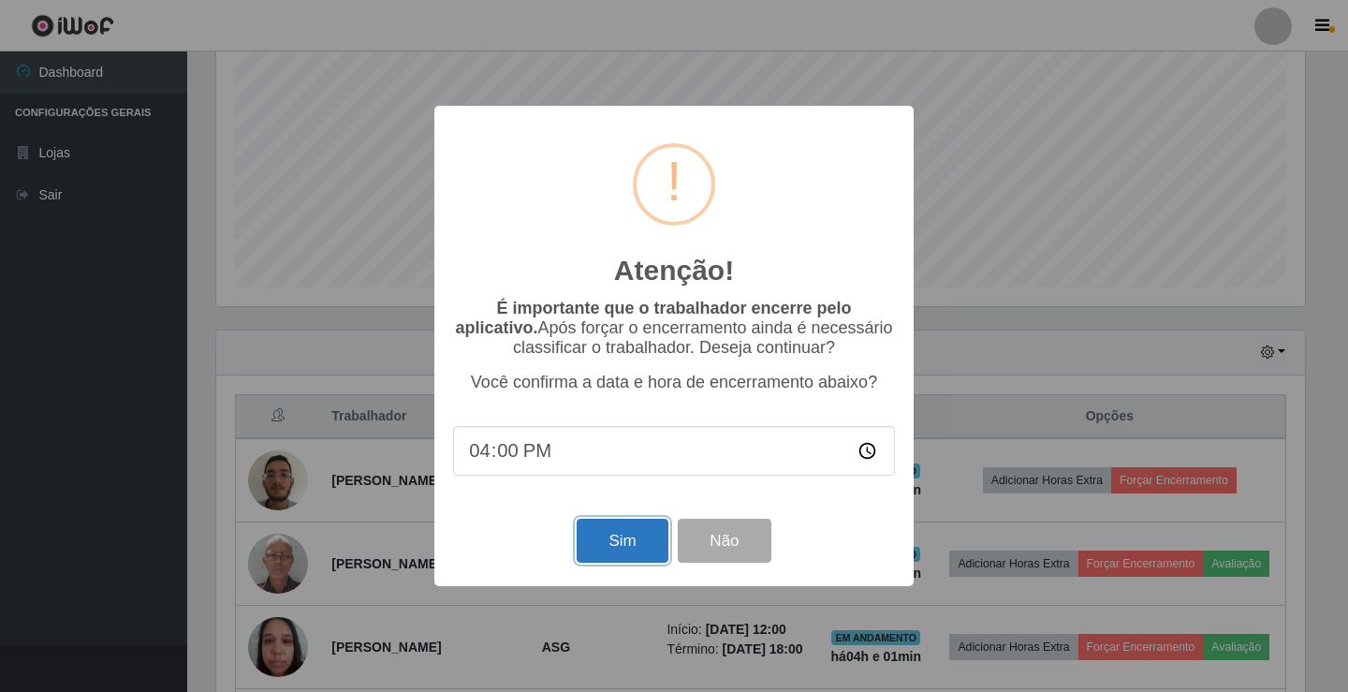
click at [621, 546] on button "Sim" at bounding box center [622, 541] width 91 height 44
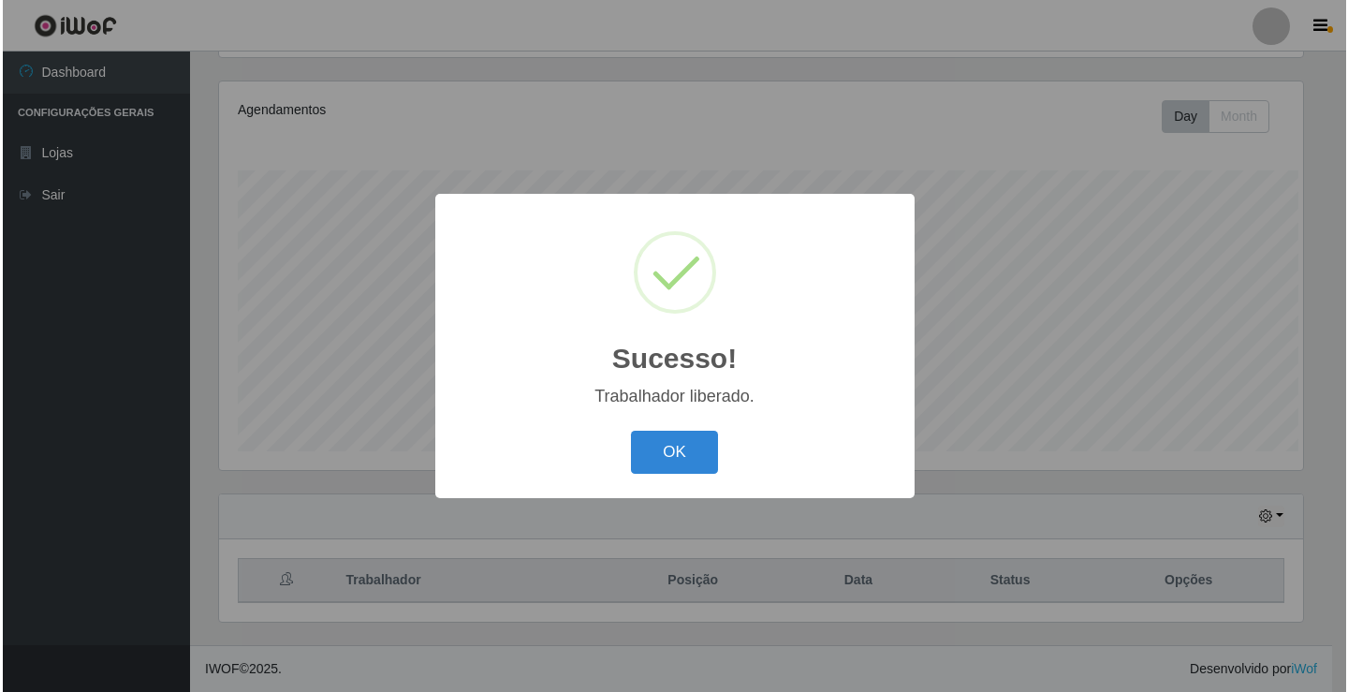
scroll to position [0, 0]
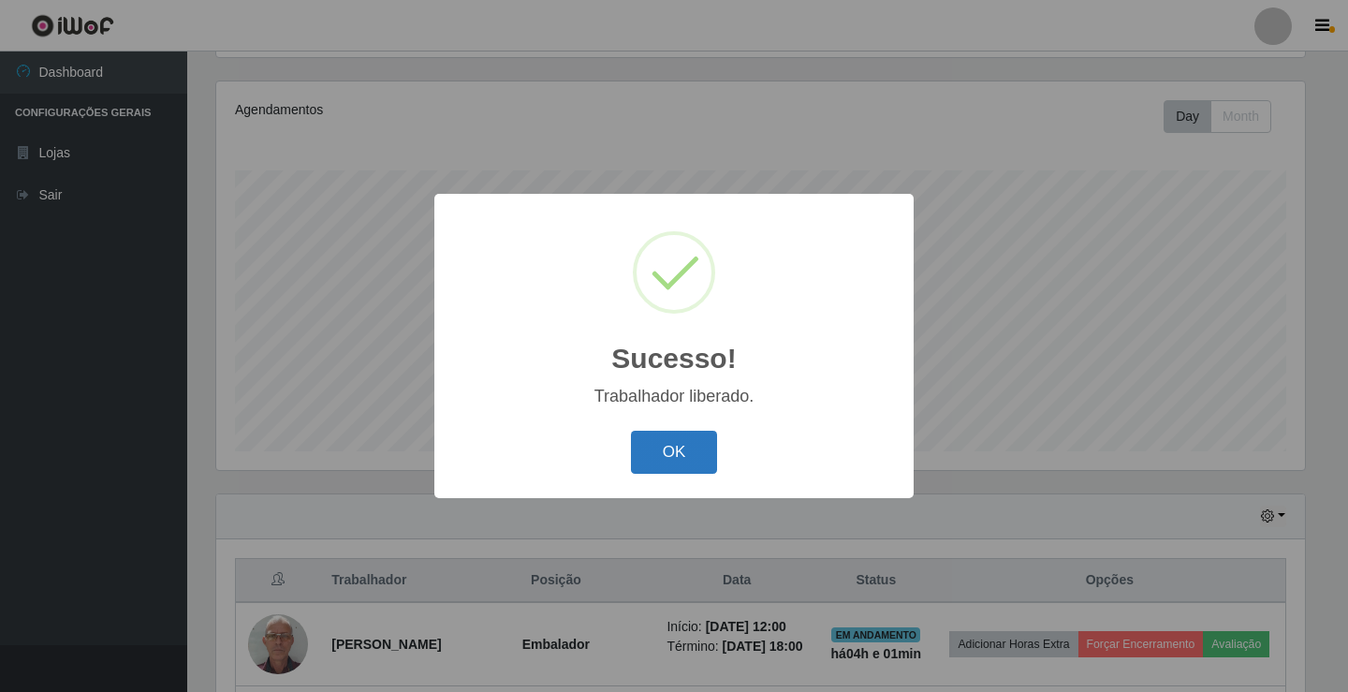
click at [669, 449] on button "OK" at bounding box center [674, 453] width 87 height 44
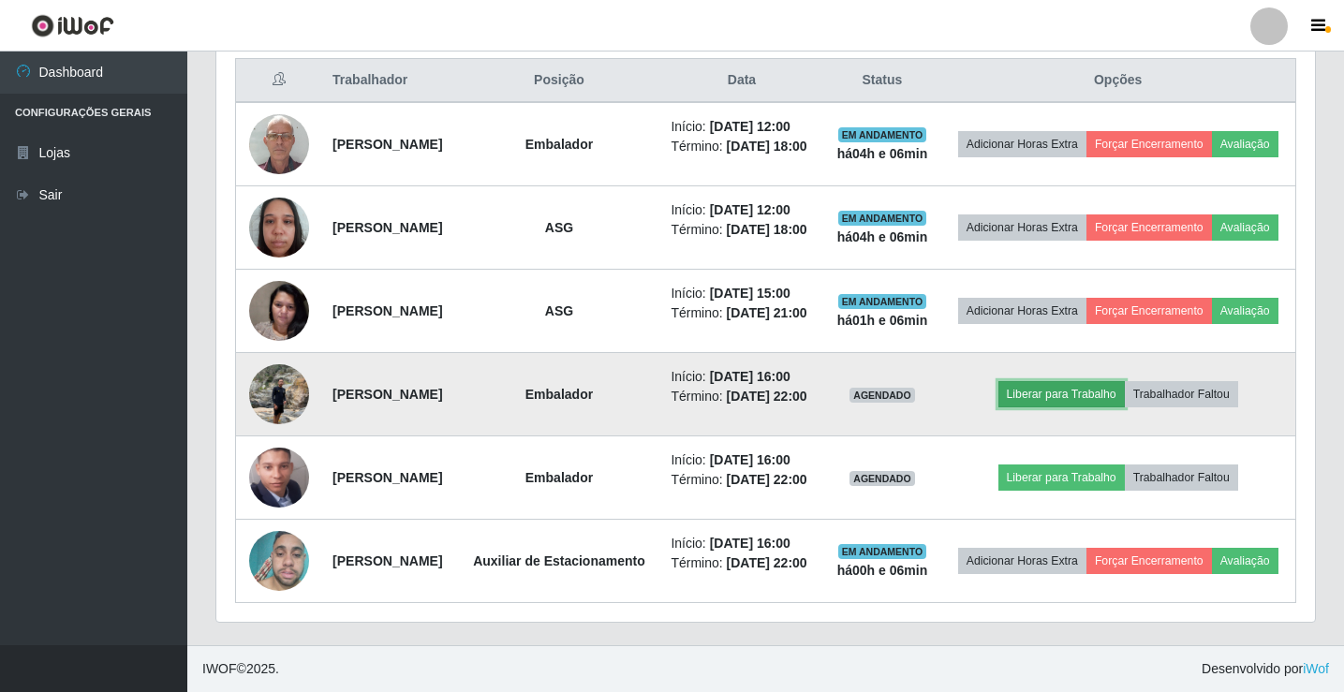
click at [1090, 381] on button "Liberar para Trabalho" at bounding box center [1061, 394] width 126 height 26
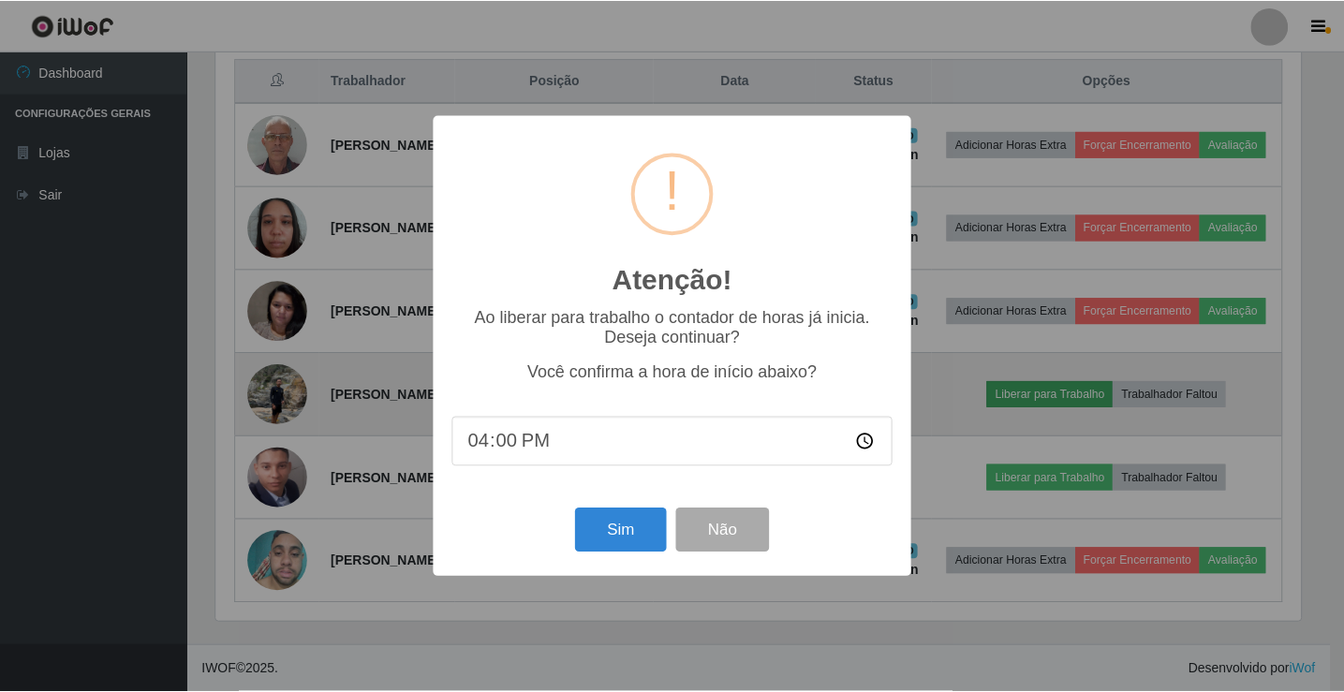
scroll to position [389, 1089]
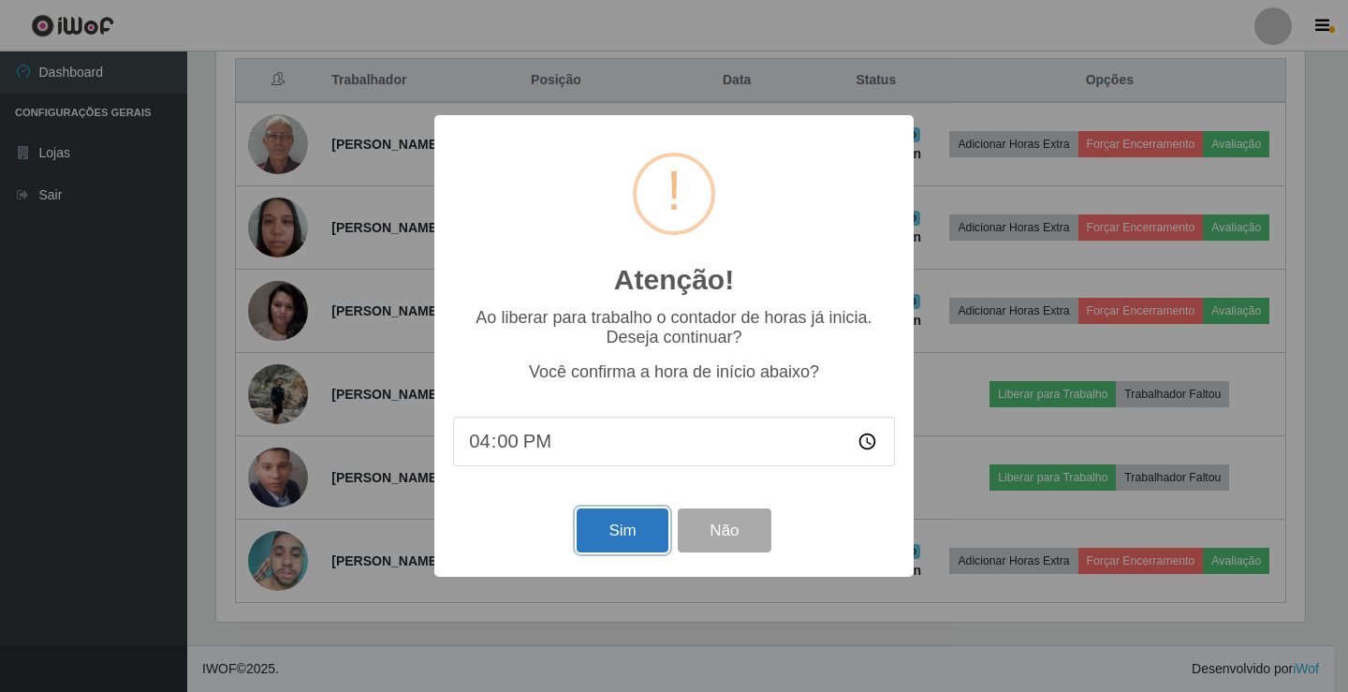
click at [602, 543] on button "Sim" at bounding box center [622, 530] width 91 height 44
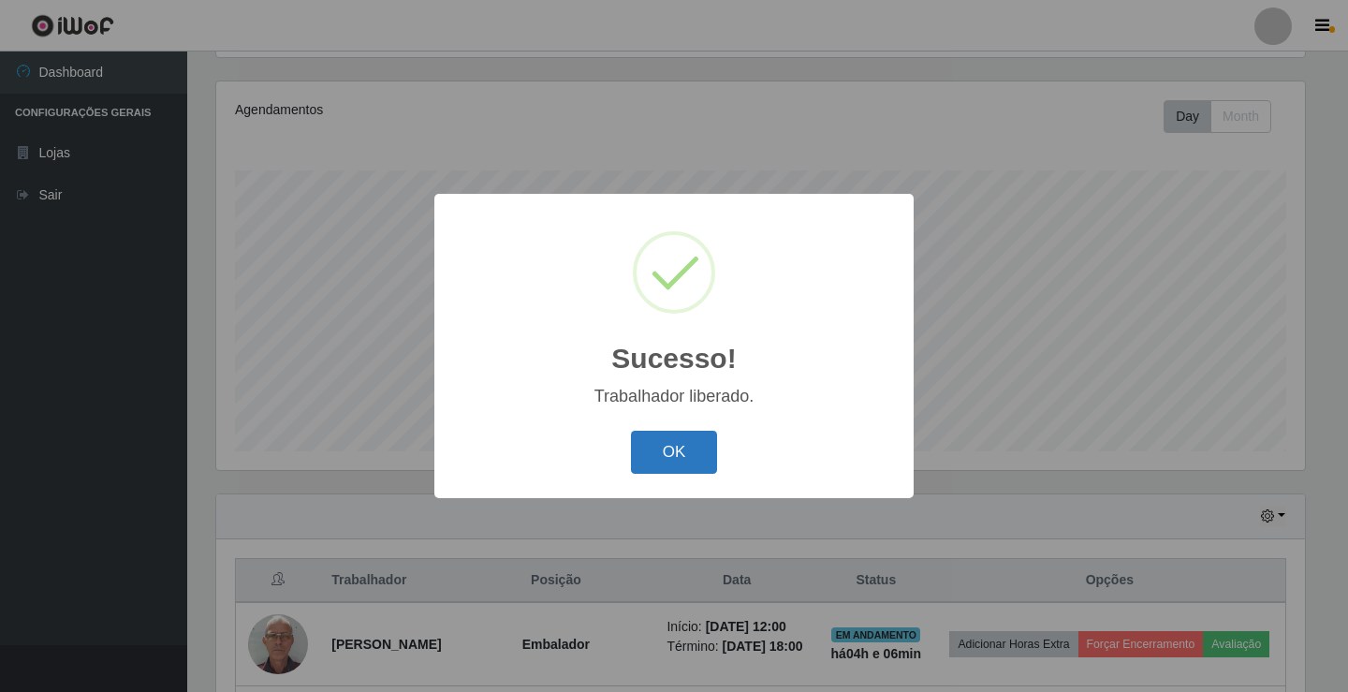
click at [659, 454] on button "OK" at bounding box center [674, 453] width 87 height 44
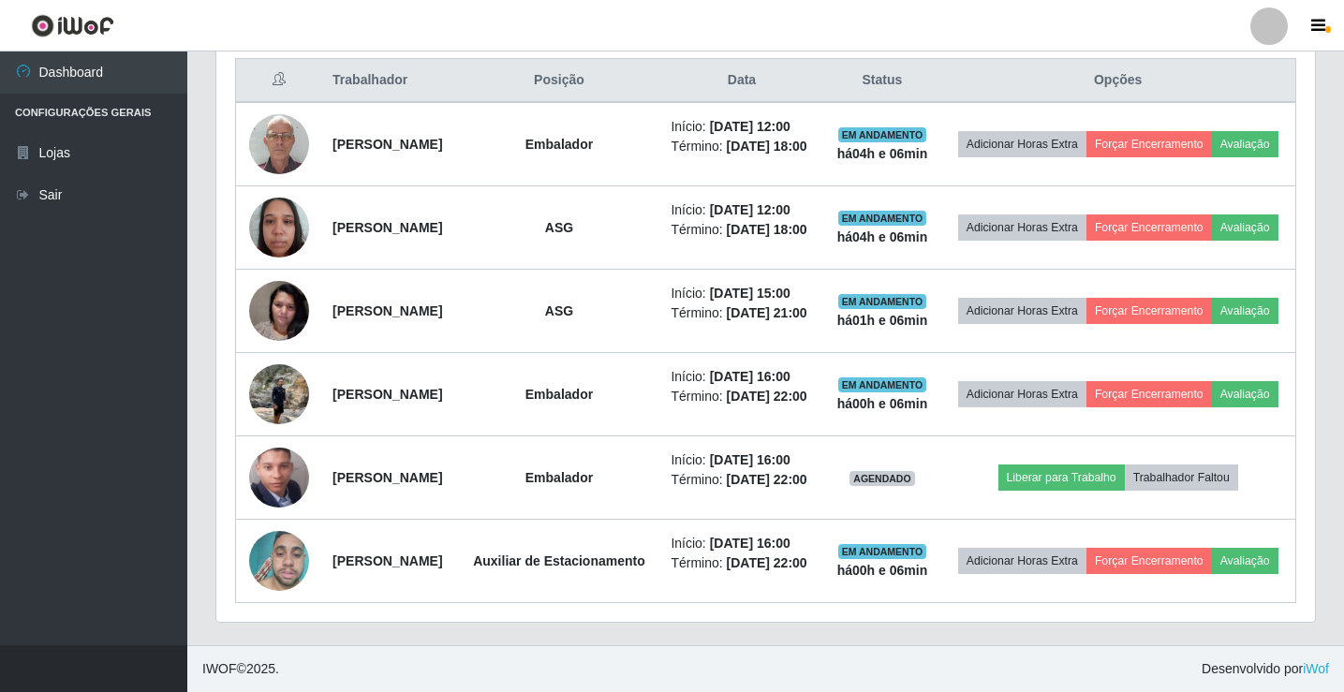
scroll to position [802, 0]
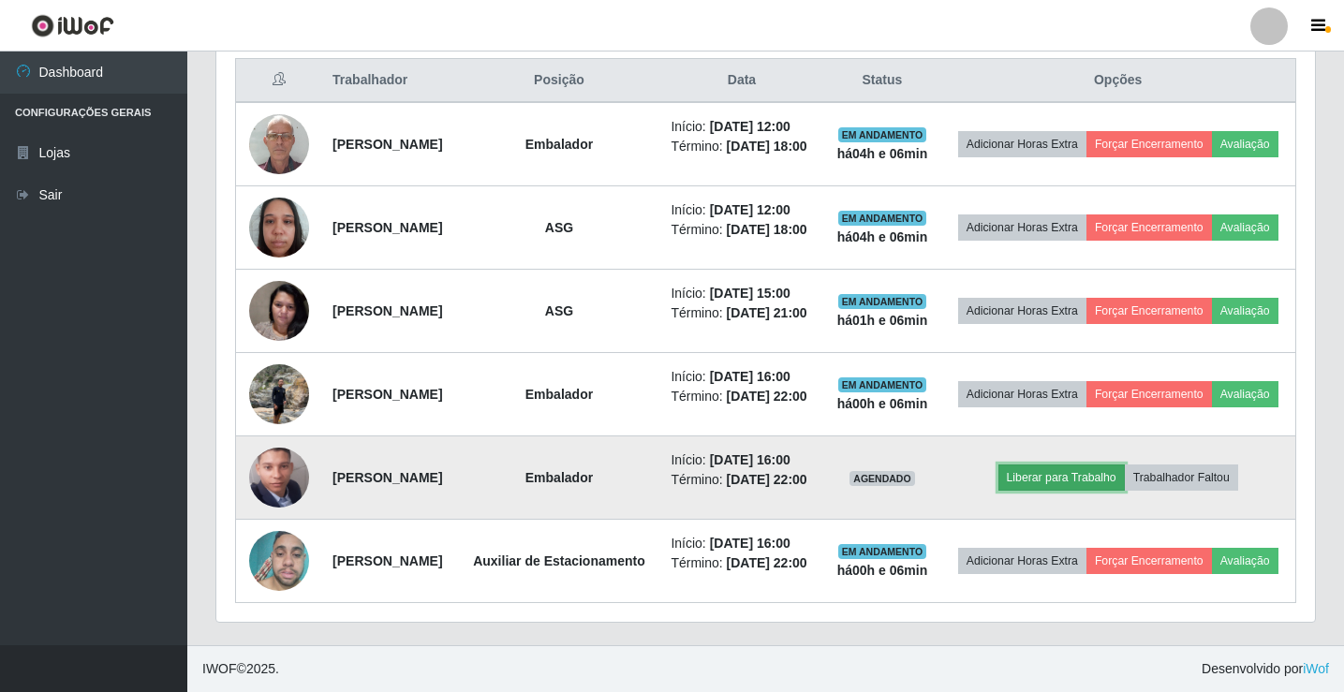
click at [1081, 464] on button "Liberar para Trabalho" at bounding box center [1061, 477] width 126 height 26
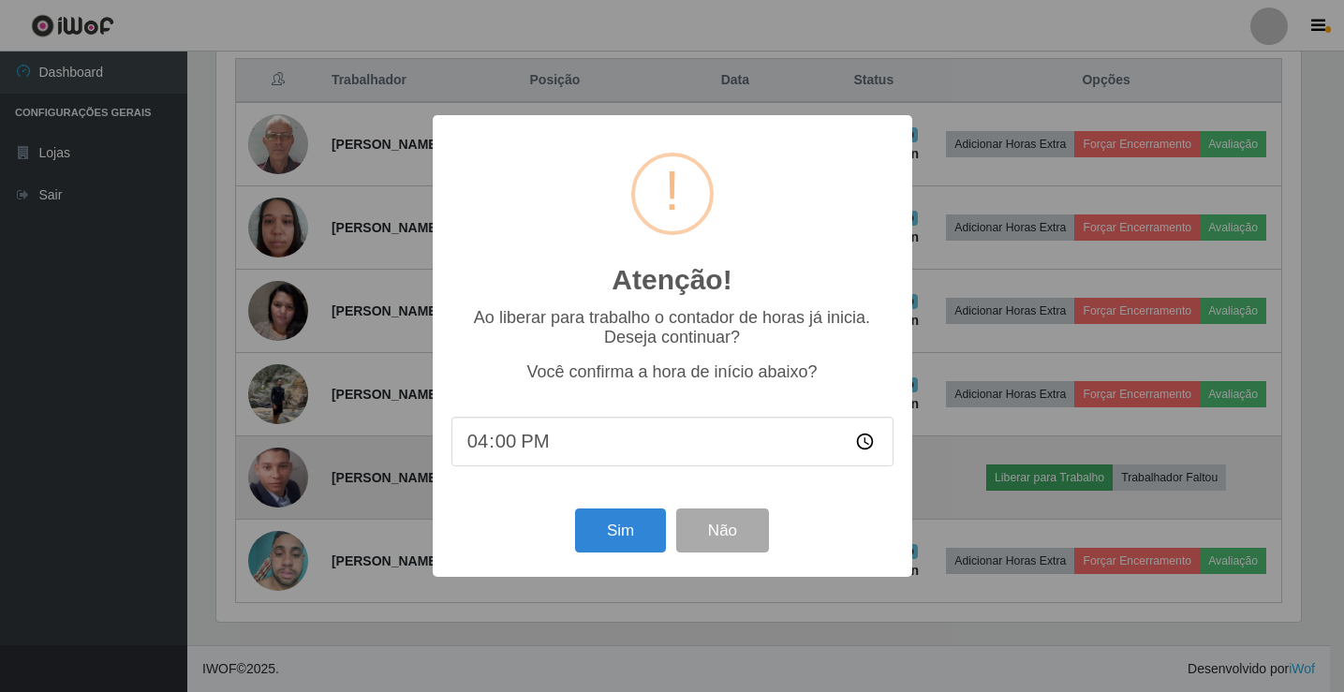
scroll to position [389, 1089]
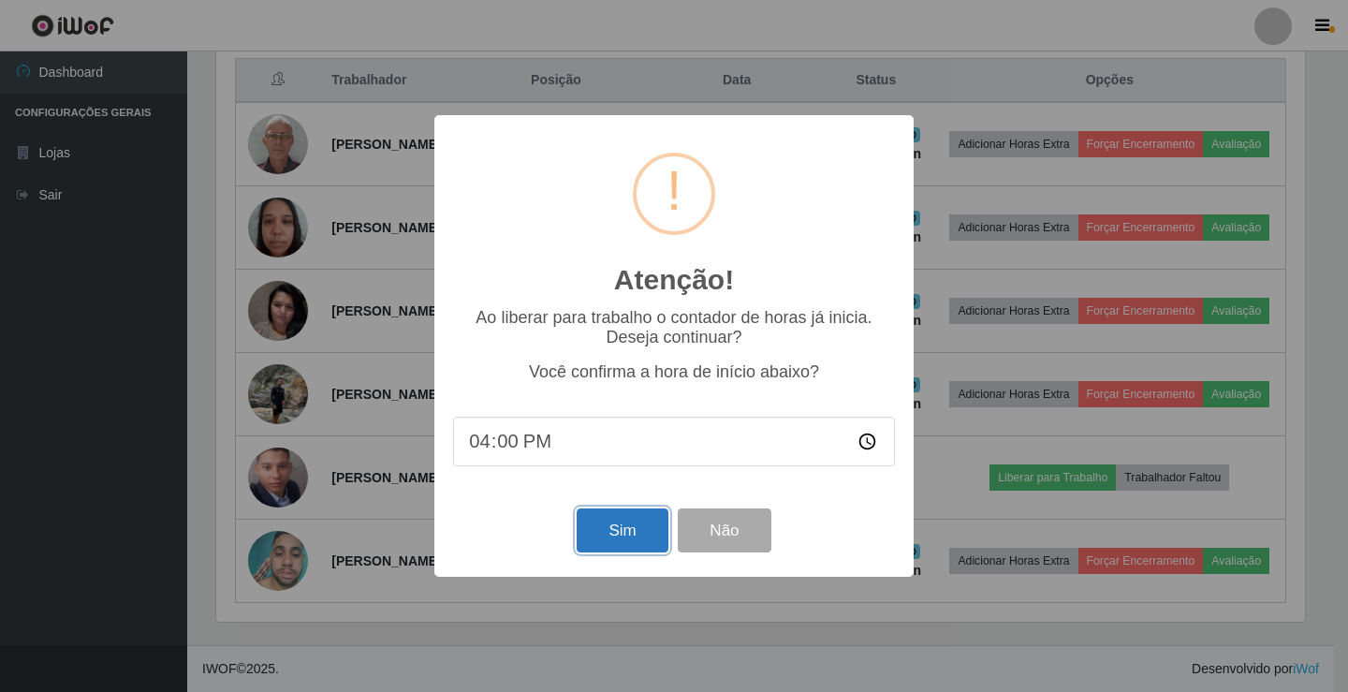
click at [643, 535] on button "Sim" at bounding box center [622, 530] width 91 height 44
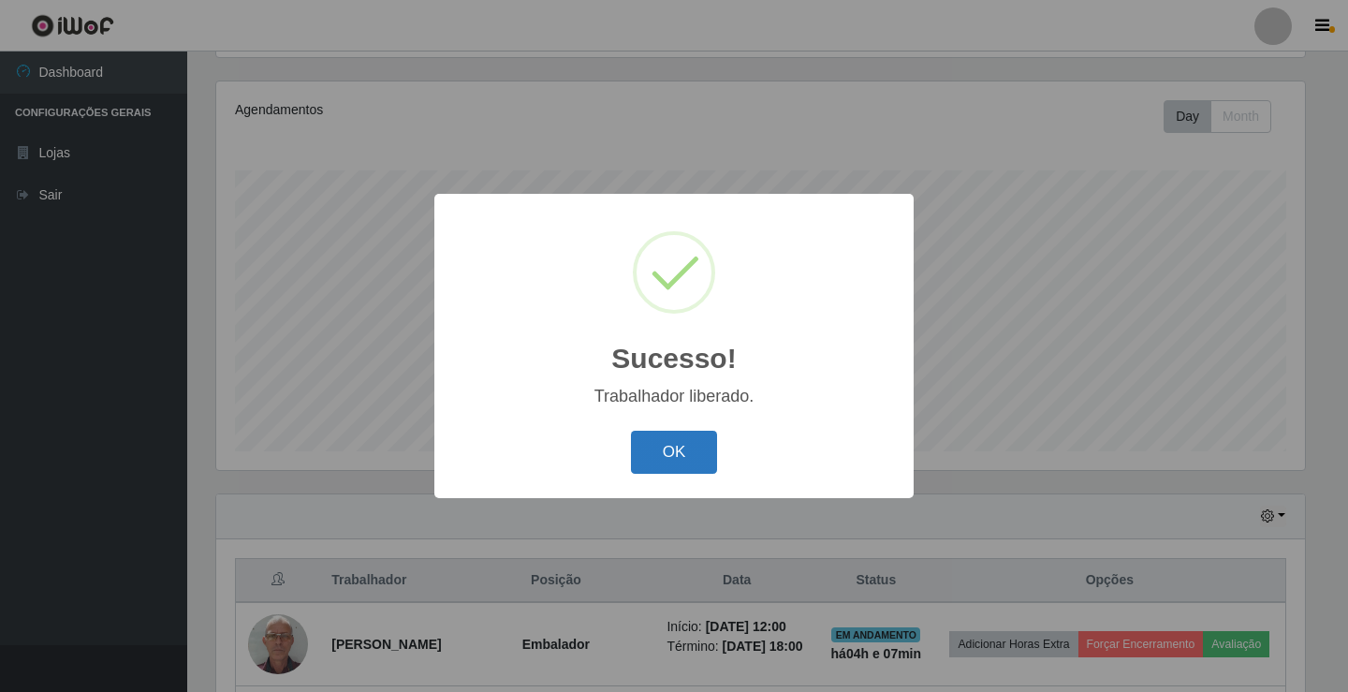
click at [703, 448] on button "OK" at bounding box center [674, 453] width 87 height 44
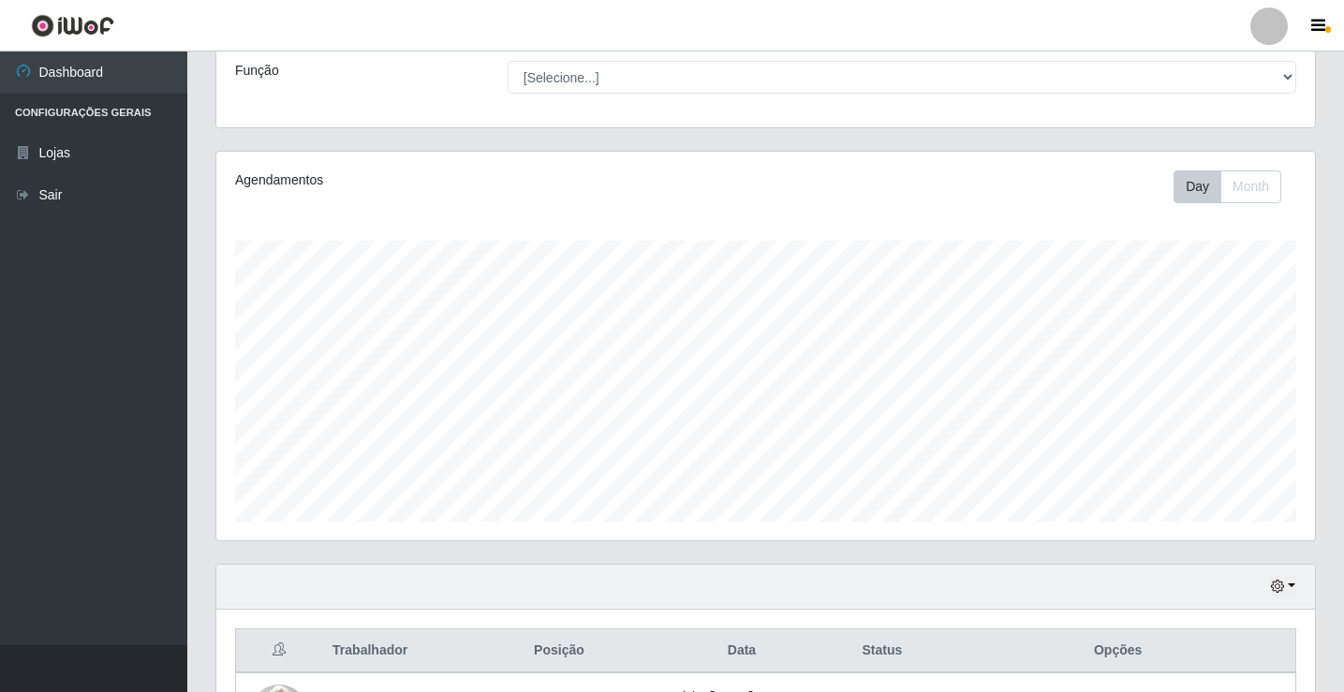
scroll to position [147, 0]
